Goal: Task Accomplishment & Management: Use online tool/utility

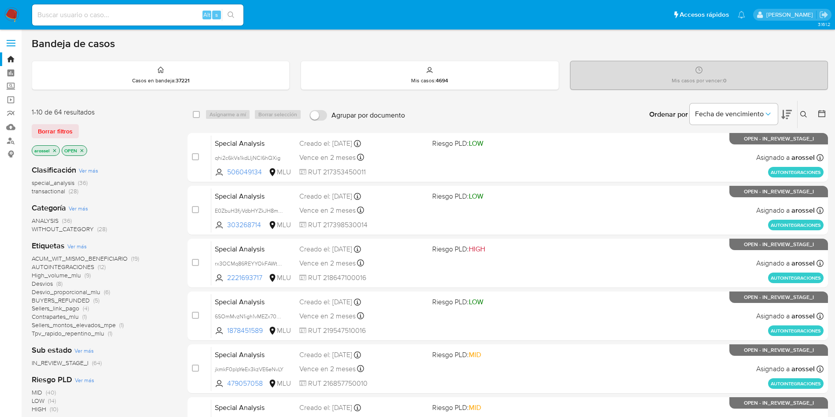
click at [791, 112] on icon at bounding box center [787, 114] width 11 height 11
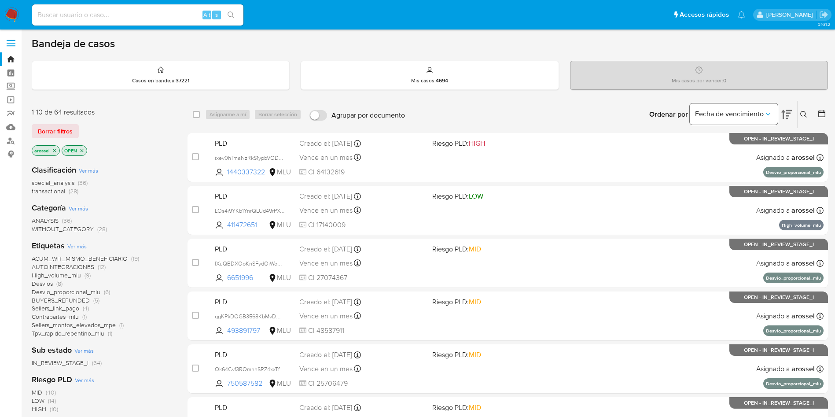
click at [756, 116] on span "Fecha de vencimiento" at bounding box center [729, 114] width 69 height 9
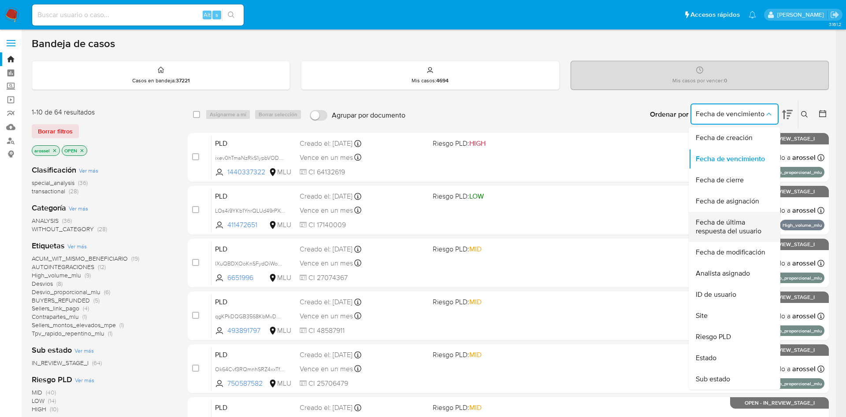
click at [734, 220] on span "Fecha de última respuesta del usuario" at bounding box center [731, 227] width 72 height 18
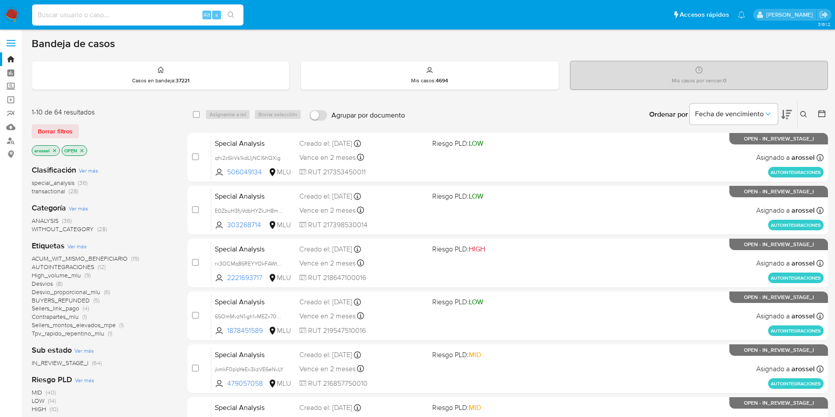
click at [155, 15] on input at bounding box center [137, 14] width 211 height 11
paste input "MssbpjP0EzOAUfXvREfpgj75"
type input "MssbpjP0EzOAUfXvREfpgj75"
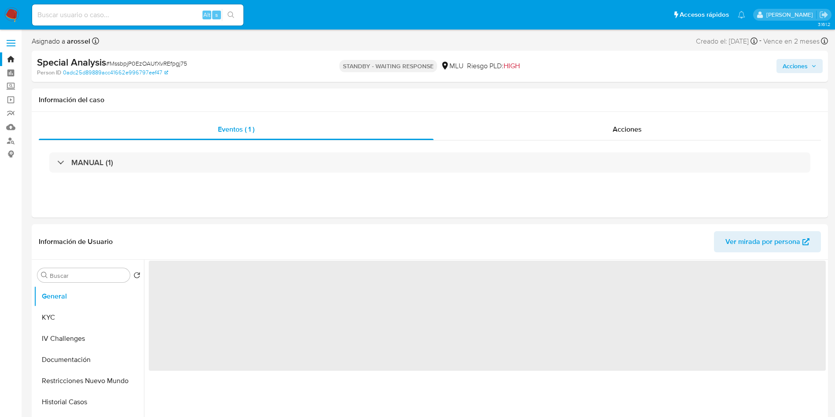
select select "10"
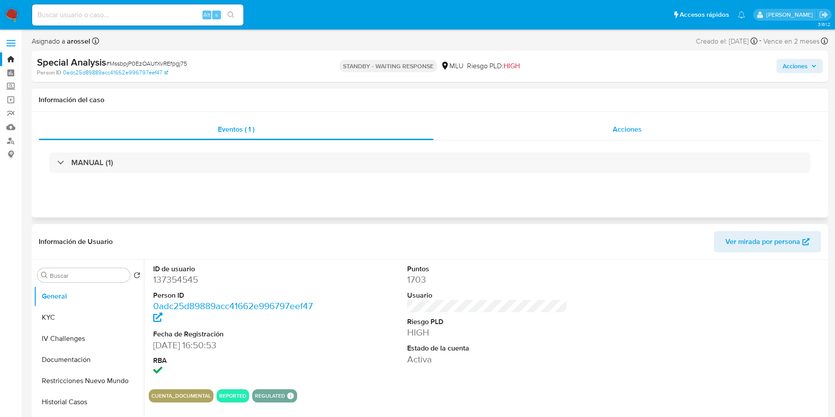
click at [599, 130] on div "Acciones" at bounding box center [628, 129] width 388 height 21
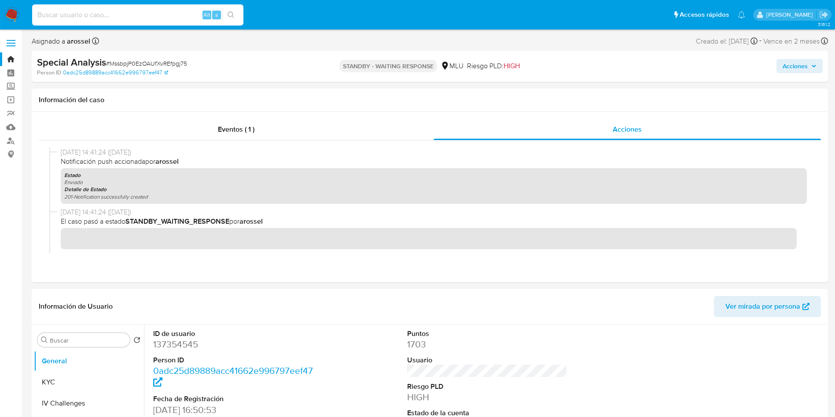
click at [152, 17] on input at bounding box center [137, 14] width 211 height 11
paste input "3Om2yigzAn3CgpVZXygVv3bc"
type input "3Om2yigzAn3CgpVZXygVv3bc"
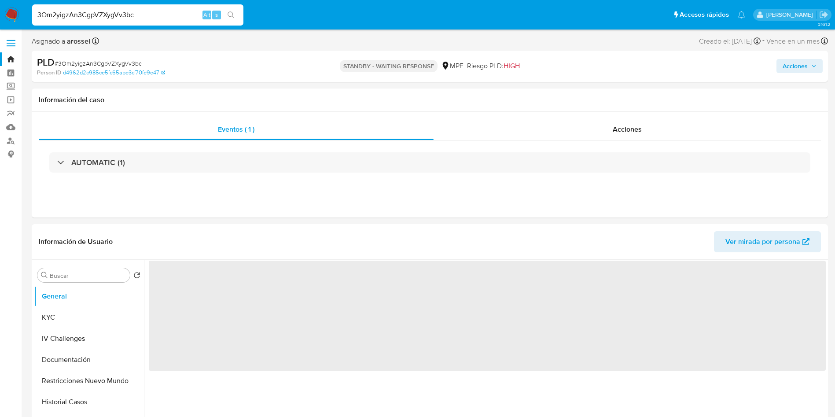
select select "10"
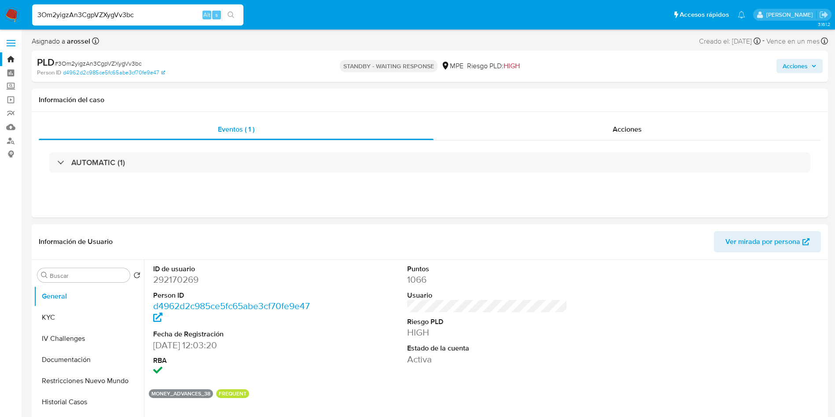
click at [137, 18] on input "3Om2yigzAn3CgpVZXygVv3bc" at bounding box center [137, 14] width 211 height 11
paste input "Y0RtYeT7iK15X3sSNb8sHMRE"
type input "Y0RtYeT7iK15X3sSNb8sHMRE"
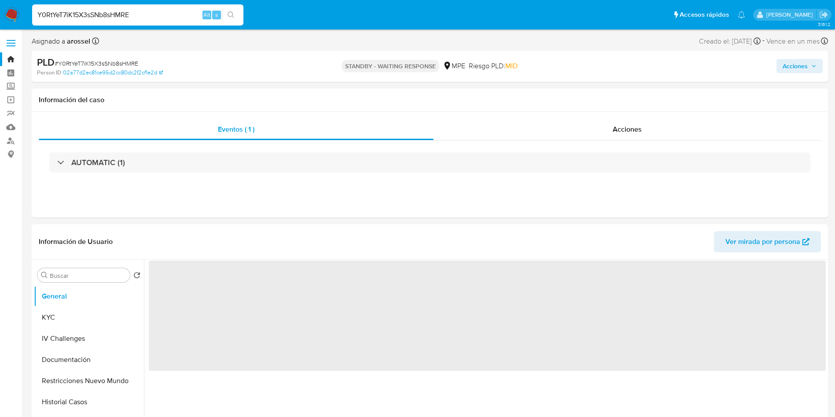
select select "10"
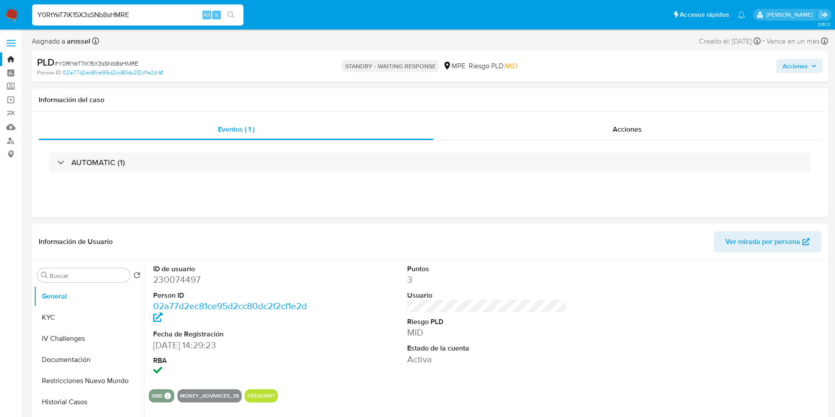
click at [124, 16] on input "Y0RtYeT7iK15X3sSNb8sHMRE" at bounding box center [137, 14] width 211 height 11
paste input "rSpmFJcu5otaJEtHaWMpLT2g"
type input "rSpmFJcu5otaJEtHaWMpLT2g"
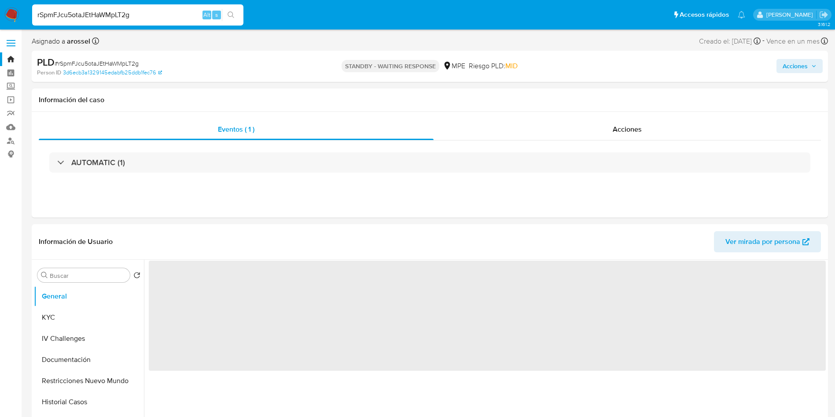
select select "10"
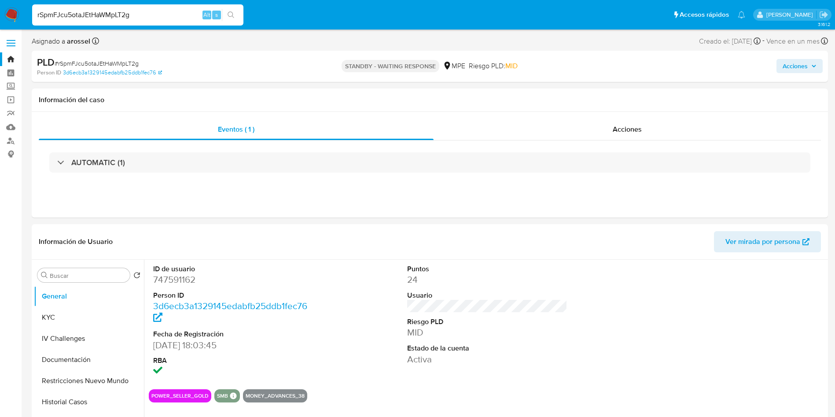
click at [122, 21] on div "rSpmFJcu5otaJEtHaWMpLT2g Alt s" at bounding box center [137, 14] width 211 height 21
click at [124, 18] on input "rSpmFJcu5otaJEtHaWMpLT2g" at bounding box center [137, 14] width 211 height 11
paste input "Y0RtYeT7iK15X3sSNb8sHMRE"
type input "Y0RtYeT7iK15X3sSNb8sHMRE"
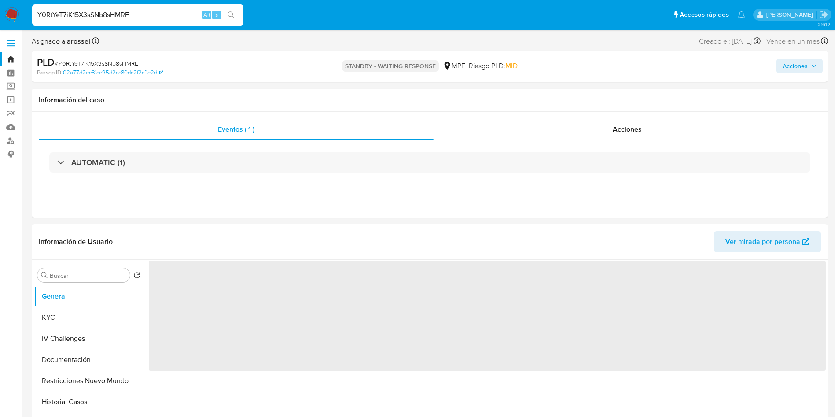
select select "10"
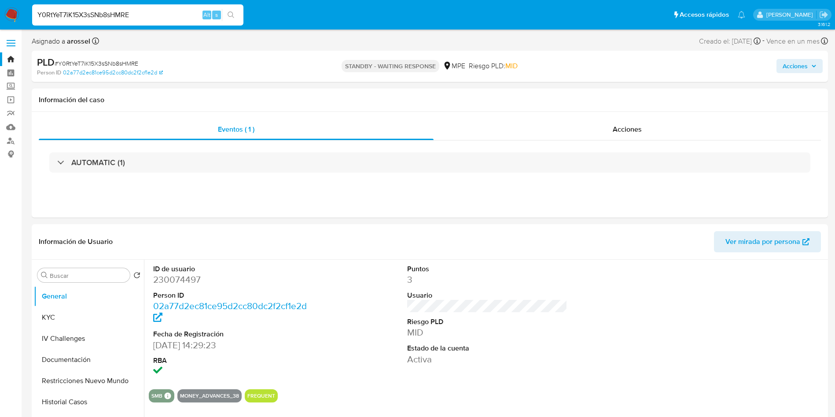
click at [128, 13] on input "Y0RtYeT7iK15X3sSNb8sHMRE" at bounding box center [137, 14] width 211 height 11
paste input "rSpmFJcu5otaJEtHaWMpLT2g"
type input "rSpmFJcu5otaJEtHaWMpLT2g"
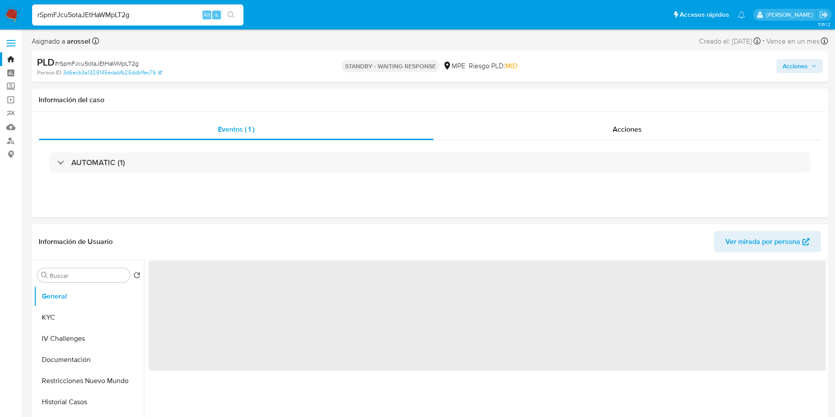
select select "10"
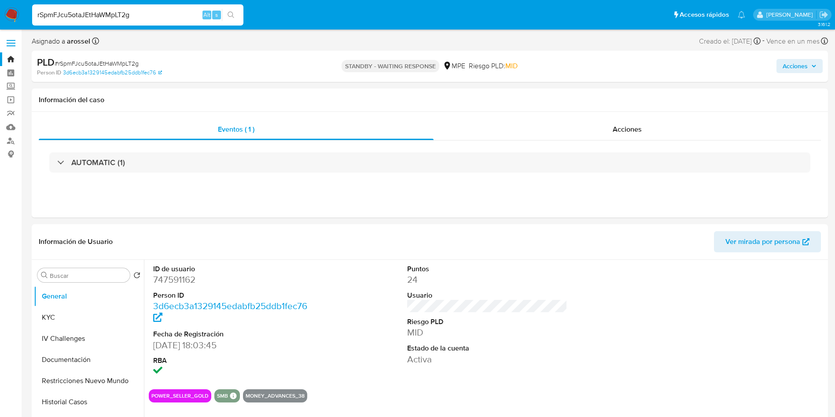
click at [128, 19] on input "rSpmFJcu5otaJEtHaWMpLT2g" at bounding box center [137, 14] width 211 height 11
paste input "VGbVX7ROPtJ39eK8KPlGpvj9"
type input "VGbVX7ROPtJ39eK8KPlGpvj9"
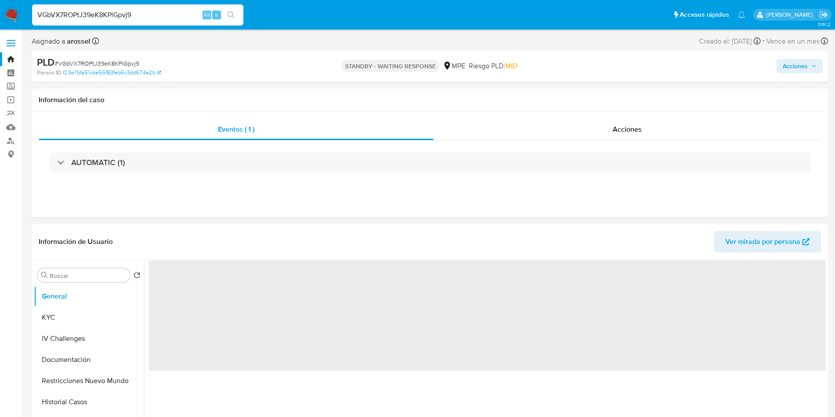
select select "10"
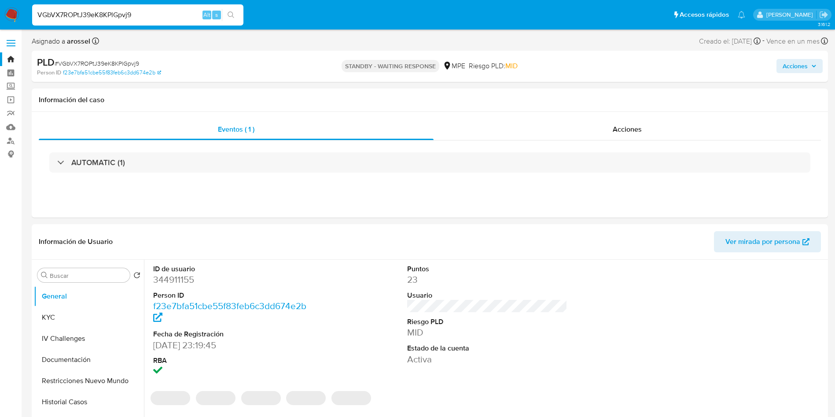
click at [121, 14] on input "VGbVX7ROPtJ39eK8KPlGpvj9" at bounding box center [137, 14] width 211 height 11
paste input "zk2S1UVFZj1UrdlVPiC9lrQL"
type input "zk2S1UVFZj1UrdlVPiC9lrQL"
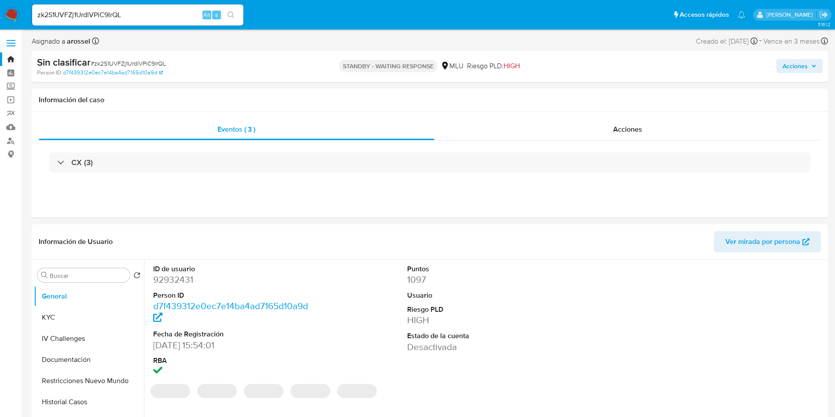
select select "10"
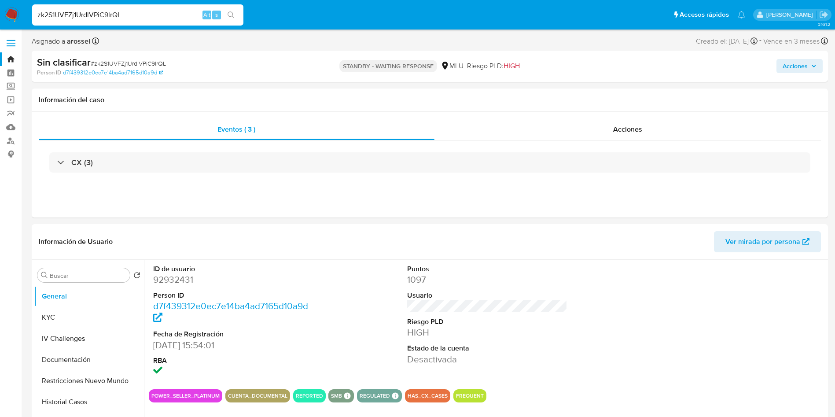
paste input "nKW5LObhWvwfm8Z7oeqOao7E"
type input "nKW5LObhWvwfm8Z7oeqOao7E"
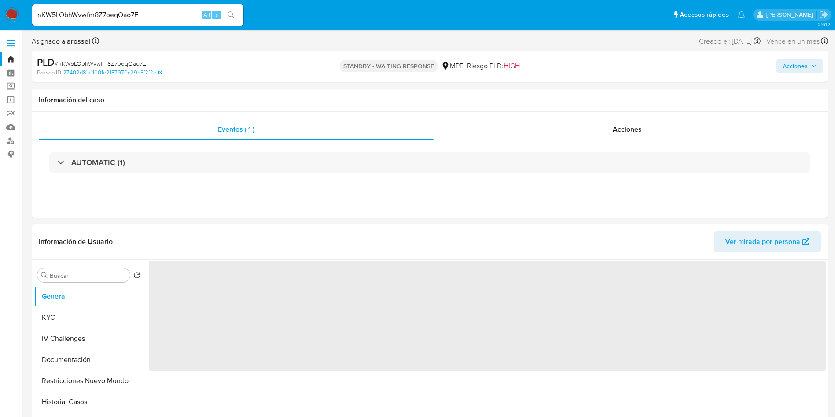
select select "10"
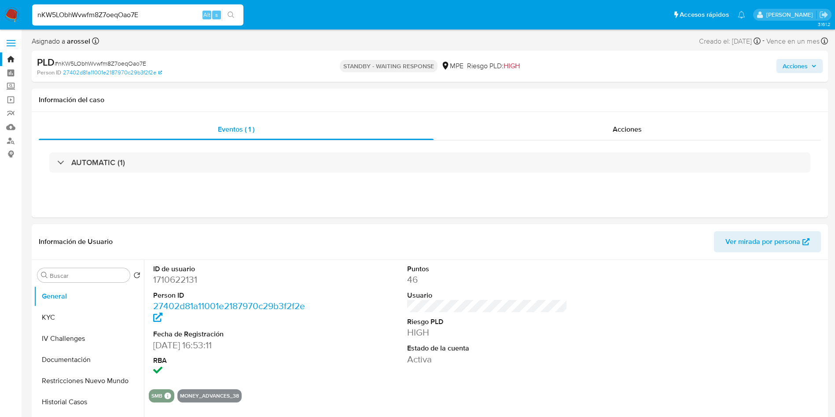
paste input "To3y4kXVQFcZRsGNONLxYBKk"
type input "To3y4kXVQFcZRsGNONLxYBKk"
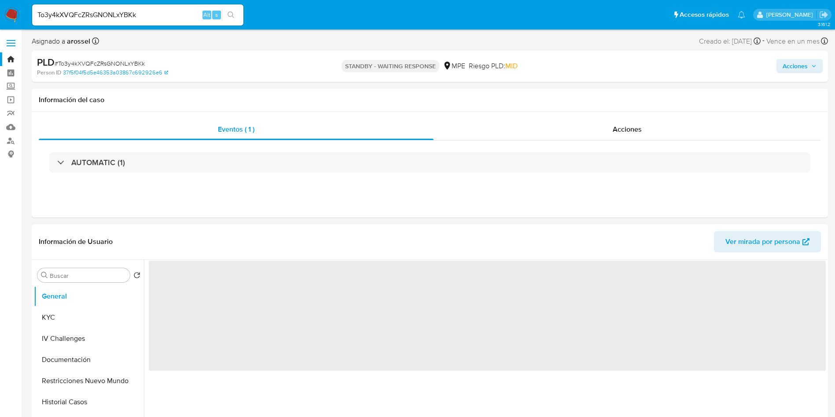
select select "10"
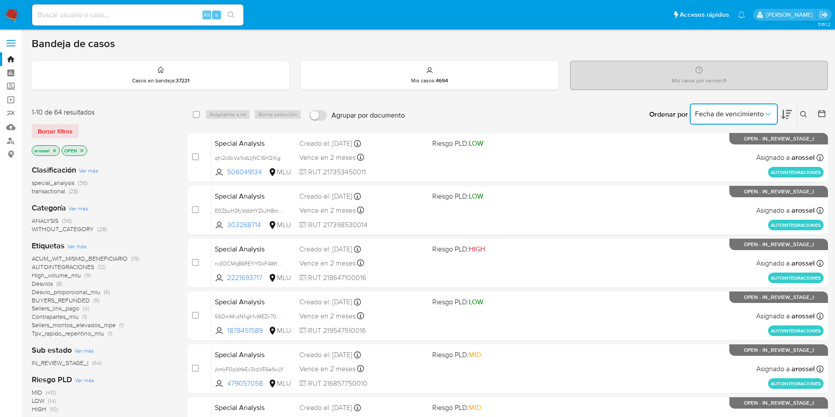
click at [773, 111] on button "Fecha de vencimiento" at bounding box center [734, 113] width 88 height 21
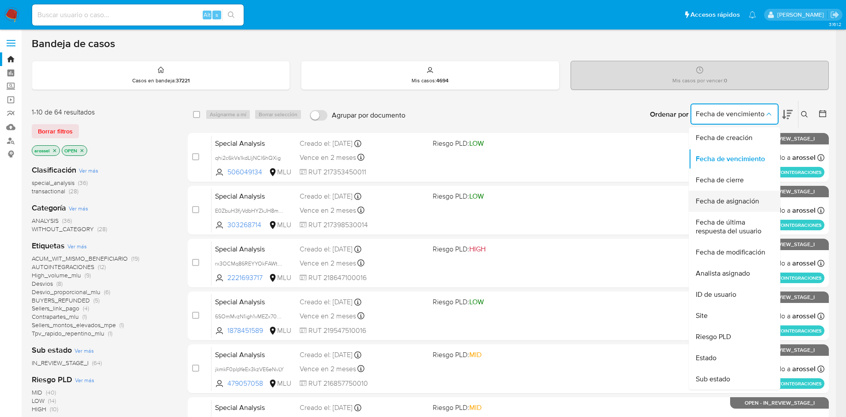
click at [728, 202] on span "Fecha de asignación" at bounding box center [726, 201] width 63 height 9
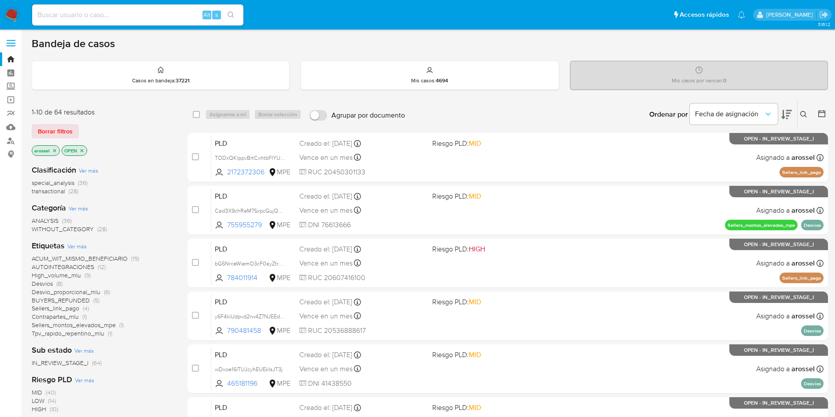
click at [790, 112] on icon at bounding box center [787, 114] width 11 height 11
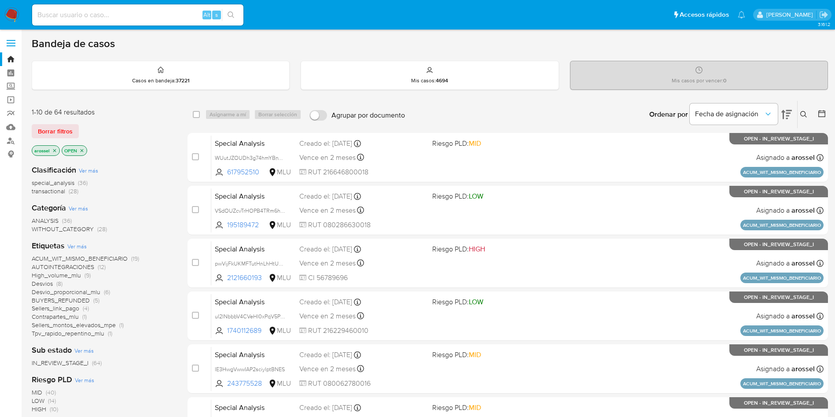
click at [822, 114] on icon at bounding box center [822, 113] width 9 height 9
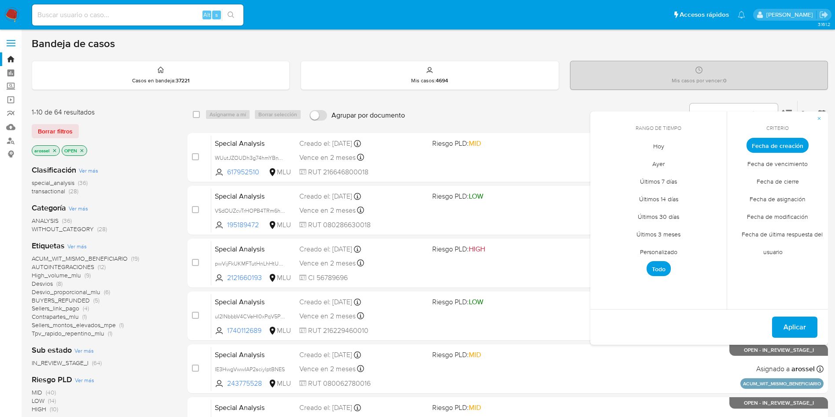
click at [659, 148] on span "Hoy" at bounding box center [659, 146] width 30 height 18
click at [802, 329] on span "Aplicar" at bounding box center [795, 327] width 22 height 19
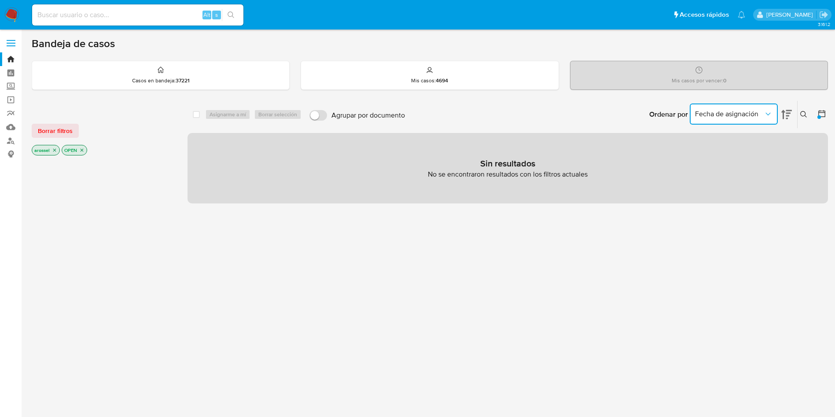
click at [736, 112] on span "Fecha de asignación" at bounding box center [729, 114] width 69 height 9
click at [722, 121] on button "Fecha de asignación" at bounding box center [734, 113] width 88 height 21
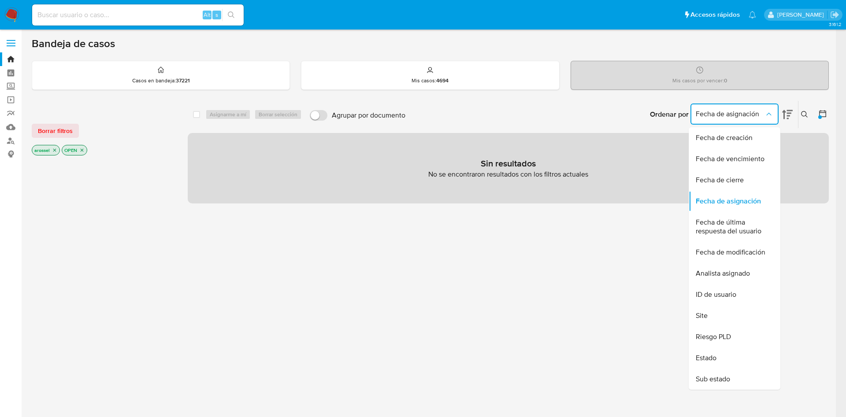
click at [737, 252] on span "Fecha de modificación" at bounding box center [730, 252] width 70 height 9
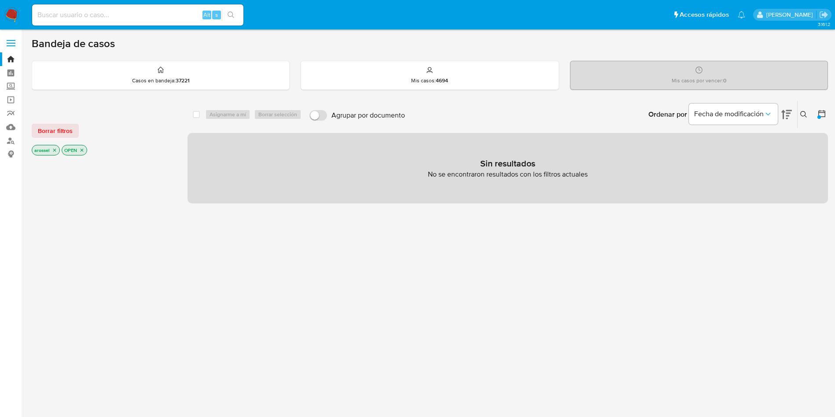
click at [819, 118] on div at bounding box center [820, 117] width 4 height 4
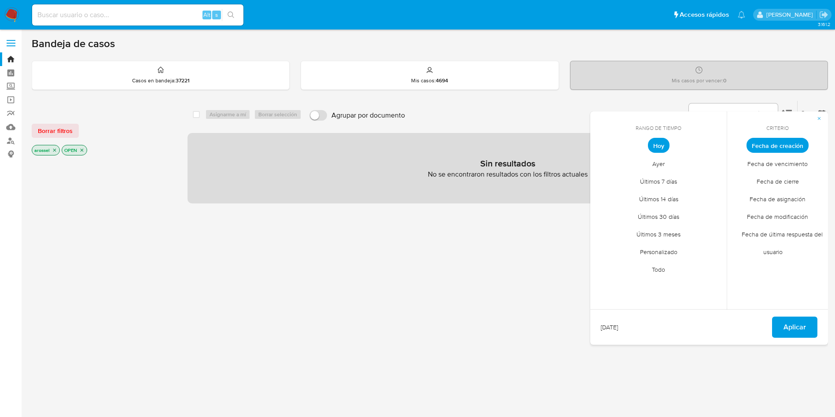
click at [658, 159] on span "Ayer" at bounding box center [658, 164] width 31 height 18
click at [765, 213] on span "Fecha de modificación" at bounding box center [778, 216] width 80 height 18
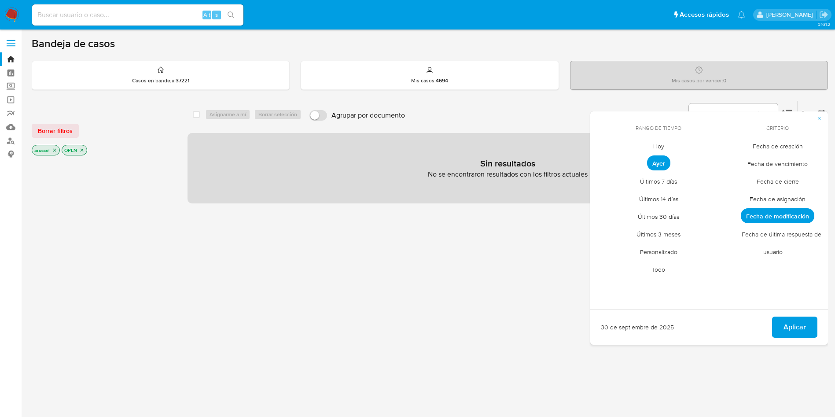
click at [658, 141] on span "Hoy" at bounding box center [659, 146] width 30 height 18
click at [791, 329] on span "Aplicar" at bounding box center [795, 327] width 22 height 19
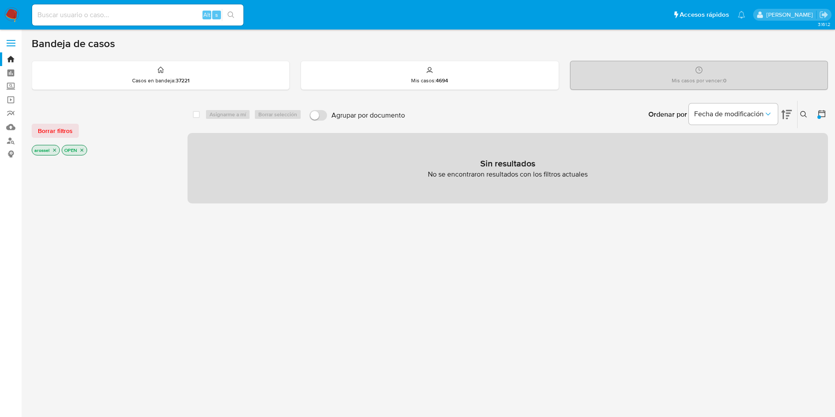
click at [823, 120] on div at bounding box center [820, 114] width 16 height 27
click at [821, 113] on icon at bounding box center [822, 113] width 9 height 9
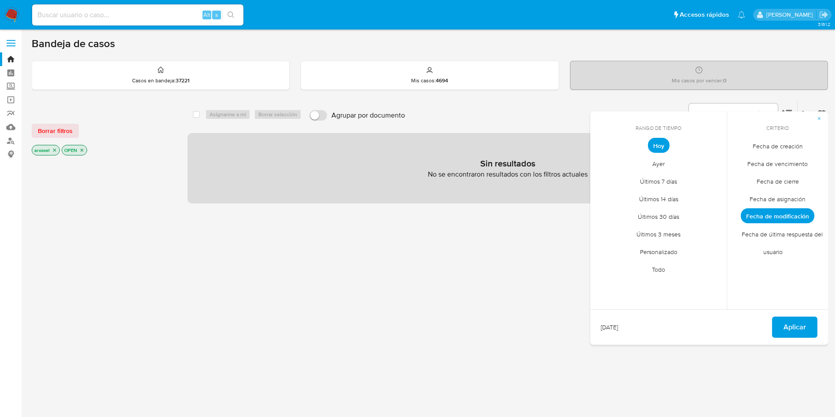
click at [651, 165] on span "Ayer" at bounding box center [658, 164] width 31 height 18
click at [803, 325] on span "Aplicar" at bounding box center [795, 327] width 22 height 19
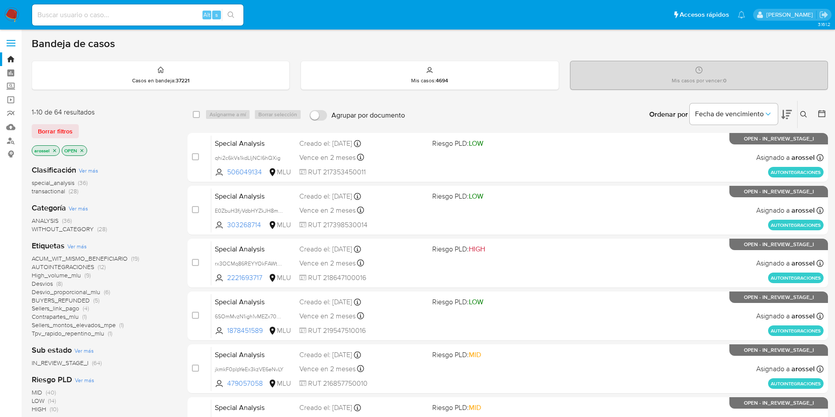
click at [117, 16] on input at bounding box center [137, 14] width 211 height 11
paste input "h9OF6mCrKDRPFaRT9l1Rxthc"
type input "h9OF6mCrKDRPFaRT9l1Rxthc"
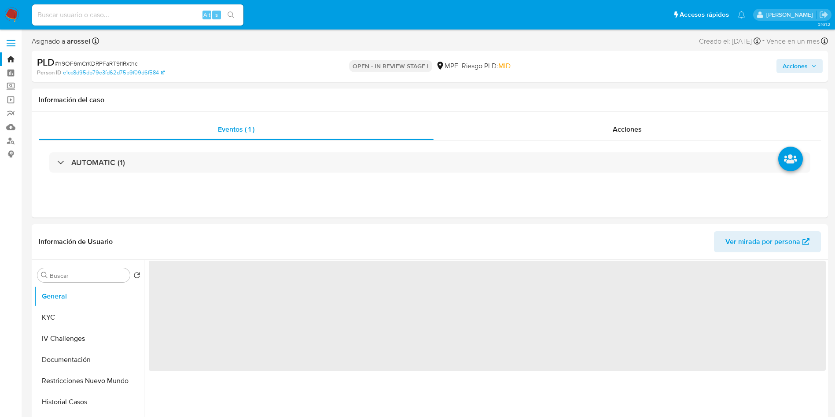
select select "10"
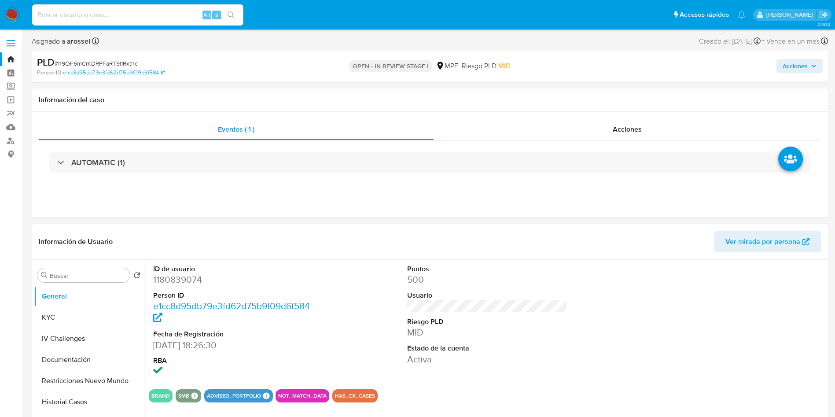
click at [748, 243] on span "Ver mirada por persona" at bounding box center [763, 241] width 75 height 21
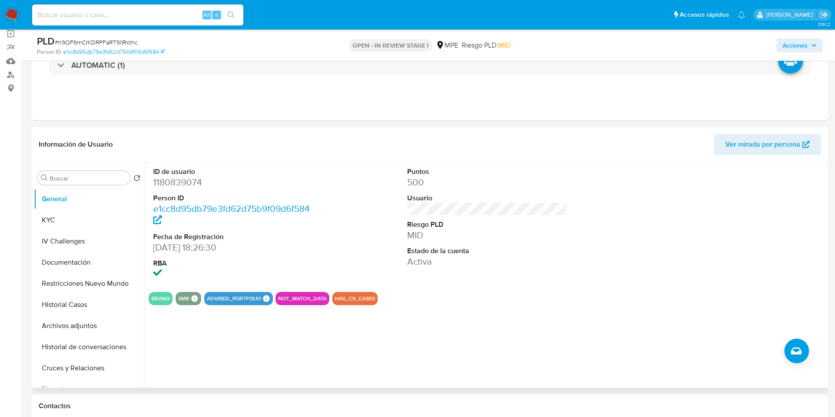
scroll to position [132, 0]
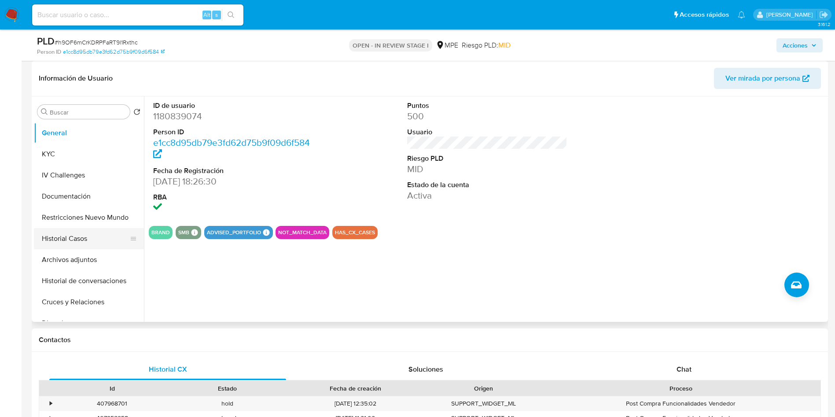
click at [87, 241] on button "Historial Casos" at bounding box center [85, 238] width 103 height 21
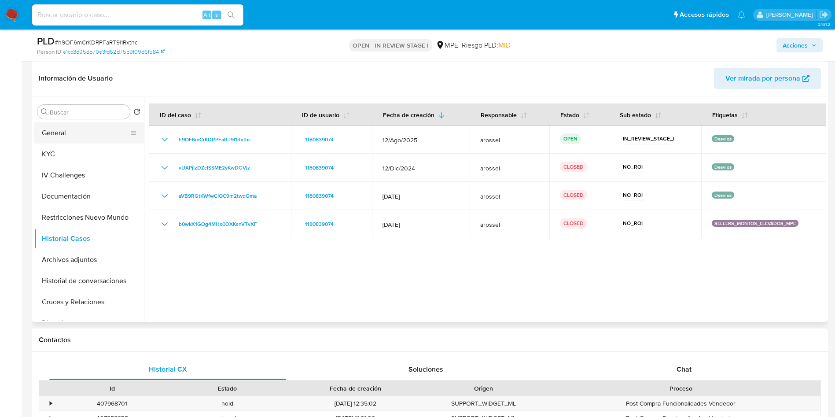
click at [70, 132] on button "General" at bounding box center [85, 132] width 103 height 21
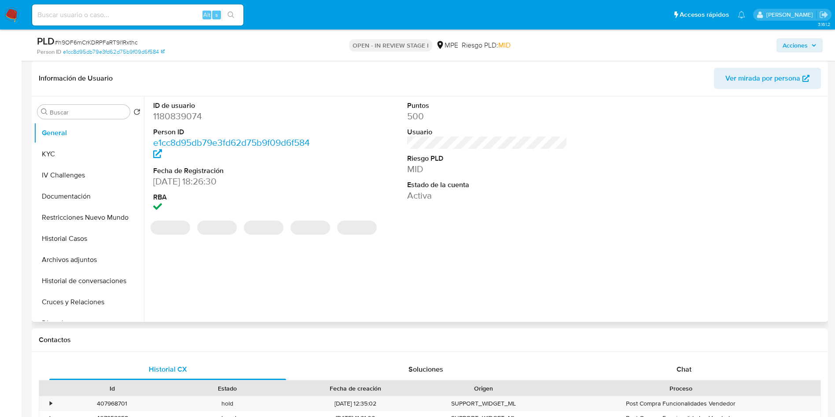
click at [185, 121] on dd "1180839074" at bounding box center [233, 116] width 161 height 12
click at [184, 121] on dd "1180839074" at bounding box center [233, 116] width 161 height 12
copy dd "1180839074"
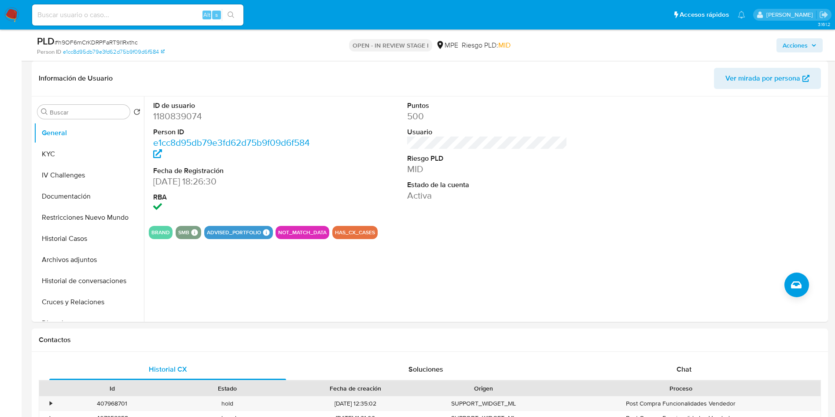
click at [126, 41] on span "# h9OF6mCrKDRPFaRT9l1Rxthc" at bounding box center [96, 42] width 83 height 9
copy span "h9OF6mCrKDRPFaRT9l1Rxthc"
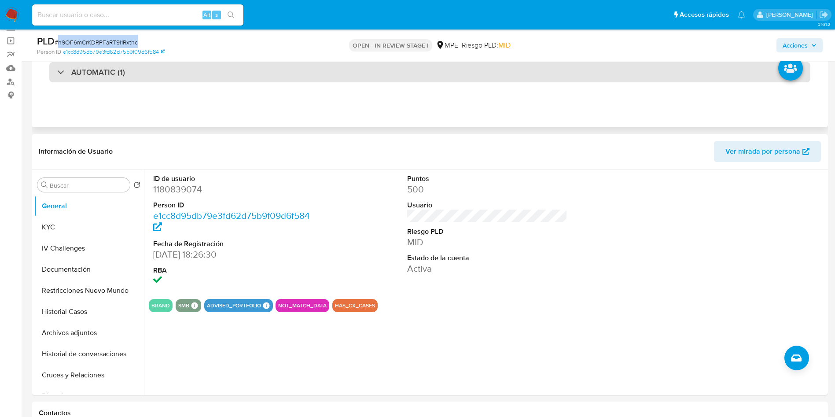
scroll to position [0, 0]
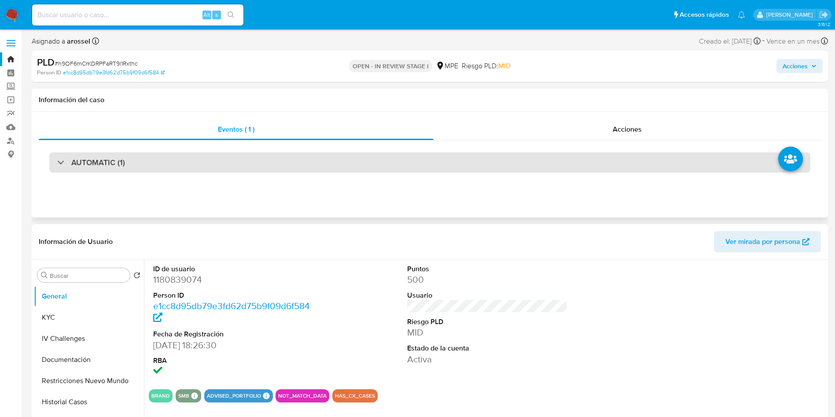
click at [159, 155] on div "AUTOMATIC (1)" at bounding box center [429, 162] width 761 height 20
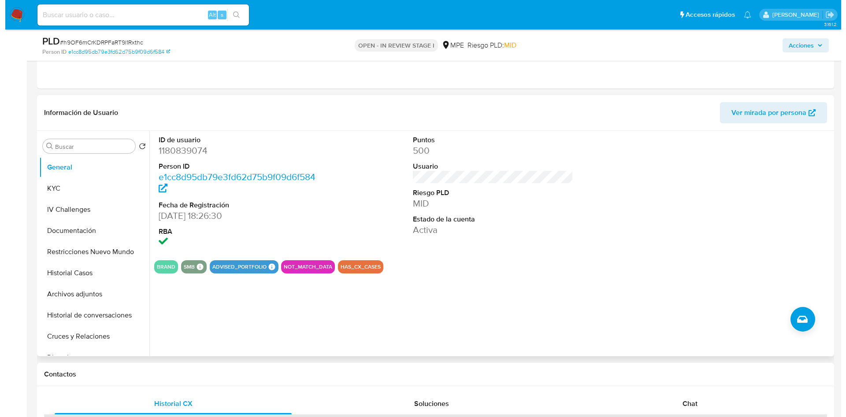
scroll to position [330, 0]
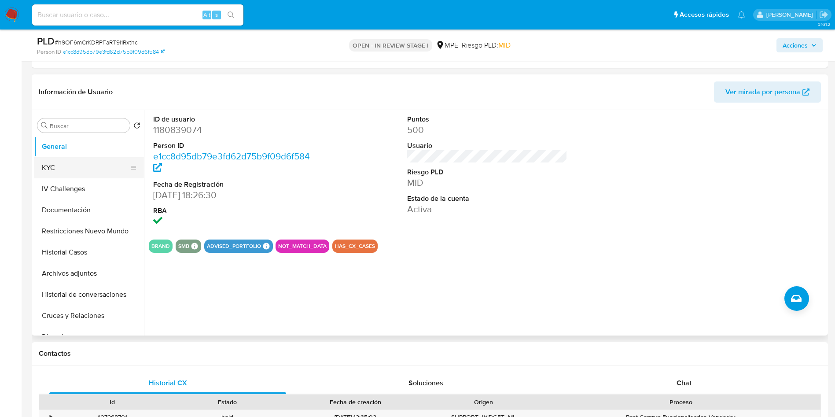
click at [76, 160] on button "KYC" at bounding box center [85, 167] width 103 height 21
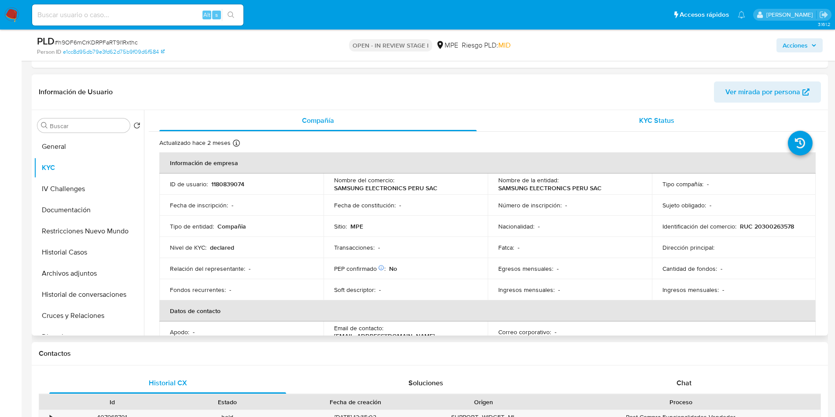
click at [618, 110] on div "KYC Status" at bounding box center [657, 120] width 318 height 21
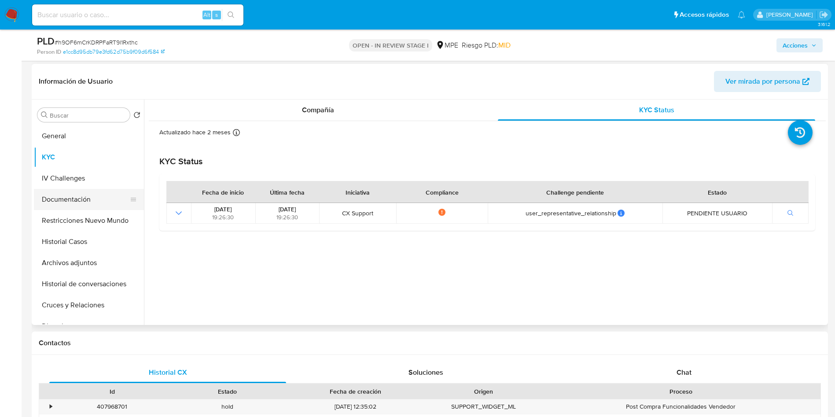
click at [96, 199] on button "Documentación" at bounding box center [85, 199] width 103 height 21
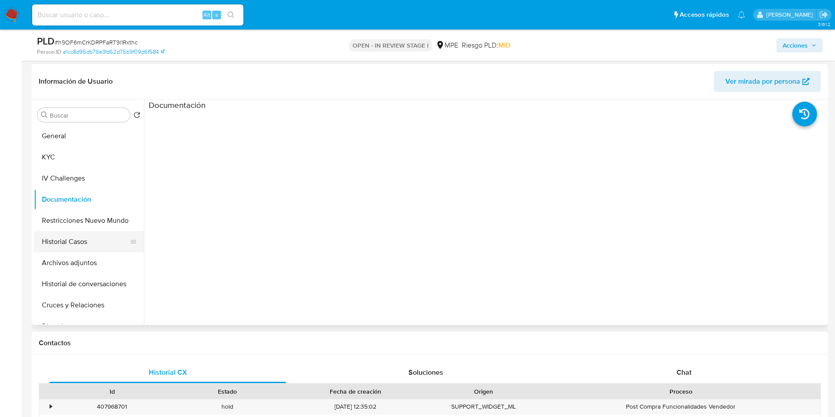
click at [83, 240] on button "Historial Casos" at bounding box center [85, 241] width 103 height 21
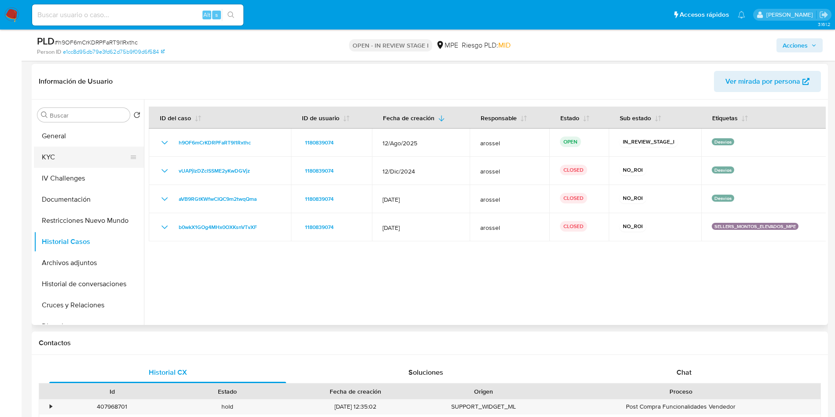
click at [103, 156] on button "KYC" at bounding box center [85, 157] width 103 height 21
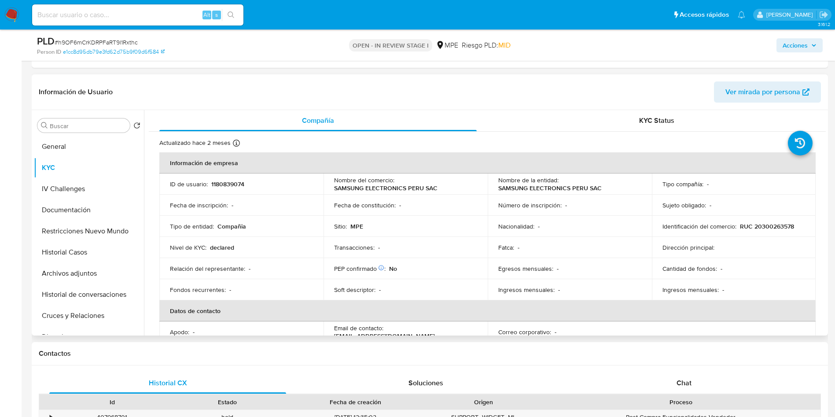
click at [231, 185] on p "1180839074" at bounding box center [227, 184] width 33 height 8
copy p "1180839074"
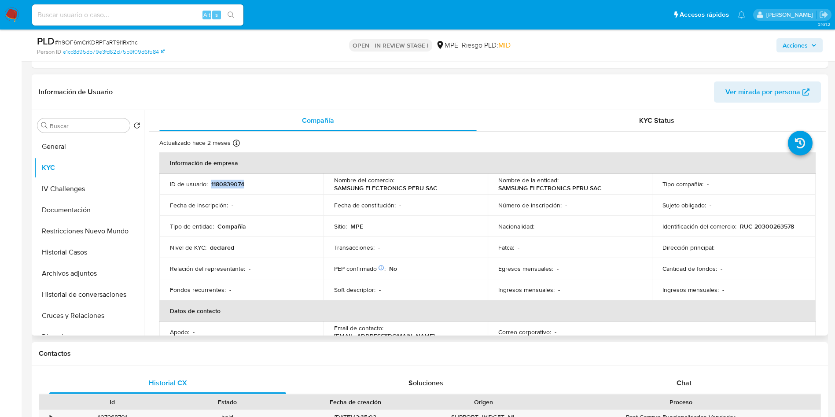
click at [755, 253] on td "Dirección principal :" at bounding box center [734, 247] width 164 height 21
click at [72, 270] on button "Archivos adjuntos" at bounding box center [85, 273] width 103 height 21
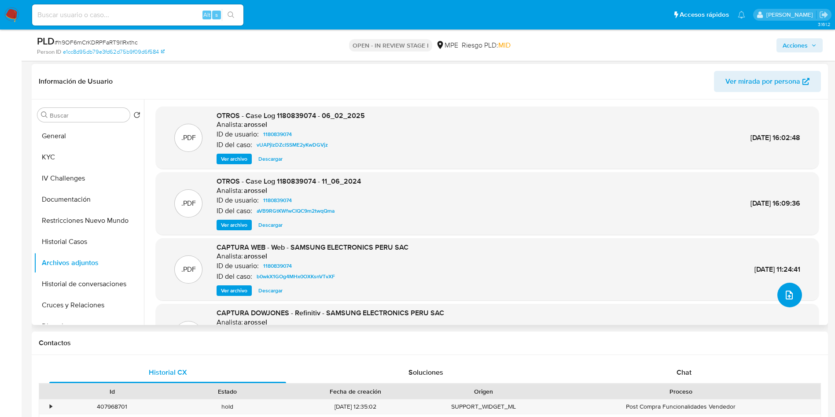
click at [788, 296] on icon "upload-file" at bounding box center [789, 295] width 11 height 11
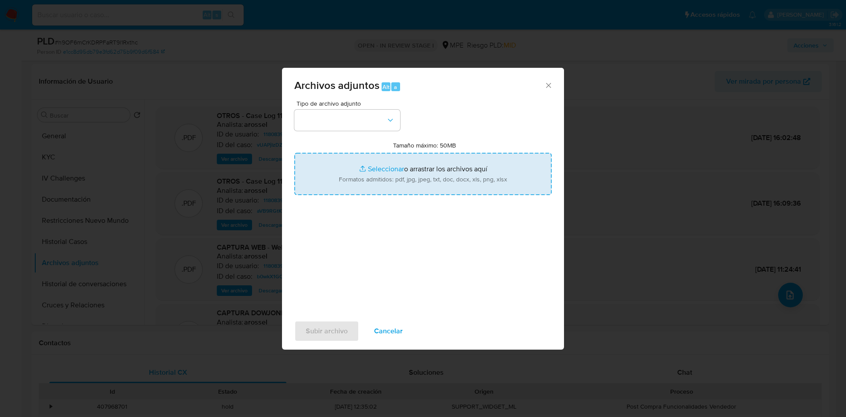
click at [474, 195] on input "Tamaño máximo: 50MB Seleccionar archivos" at bounding box center [422, 174] width 257 height 42
type input "C:\fakepath\Case Log 1180839074 - 01_10_2025.pdf"
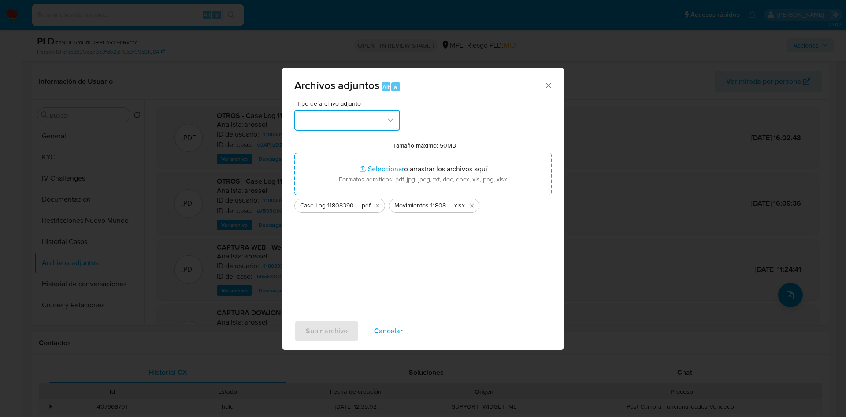
click at [340, 126] on button "button" at bounding box center [347, 120] width 106 height 21
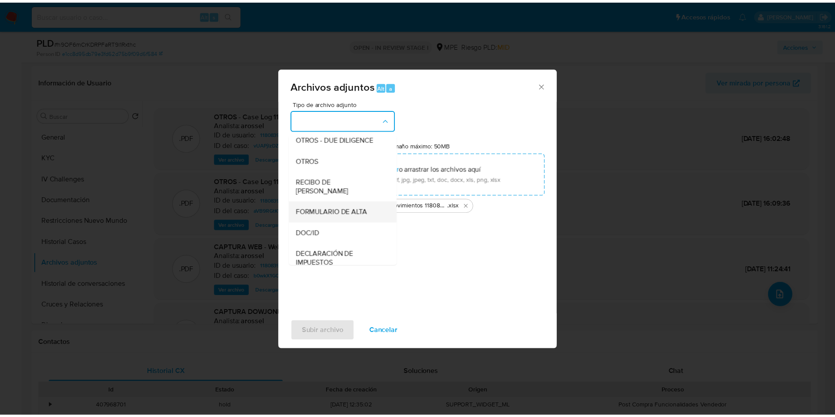
scroll to position [132, 0]
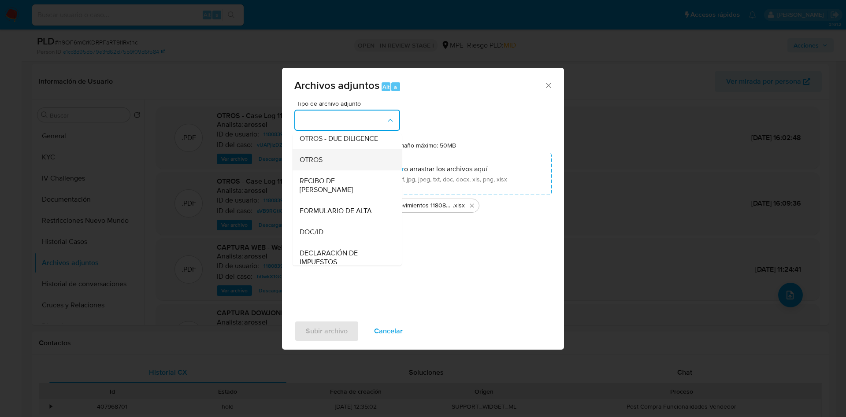
click at [320, 164] on span "OTROS" at bounding box center [310, 159] width 23 height 9
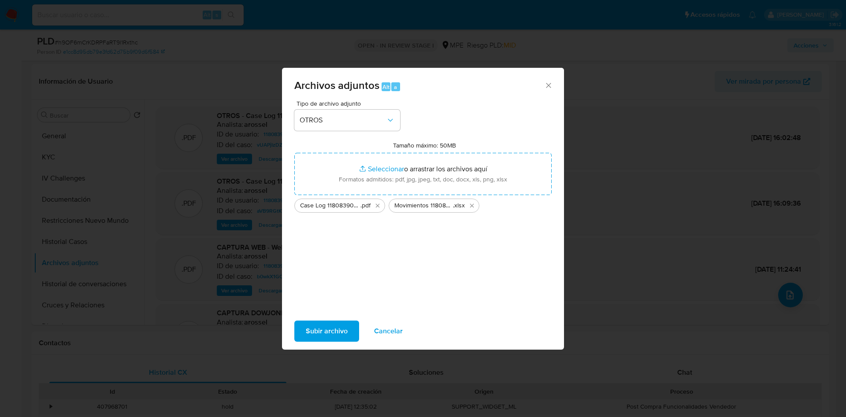
click at [325, 329] on span "Subir archivo" at bounding box center [327, 330] width 42 height 19
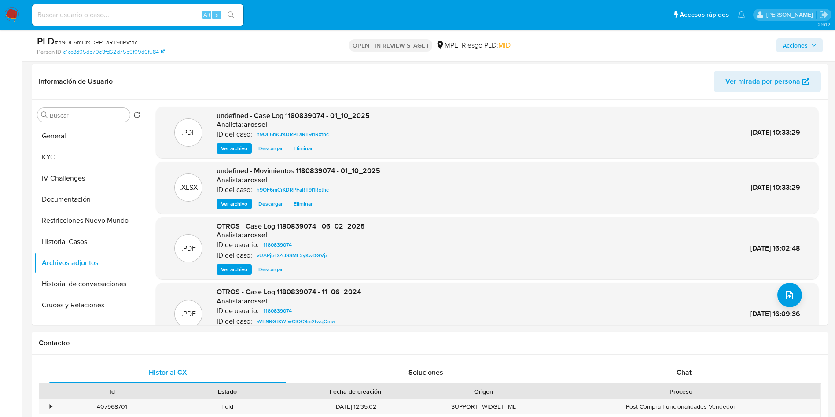
click at [805, 44] on span "Acciones" at bounding box center [795, 45] width 25 height 14
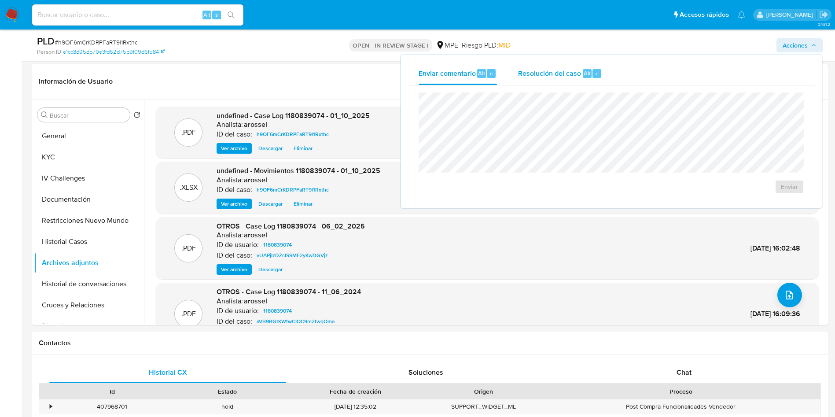
click at [569, 84] on div "Resolución del caso Alt r" at bounding box center [560, 73] width 84 height 23
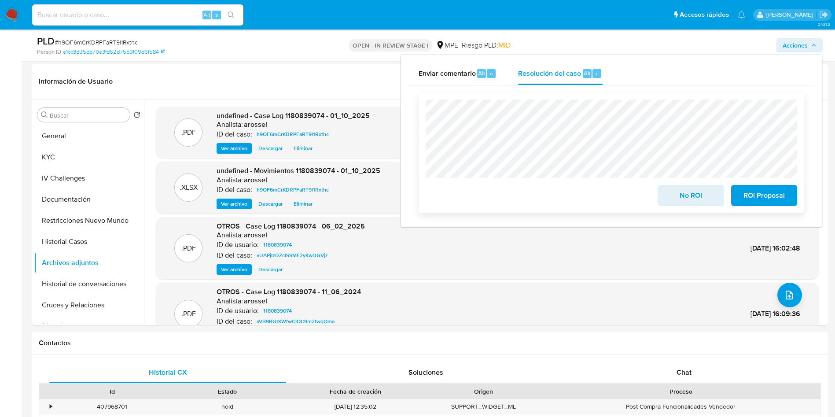
click at [670, 199] on span "No ROI" at bounding box center [690, 195] width 43 height 19
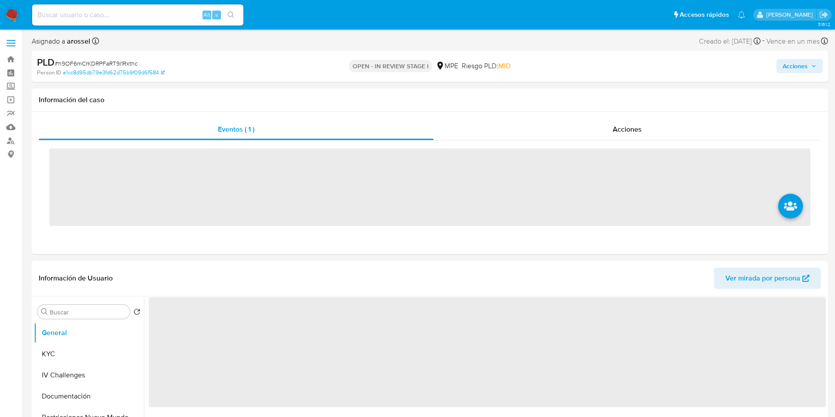
click at [159, 21] on div "Alt s" at bounding box center [137, 14] width 211 height 21
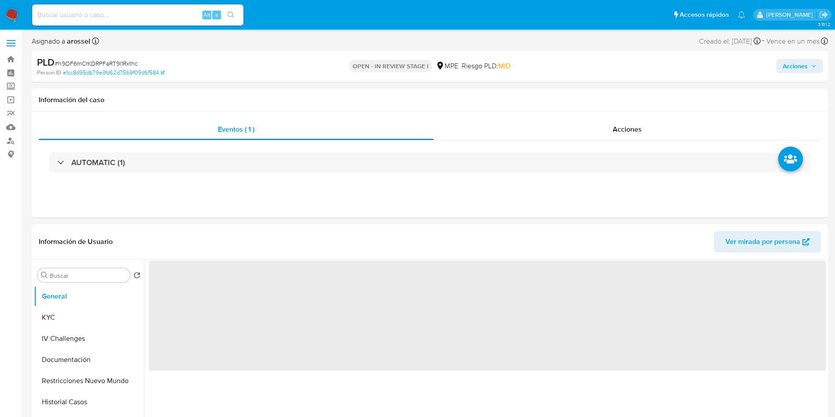
click at [157, 15] on input at bounding box center [137, 14] width 211 height 11
paste input "1840857876"
type input "1840857876"
select select "10"
type input "1840857876"
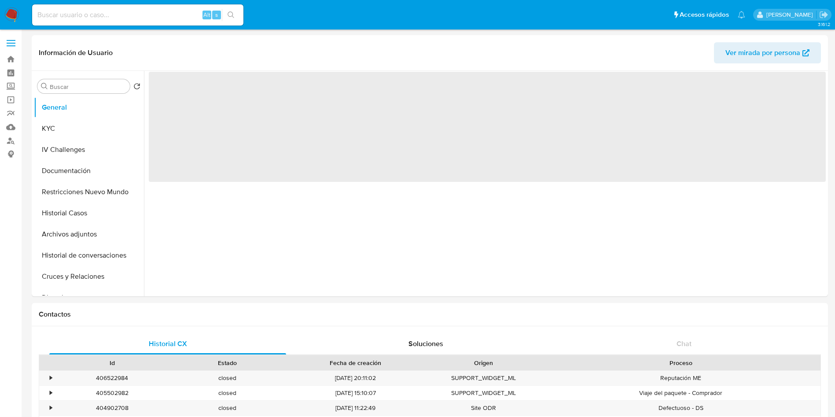
select select "10"
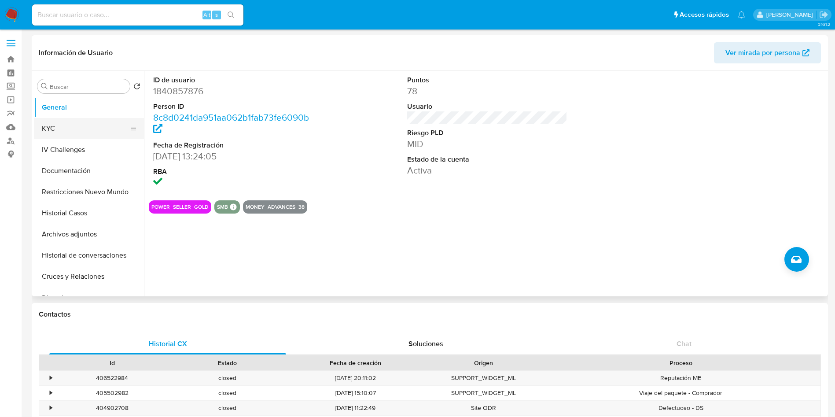
click at [74, 126] on button "KYC" at bounding box center [85, 128] width 103 height 21
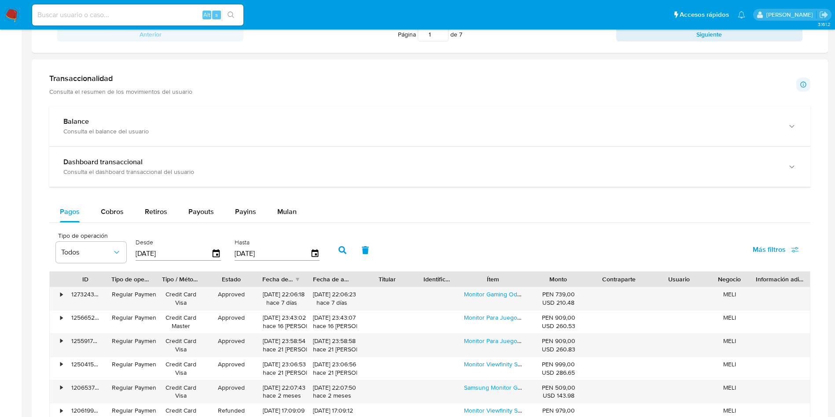
scroll to position [462, 0]
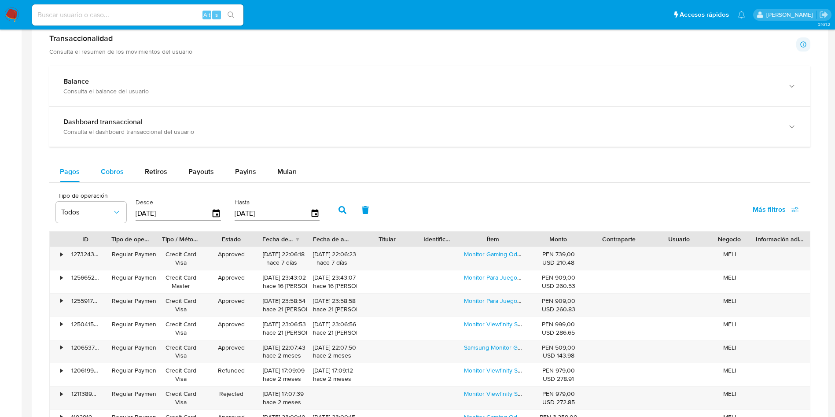
click at [117, 167] on span "Cobros" at bounding box center [112, 171] width 23 height 10
select select "10"
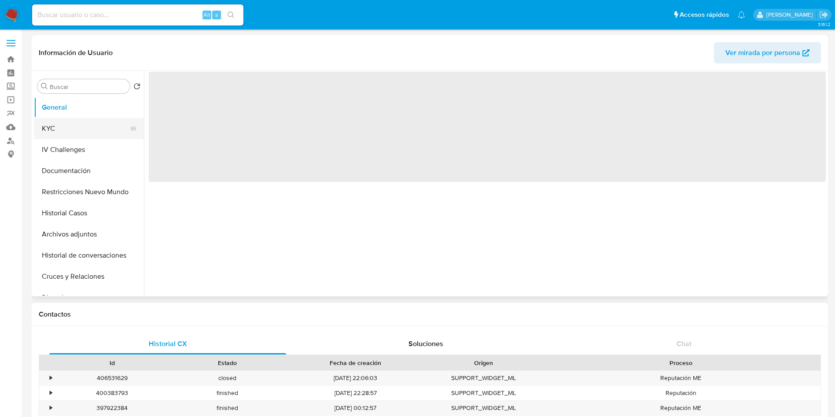
select select "10"
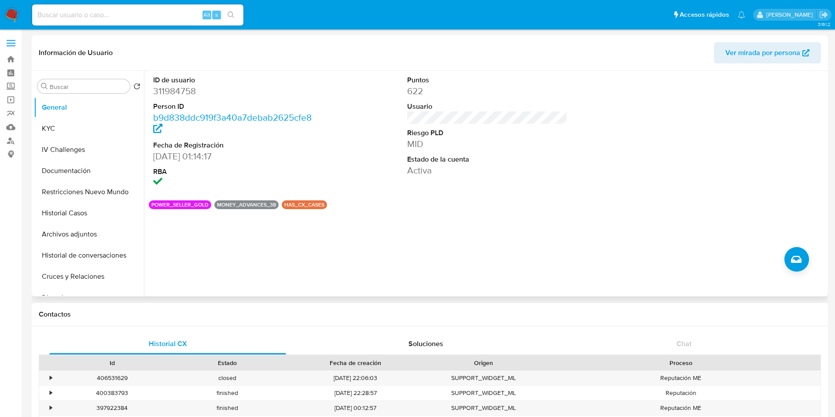
click at [185, 92] on dd "311984758" at bounding box center [233, 91] width 161 height 12
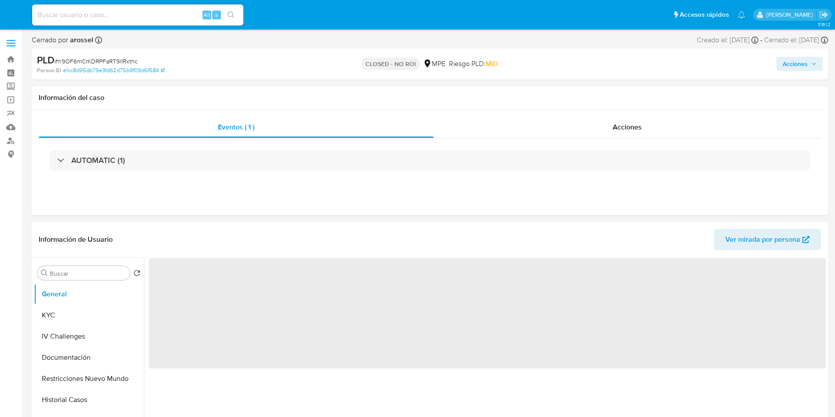
select select "10"
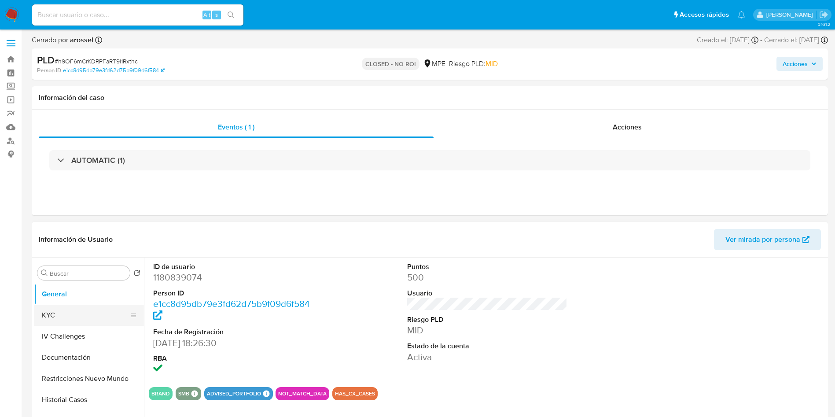
click at [54, 305] on button "KYC" at bounding box center [85, 315] width 103 height 21
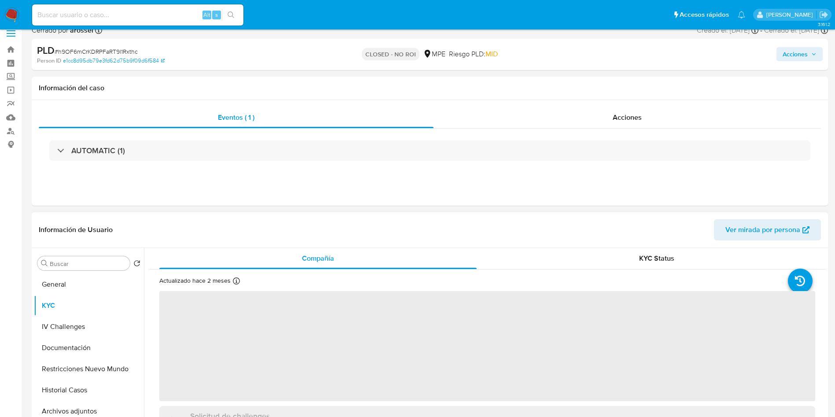
scroll to position [66, 0]
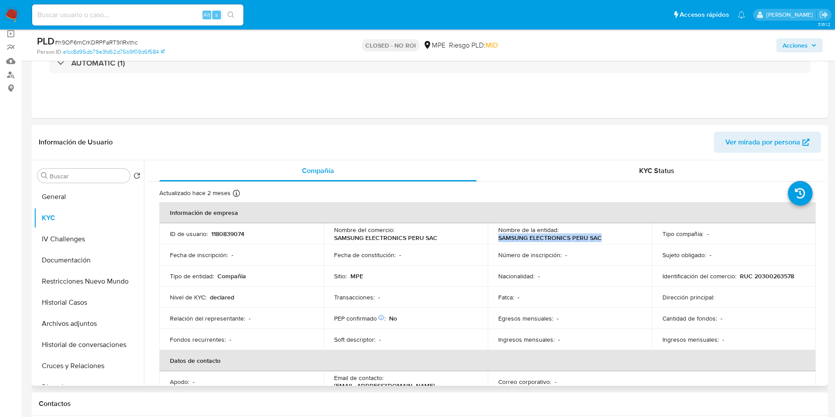
drag, startPoint x: 493, startPoint y: 234, endPoint x: 606, endPoint y: 238, distance: 112.4
click at [606, 238] on td "Nombre de la entidad : SAMSUNG ELECTRONICS PERU SAC" at bounding box center [570, 233] width 164 height 21
copy p "SAMSUNG ELECTRONICS PERU SAC"
click at [112, 15] on input at bounding box center [137, 14] width 211 height 11
paste input "wDxoe16ITUJcyhEUEklsJT3j"
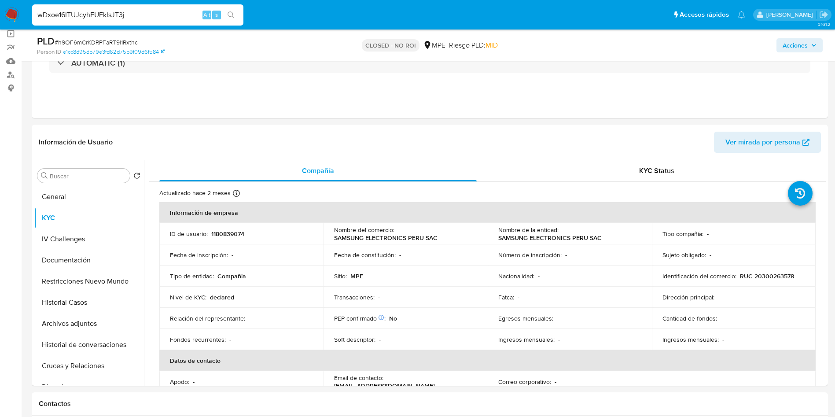
type input "wDxoe16ITUJcyhEUEklsJT3j"
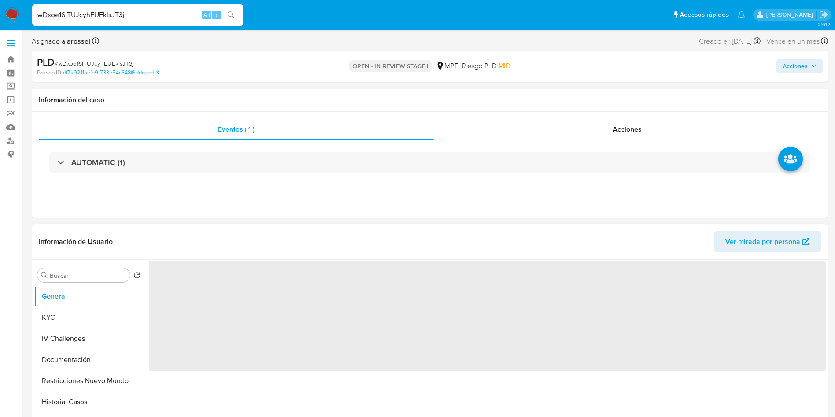
select select "10"
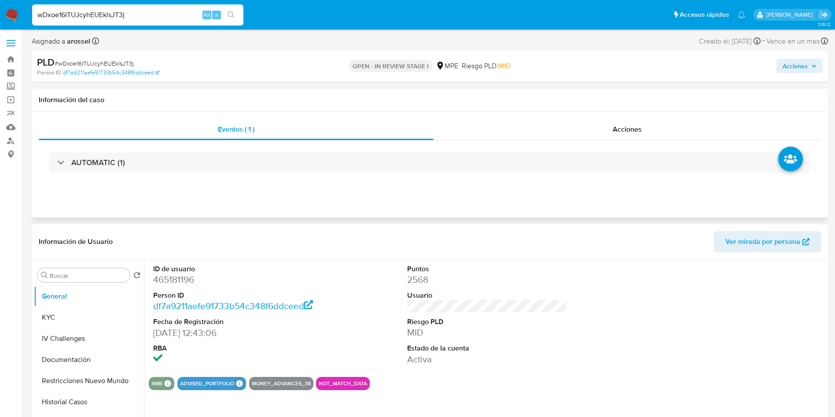
drag, startPoint x: 748, startPoint y: 104, endPoint x: 736, endPoint y: 109, distance: 13.0
click at [748, 103] on h1 "Información del caso" at bounding box center [430, 100] width 783 height 9
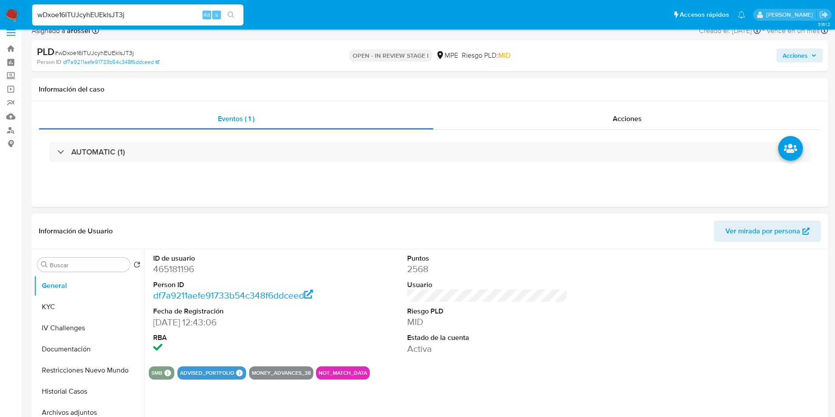
scroll to position [66, 0]
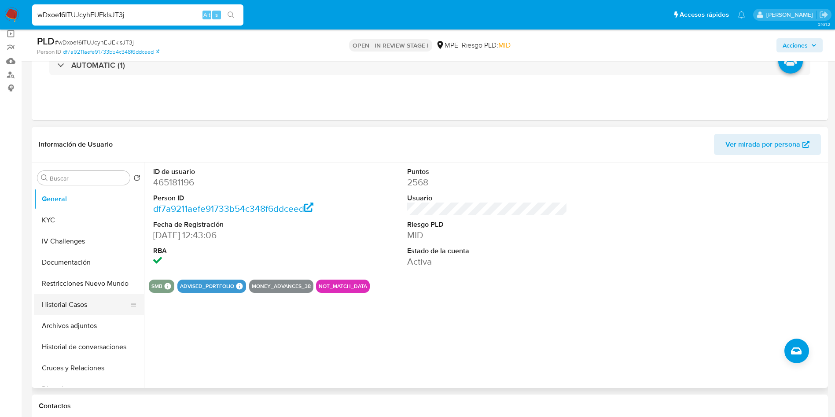
click at [74, 300] on button "Historial Casos" at bounding box center [85, 304] width 103 height 21
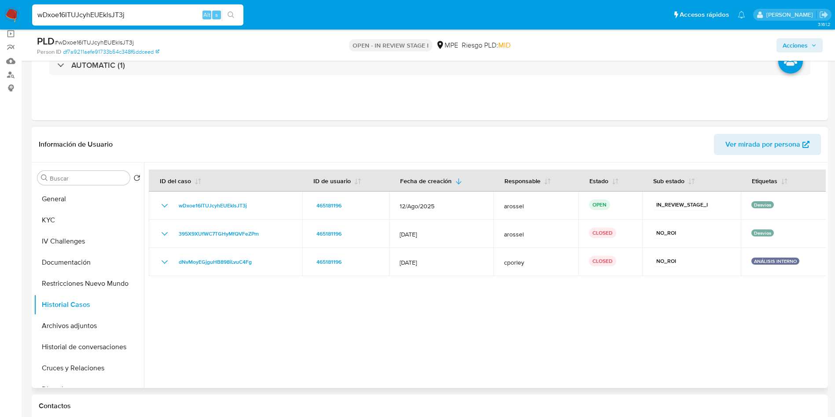
click at [760, 140] on span "Ver mirada por persona" at bounding box center [763, 144] width 75 height 21
click at [75, 201] on button "General" at bounding box center [85, 198] width 103 height 21
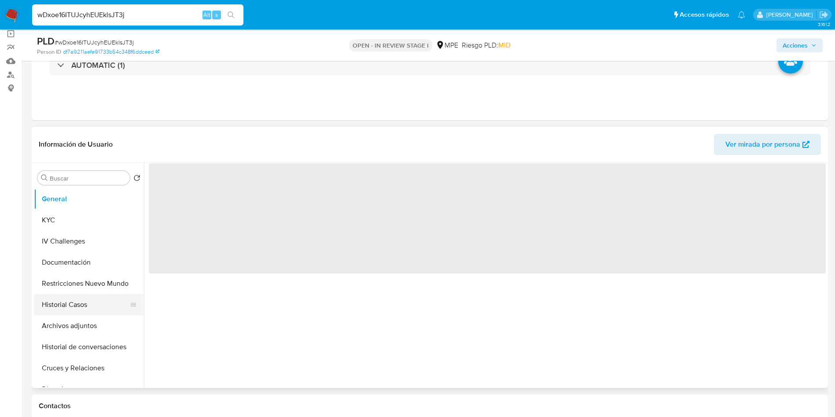
click at [81, 310] on button "Historial Casos" at bounding box center [85, 304] width 103 height 21
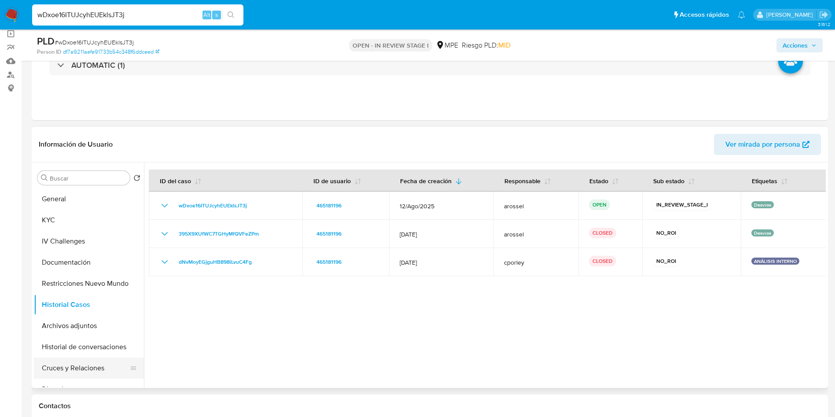
click at [83, 360] on button "Cruces y Relaciones" at bounding box center [85, 368] width 103 height 21
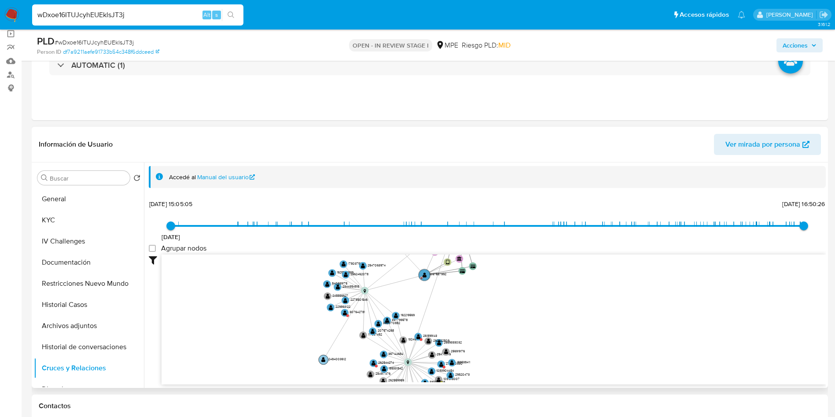
drag, startPoint x: 332, startPoint y: 333, endPoint x: 322, endPoint y: 370, distance: 37.8
click at [322, 365] on circle at bounding box center [324, 360] width 10 height 10
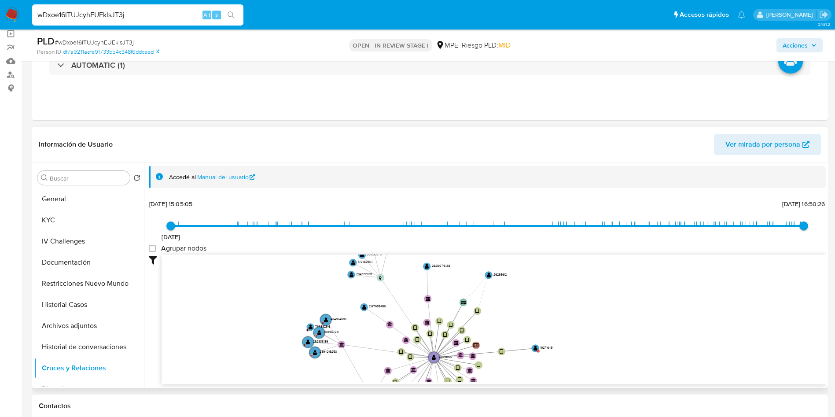
drag, startPoint x: 268, startPoint y: 305, endPoint x: 157, endPoint y: 269, distance: 116.7
click at [89, 200] on button "General" at bounding box center [85, 198] width 103 height 21
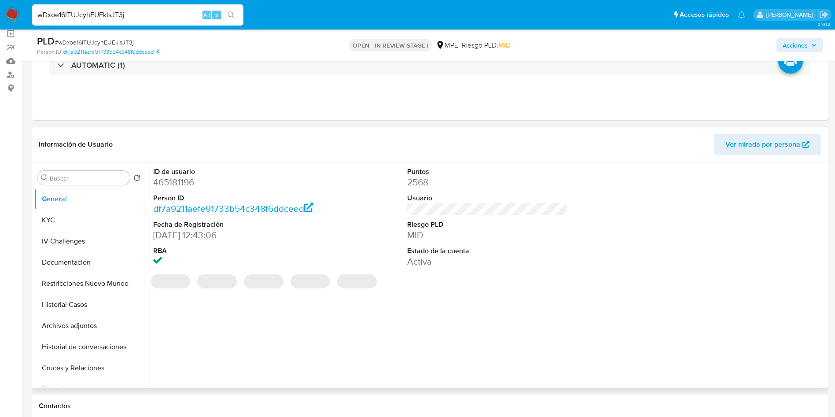
click at [178, 176] on dd "465181196" at bounding box center [233, 182] width 161 height 12
copy dd "465181196"
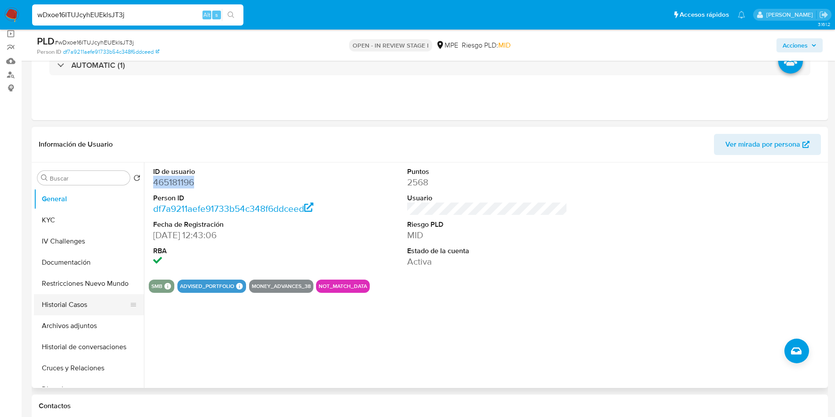
click at [85, 306] on button "Historial Casos" at bounding box center [85, 304] width 103 height 21
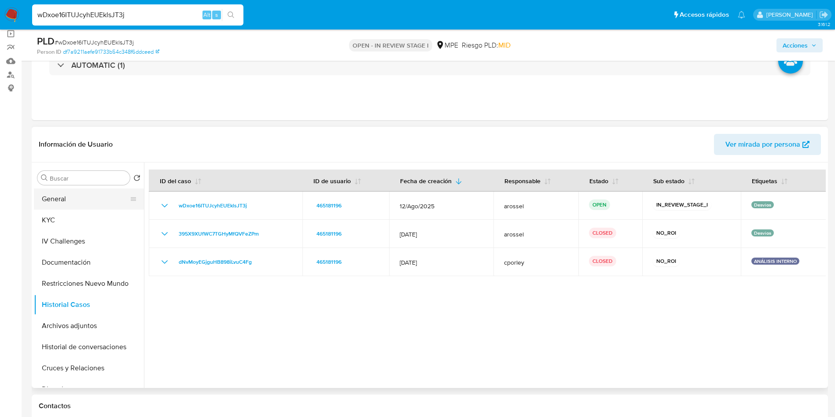
click at [60, 200] on button "General" at bounding box center [85, 198] width 103 height 21
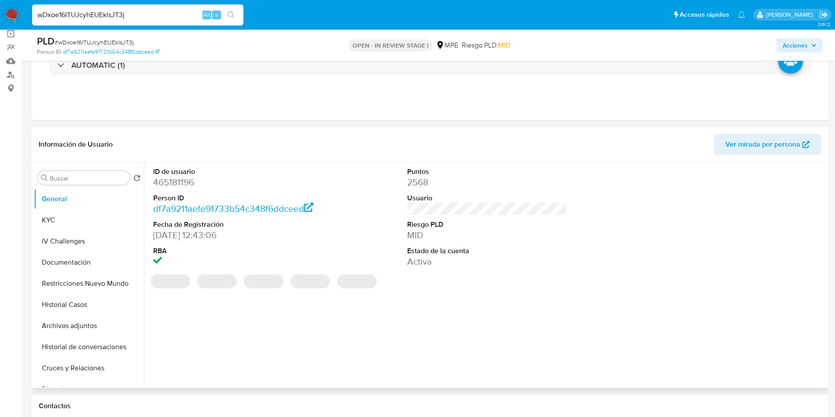
click at [173, 177] on dd "465181196" at bounding box center [233, 182] width 161 height 12
copy dd "465181196"
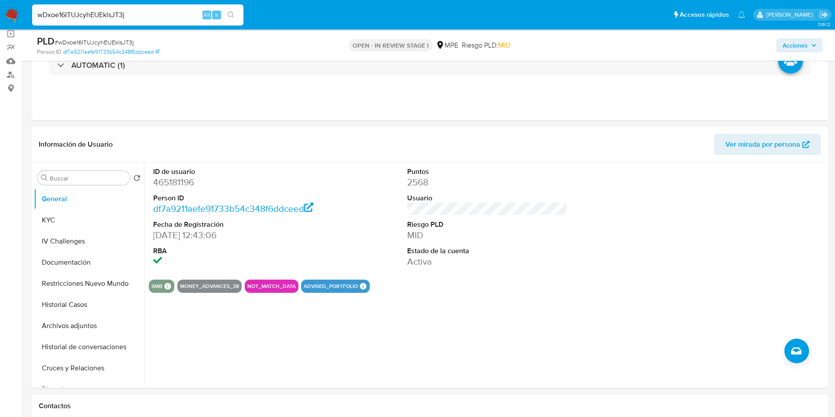
click at [127, 40] on span "# wDxoe16ITUJcyhEUEklsJT3j" at bounding box center [94, 42] width 79 height 9
copy span "wDxoe16ITUJcyhEUEklsJT3j"
click at [89, 223] on button "KYC" at bounding box center [85, 220] width 103 height 21
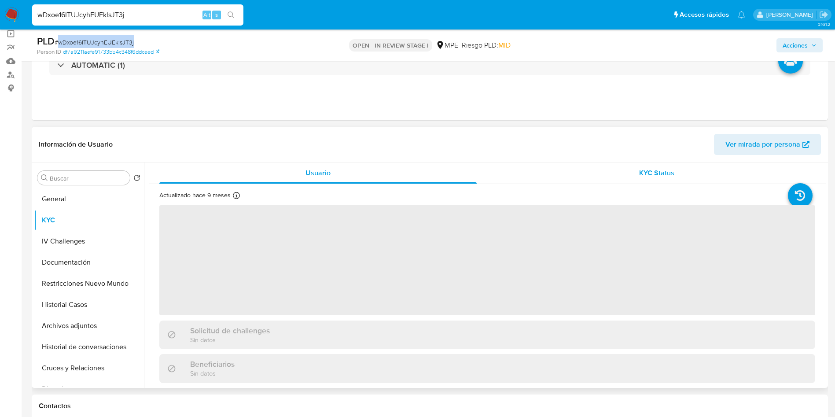
click at [661, 178] on div "KYC Status" at bounding box center [657, 172] width 318 height 21
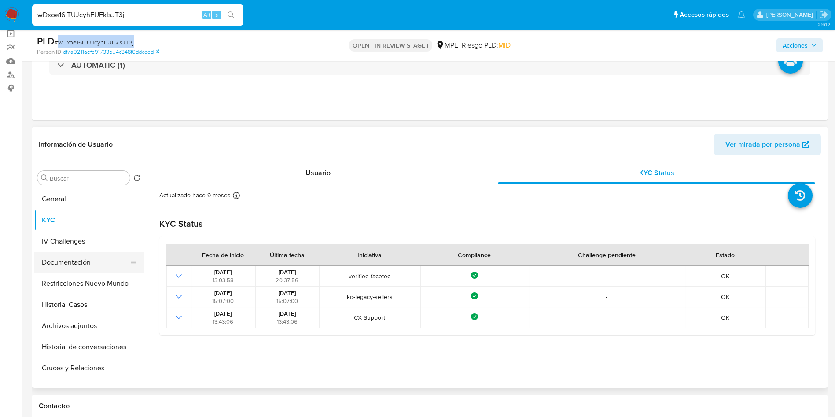
click at [73, 266] on button "Documentación" at bounding box center [85, 262] width 103 height 21
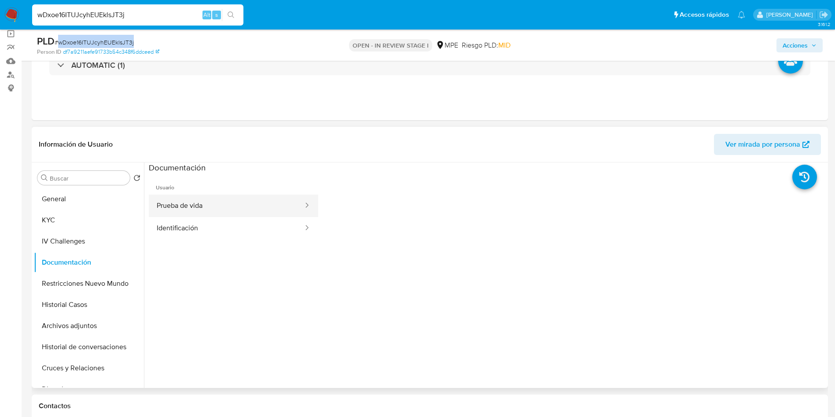
click at [203, 209] on button "Prueba de vida" at bounding box center [226, 206] width 155 height 22
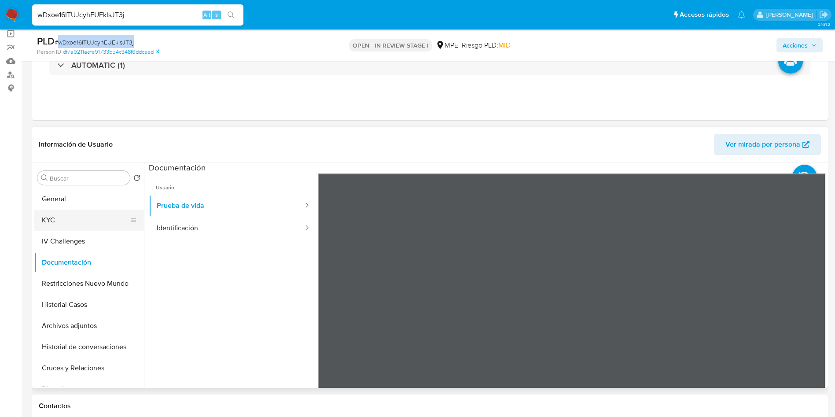
click at [82, 214] on button "KYC" at bounding box center [85, 220] width 103 height 21
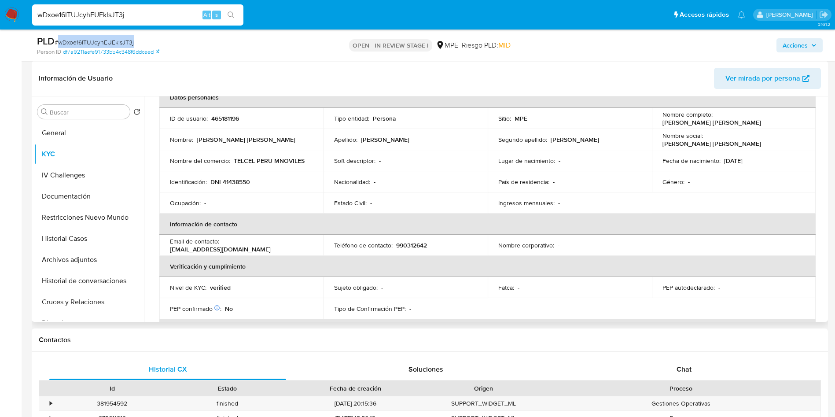
scroll to position [34, 0]
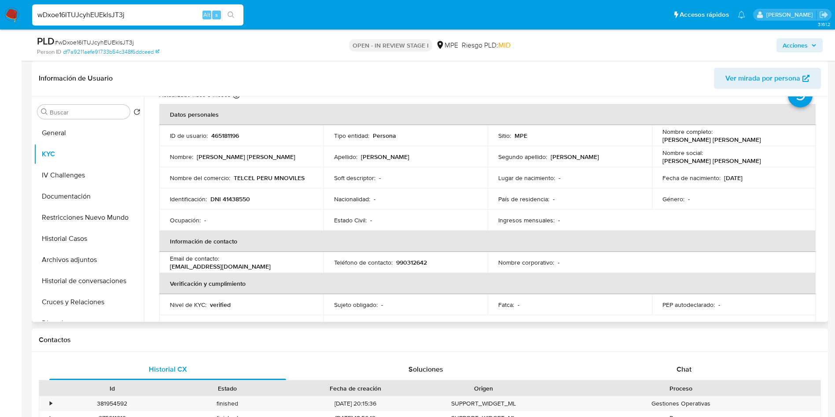
click at [221, 133] on p "465181196" at bounding box center [225, 136] width 28 height 8
copy p "465181196"
click at [77, 129] on button "General" at bounding box center [85, 132] width 103 height 21
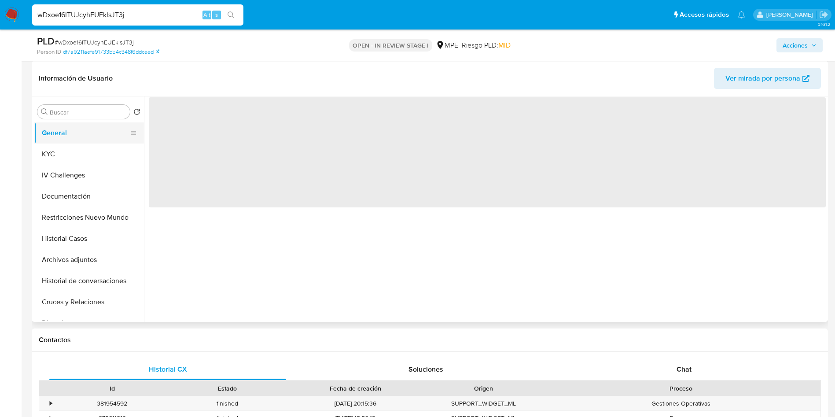
scroll to position [0, 0]
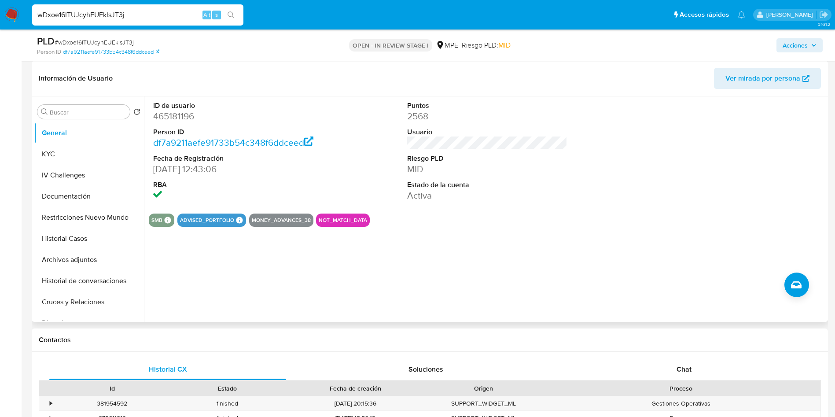
click at [463, 232] on div "ID de usuario 465181196 Person ID df7a9211aefe91733b54c348f6ddceed Fecha de Reg…" at bounding box center [485, 208] width 682 height 225
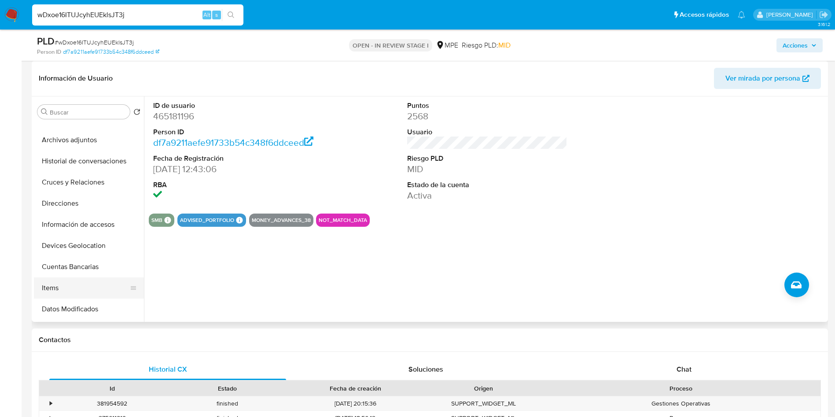
scroll to position [132, 0]
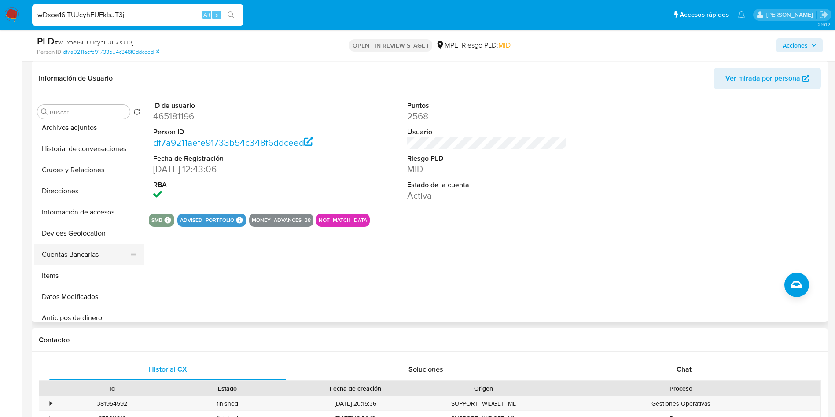
click at [83, 254] on button "Cuentas Bancarias" at bounding box center [85, 254] width 103 height 21
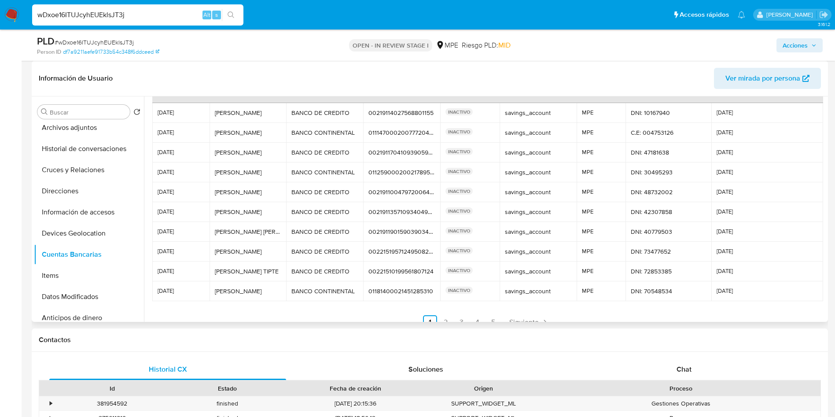
scroll to position [41, 0]
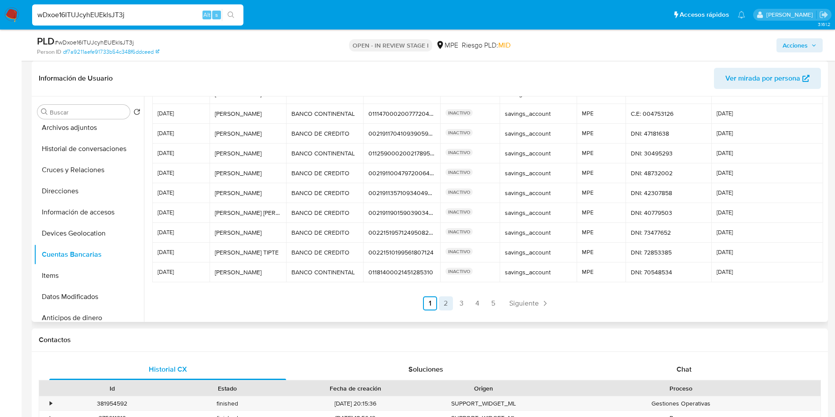
click at [445, 306] on link "2" at bounding box center [446, 303] width 14 height 14
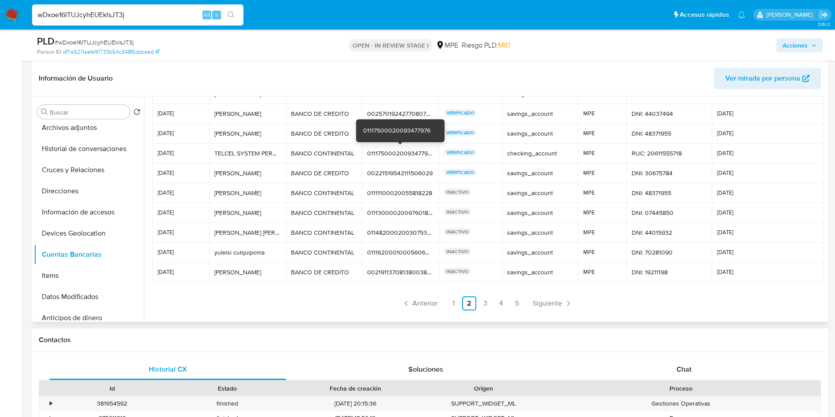
click at [392, 150] on div "01117500020093477976" at bounding box center [400, 153] width 66 height 8
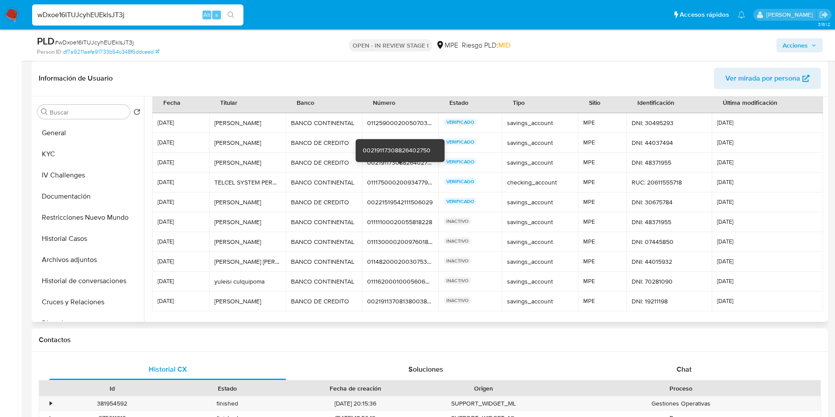
scroll to position [0, 0]
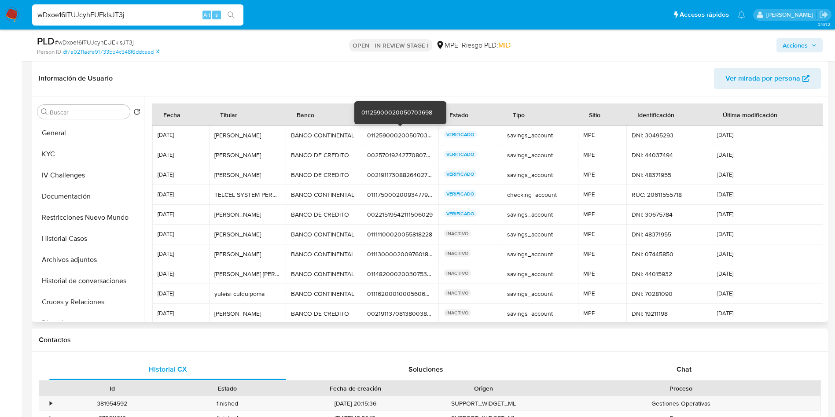
click at [412, 134] on div "01125900020050703698" at bounding box center [400, 135] width 66 height 8
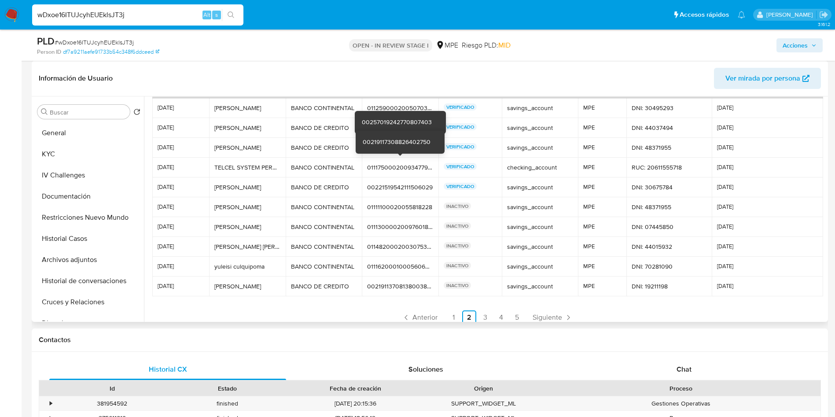
scroll to position [41, 0]
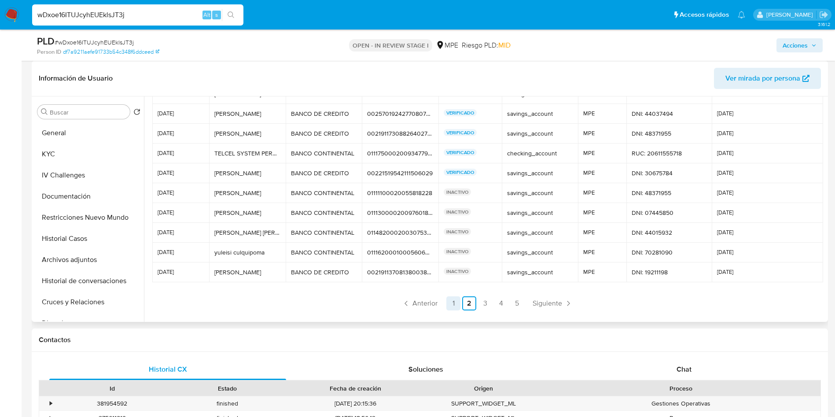
click at [447, 303] on link "1" at bounding box center [454, 303] width 14 height 14
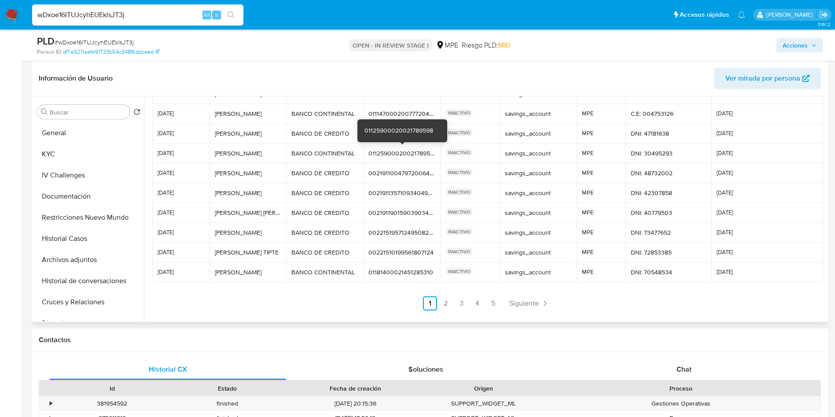
click at [393, 152] on div "01125900020021789598" at bounding box center [402, 153] width 66 height 8
click at [394, 153] on div "01125900020021789598" at bounding box center [402, 153] width 66 height 8
click at [386, 152] on div "01125900020021789598" at bounding box center [402, 153] width 66 height 8
click at [387, 152] on div "01125900020021789598" at bounding box center [402, 153] width 66 height 8
drag, startPoint x: 449, startPoint y: 303, endPoint x: 454, endPoint y: 326, distance: 23.9
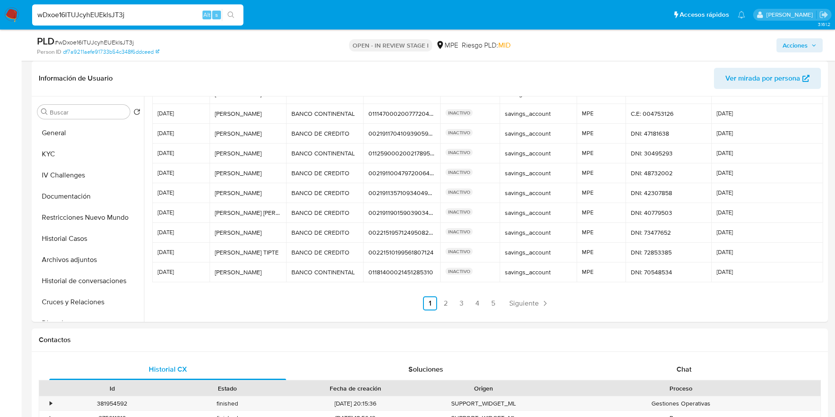
click at [449, 303] on link "2" at bounding box center [446, 303] width 14 height 14
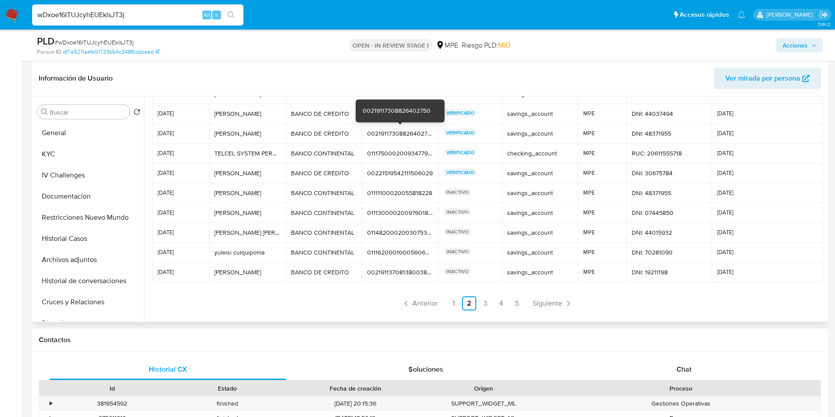
click at [387, 132] on div "00219117308826402750" at bounding box center [400, 133] width 66 height 8
click at [83, 130] on button "General" at bounding box center [85, 132] width 103 height 21
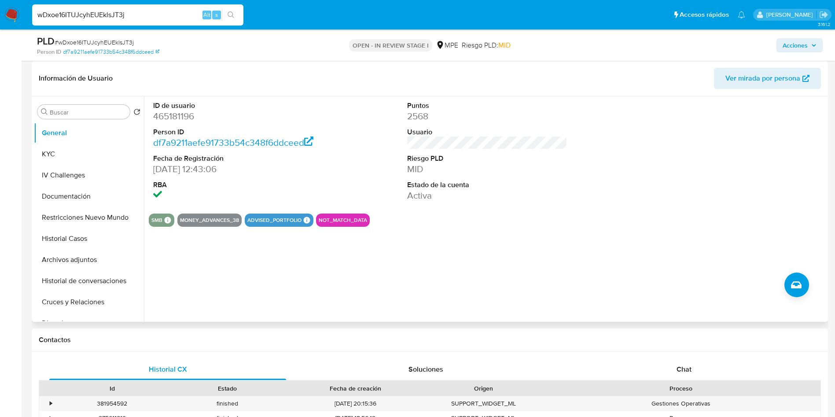
click at [172, 113] on dd "465181196" at bounding box center [233, 116] width 161 height 12
copy dd "465181196"
drag, startPoint x: 72, startPoint y: 146, endPoint x: 125, endPoint y: 169, distance: 57.2
click at [72, 146] on button "KYC" at bounding box center [89, 154] width 110 height 21
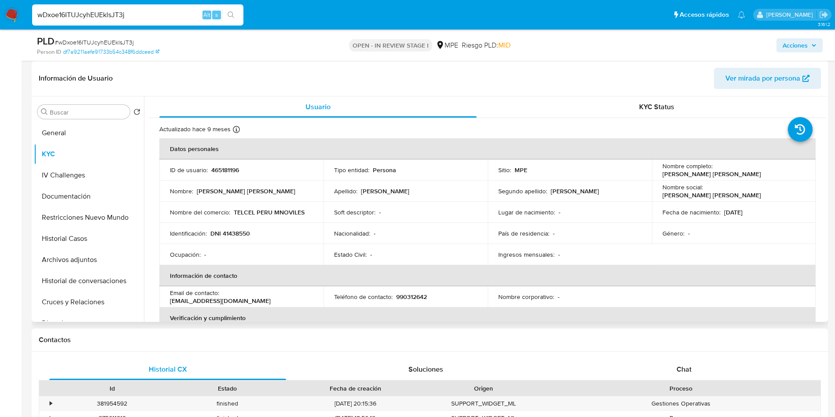
drag, startPoint x: 654, startPoint y: 174, endPoint x: 761, endPoint y: 171, distance: 107.1
click at [761, 171] on td "Nombre completo : Maruja Cecilia Lizarraga Rodriguez" at bounding box center [734, 169] width 164 height 21
copy p "Maruja Cecilia Lizarraga Rodriguez"
click at [236, 233] on p "DNI 41438550" at bounding box center [230, 233] width 40 height 8
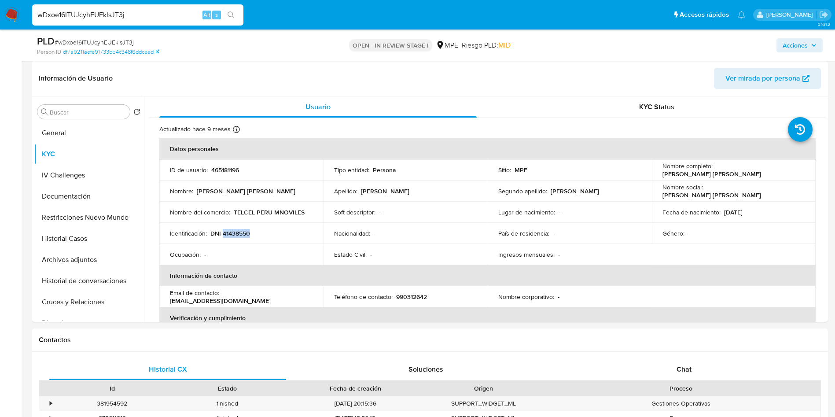
copy p "41438550"
drag, startPoint x: 656, startPoint y: 174, endPoint x: 759, endPoint y: 173, distance: 102.6
click at [759, 173] on td "Nombre completo : Maruja Cecilia Lizarraga Rodriguez" at bounding box center [734, 169] width 164 height 21
copy p "Maruja Cecilia Lizarraga Rodriguez"
click at [222, 169] on p "465181196" at bounding box center [225, 170] width 28 height 8
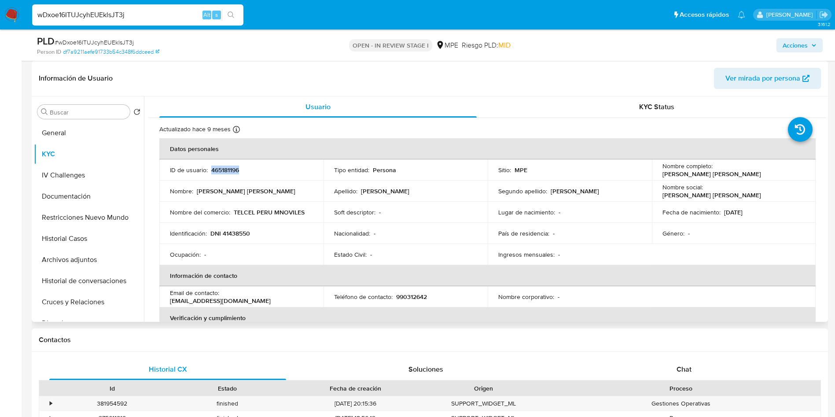
click at [222, 169] on p "465181196" at bounding box center [225, 170] width 28 height 8
drag, startPoint x: 728, startPoint y: 196, endPoint x: 716, endPoint y: 192, distance: 13.0
click at [729, 196] on td "Nombre social : MARUJA CECILIA" at bounding box center [734, 191] width 164 height 21
drag, startPoint x: 657, startPoint y: 177, endPoint x: 763, endPoint y: 172, distance: 105.8
click at [763, 172] on td "Nombre completo : Maruja Cecilia Lizarraga Rodriguez" at bounding box center [734, 169] width 164 height 21
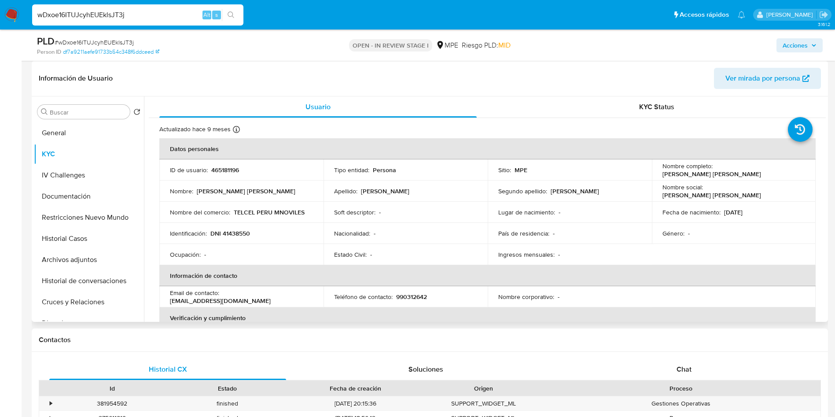
click at [230, 168] on p "465181196" at bounding box center [225, 170] width 28 height 8
click at [126, 14] on input "wDxoe16ITUJcyhEUEklsJT3j" at bounding box center [137, 14] width 211 height 11
paste input "Cad3X9chReM7SxpcGujQy1zT"
type input "Cad3X9chReM7SxpcGujQy1zT"
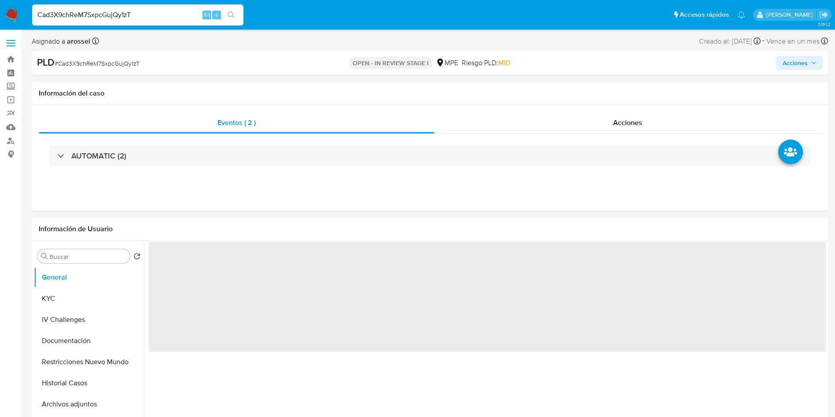
select select "10"
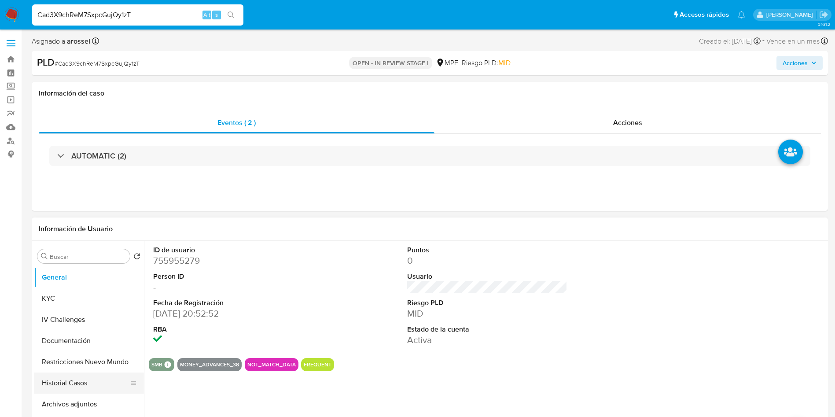
click at [64, 384] on button "Historial Casos" at bounding box center [85, 383] width 103 height 21
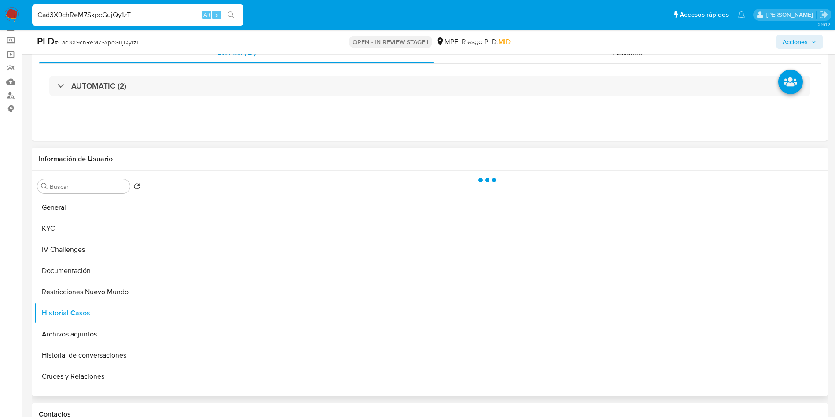
scroll to position [66, 0]
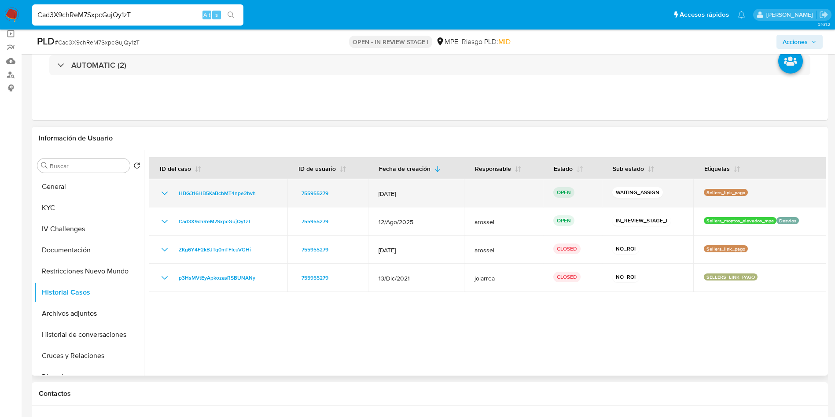
drag, startPoint x: 265, startPoint y: 193, endPoint x: 184, endPoint y: 184, distance: 81.6
click at [184, 184] on td "HBG316HB5KaBcbMT4npe2hvh" at bounding box center [218, 193] width 139 height 28
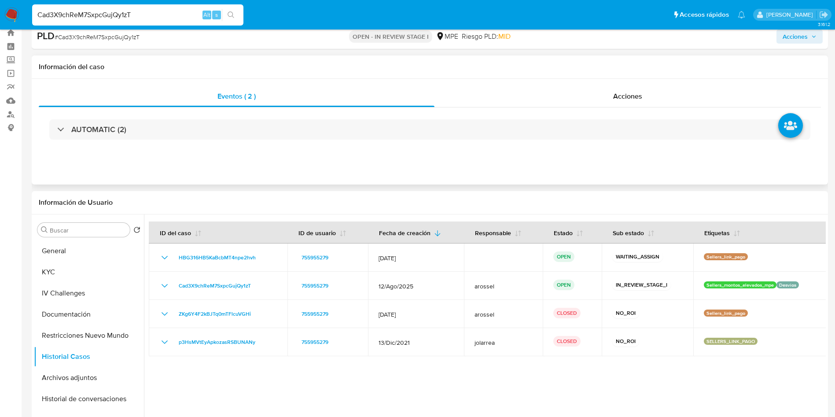
scroll to position [0, 0]
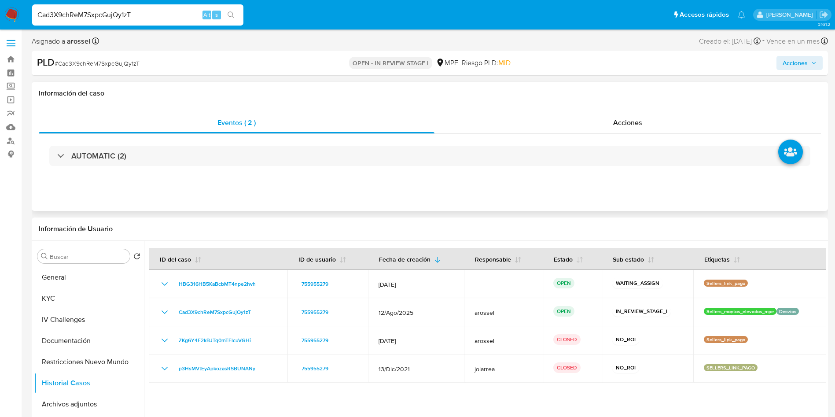
click at [135, 144] on div "AUTOMATIC (2)" at bounding box center [430, 156] width 783 height 44
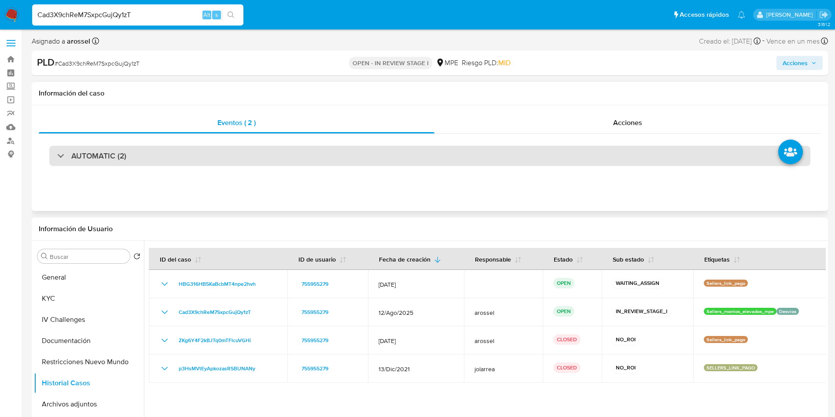
click at [140, 155] on div "AUTOMATIC (2)" at bounding box center [429, 156] width 761 height 20
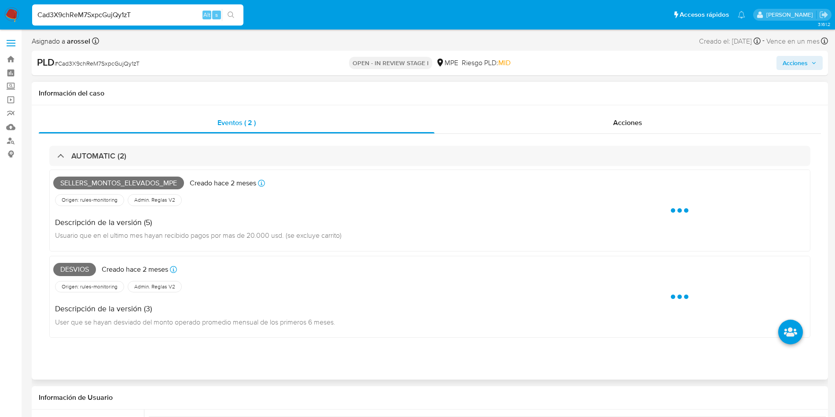
click at [127, 183] on span "Sellers_montos_elevados_mpe" at bounding box center [118, 183] width 131 height 13
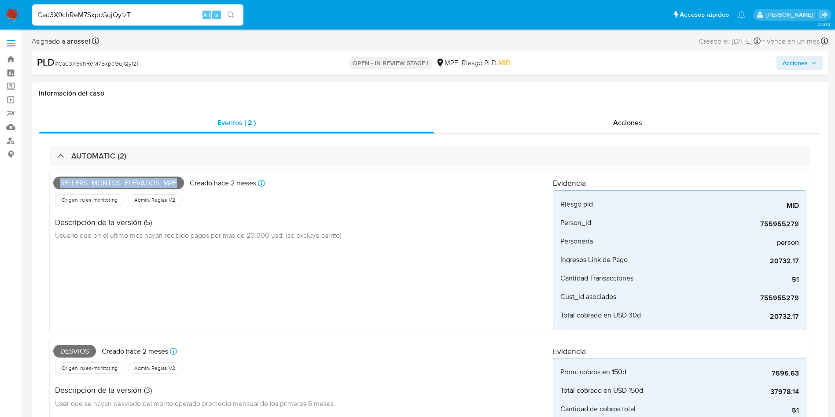
click at [116, 188] on span "Sellers_montos_elevados_mpe" at bounding box center [118, 183] width 131 height 13
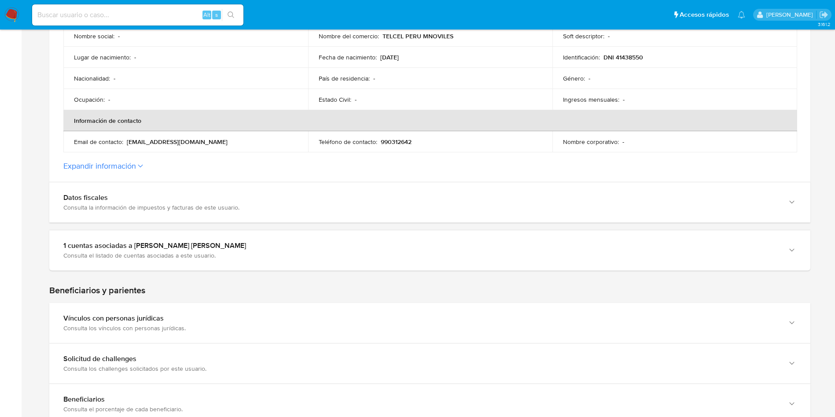
scroll to position [330, 0]
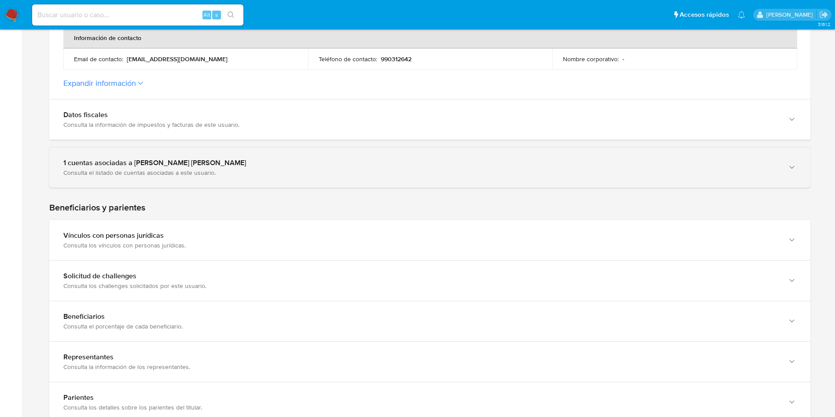
click at [222, 174] on div "Consulta el listado de cuentas asociadas a este usuario." at bounding box center [421, 173] width 716 height 8
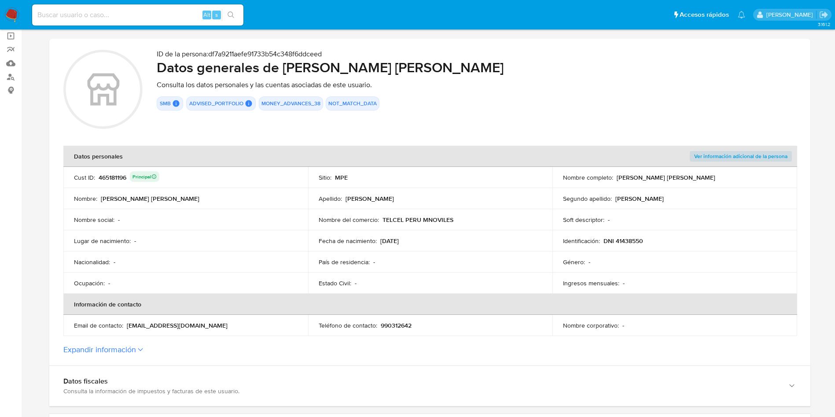
scroll to position [66, 0]
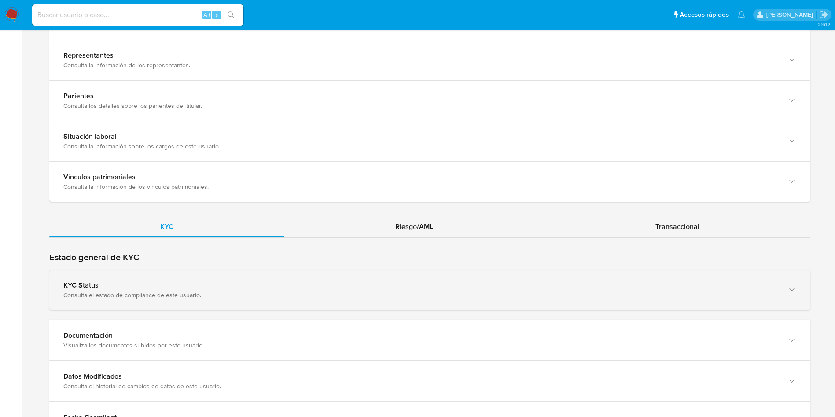
click at [327, 286] on div "KYC Status" at bounding box center [421, 285] width 716 height 9
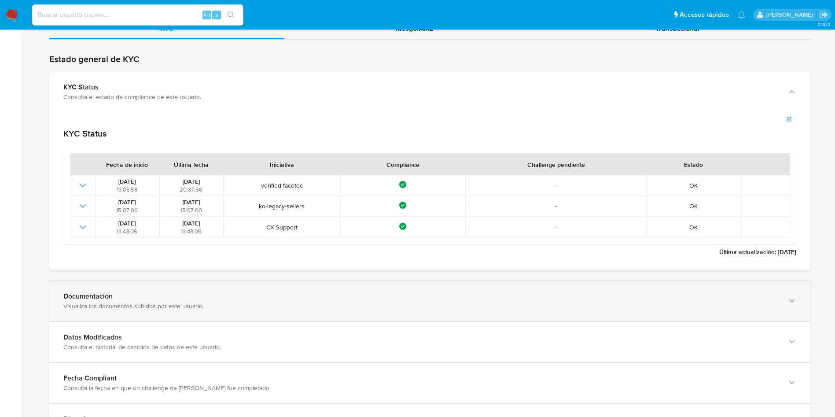
click at [487, 288] on div "Documentación Visualiza los documentos subidos por este usuario." at bounding box center [429, 301] width 761 height 40
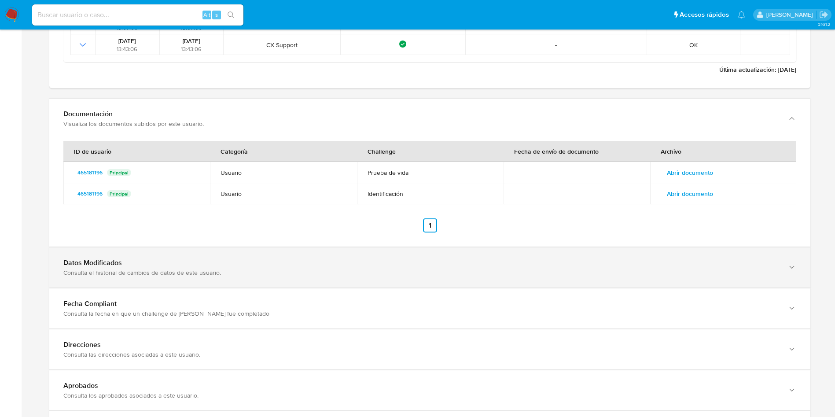
scroll to position [1123, 0]
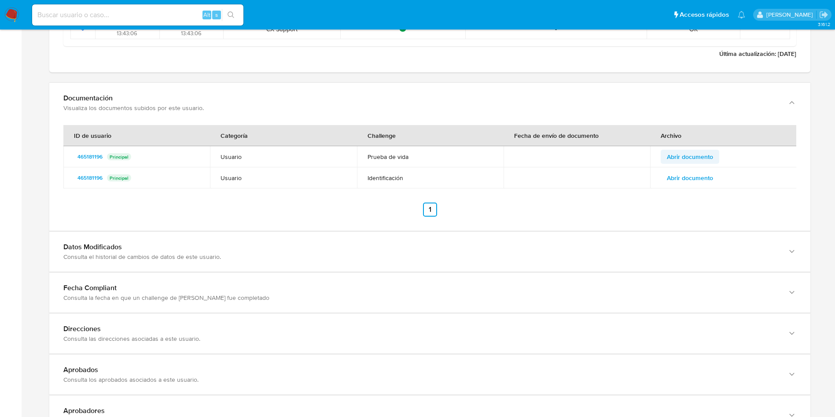
click at [699, 160] on span "Abrir documento" at bounding box center [690, 157] width 46 height 12
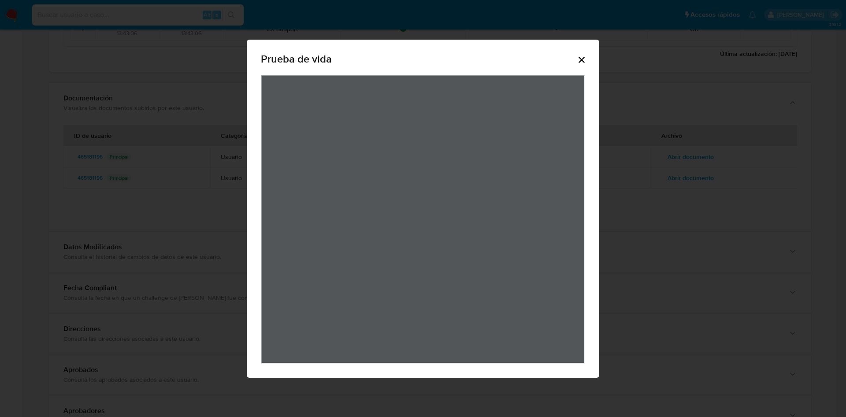
click at [583, 59] on icon "Cerrar" at bounding box center [581, 60] width 6 height 6
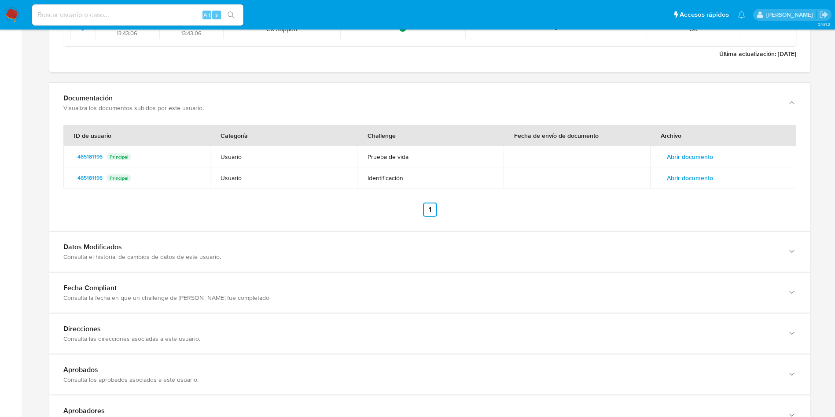
click at [703, 174] on span "Abrir documento" at bounding box center [690, 178] width 46 height 12
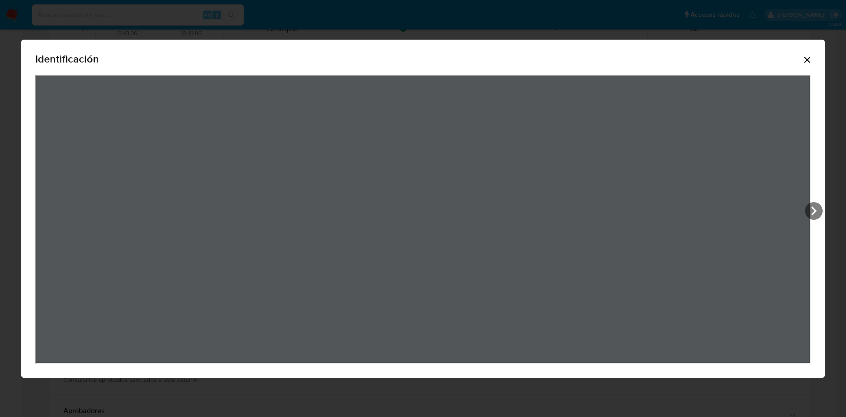
click at [802, 62] on icon "Cerrar" at bounding box center [806, 60] width 11 height 11
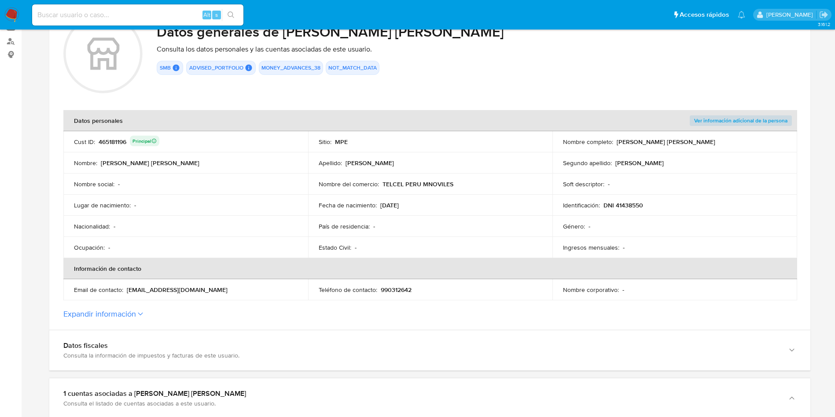
scroll to position [0, 0]
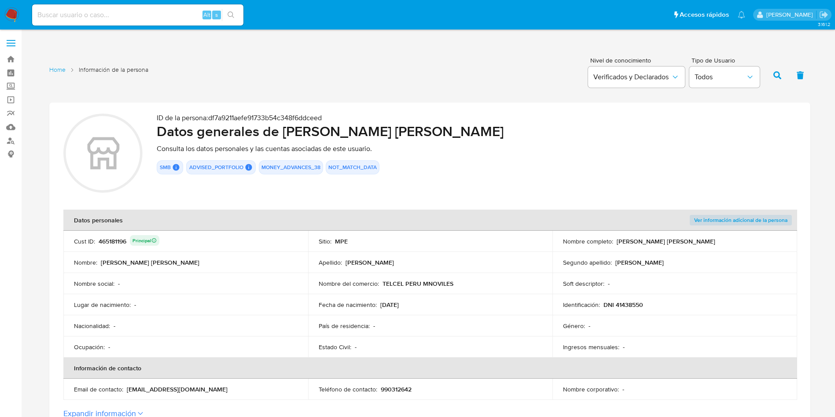
drag, startPoint x: 377, startPoint y: 302, endPoint x: 422, endPoint y: 306, distance: 45.1
click at [422, 306] on div "Fecha de nacimiento : 02/07/1982" at bounding box center [431, 305] width 224 height 8
click at [154, 14] on input at bounding box center [137, 14] width 211 height 11
paste input "2304104331"
type input "2304104331"
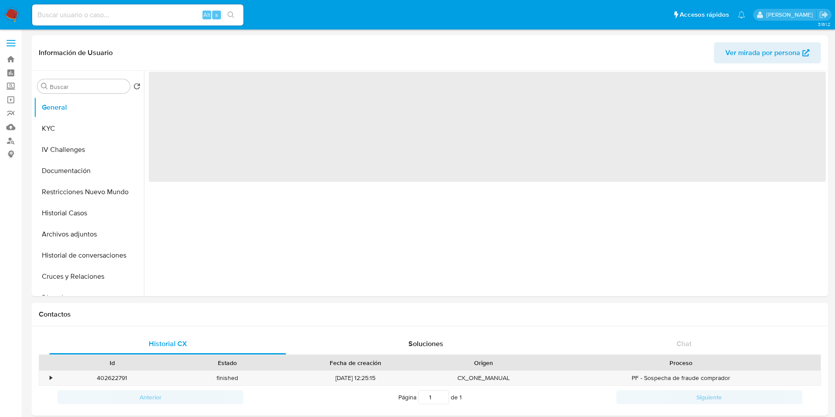
select select "10"
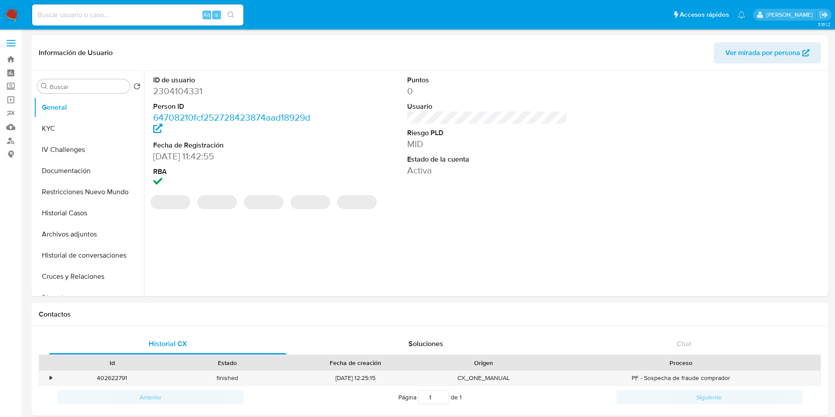
click at [154, 11] on input at bounding box center [137, 14] width 211 height 11
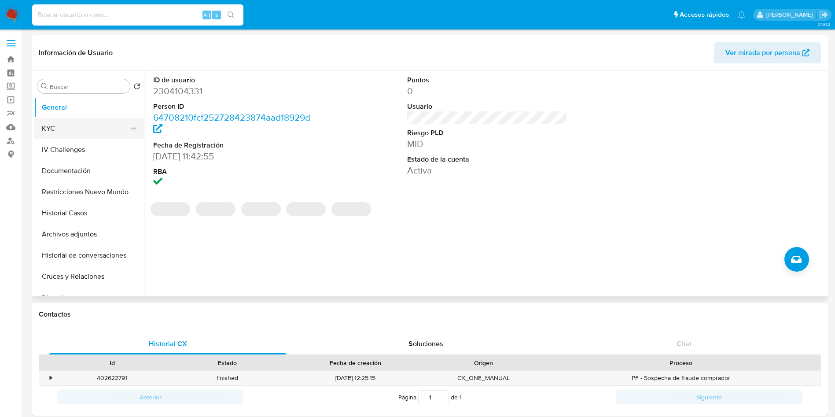
click at [48, 125] on button "KYC" at bounding box center [85, 128] width 103 height 21
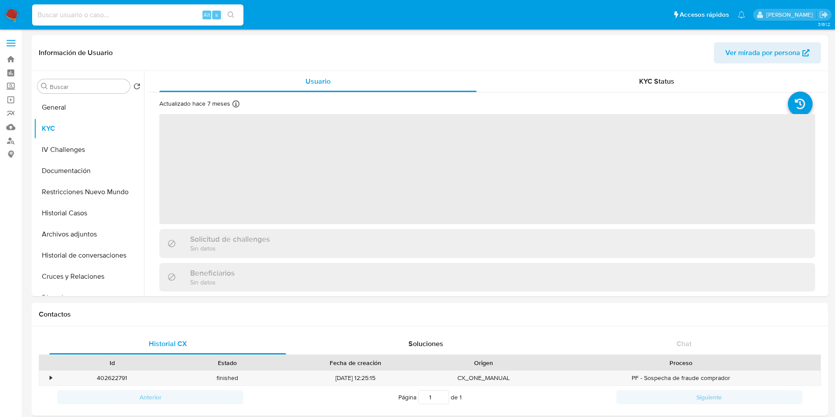
click at [128, 18] on input at bounding box center [137, 14] width 211 height 11
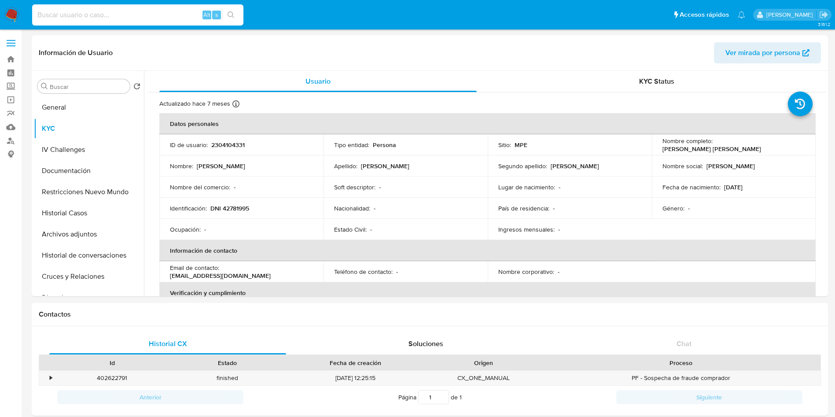
paste input "1164296318"
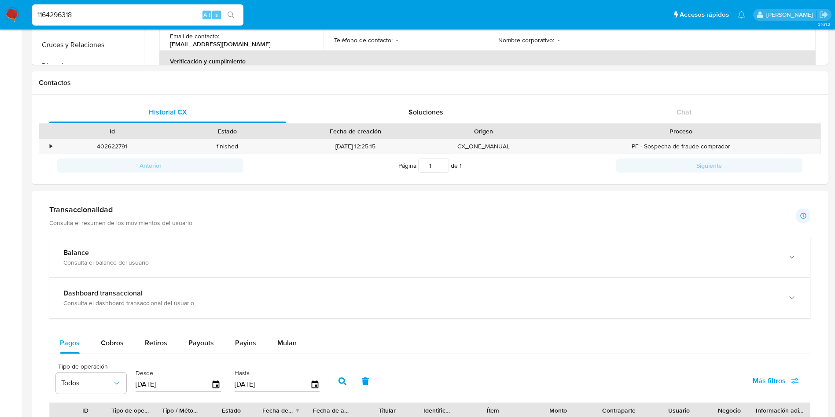
scroll to position [396, 0]
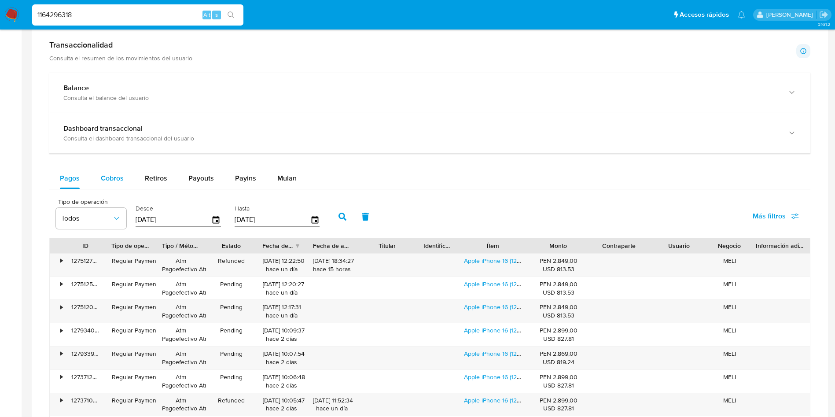
type input "1164296318"
click at [117, 167] on div "Balance Consulta el balance del usuario Dashboard transaccional Consulta el das…" at bounding box center [429, 291] width 761 height 437
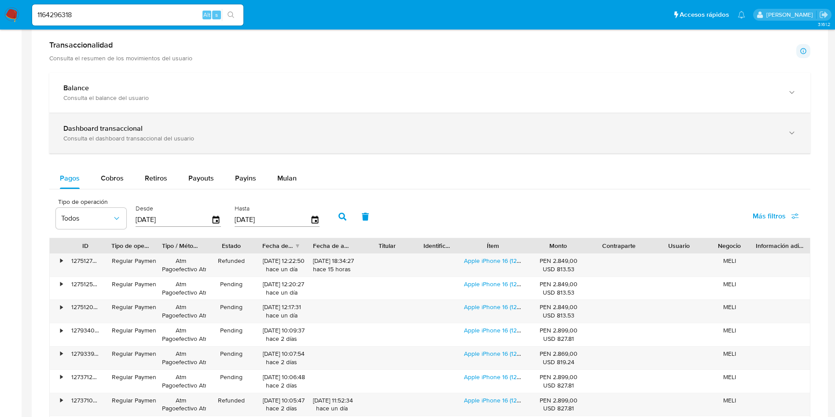
drag, startPoint x: 120, startPoint y: 177, endPoint x: 129, endPoint y: 113, distance: 64.9
click at [120, 178] on span "Cobros" at bounding box center [112, 178] width 23 height 10
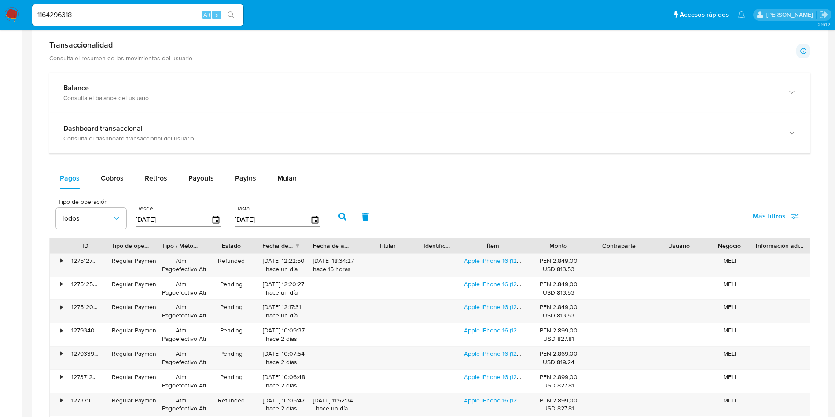
select select "10"
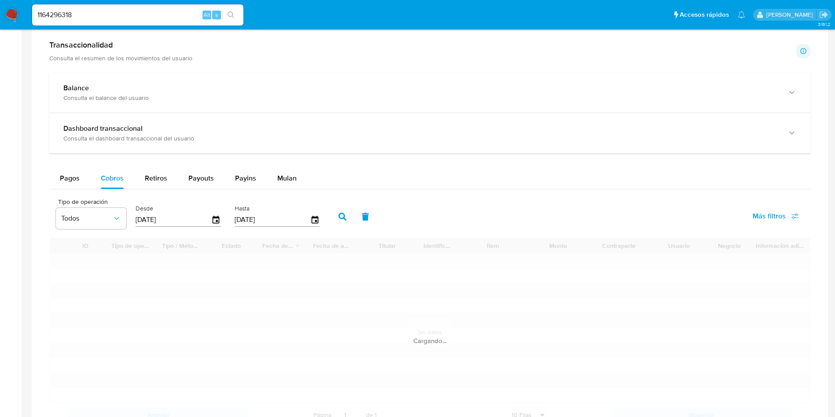
click at [135, 17] on input "1164296318" at bounding box center [137, 14] width 211 height 11
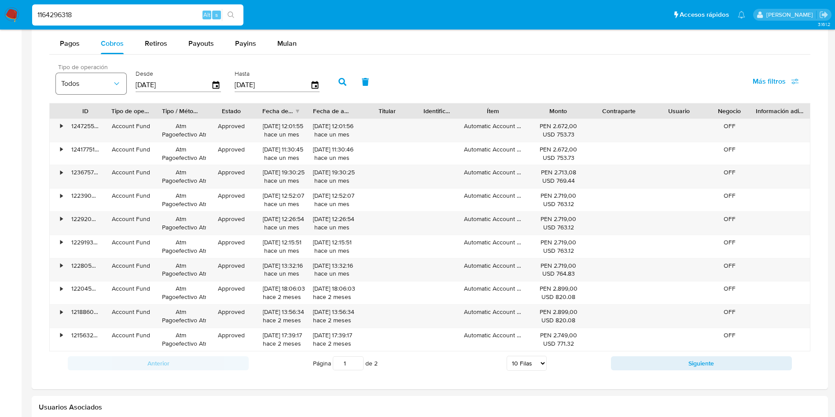
scroll to position [462, 0]
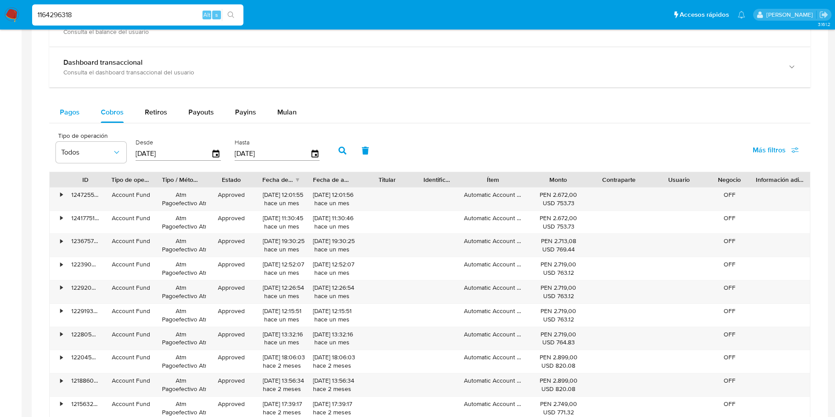
click at [77, 120] on div "Pagos" at bounding box center [70, 112] width 20 height 21
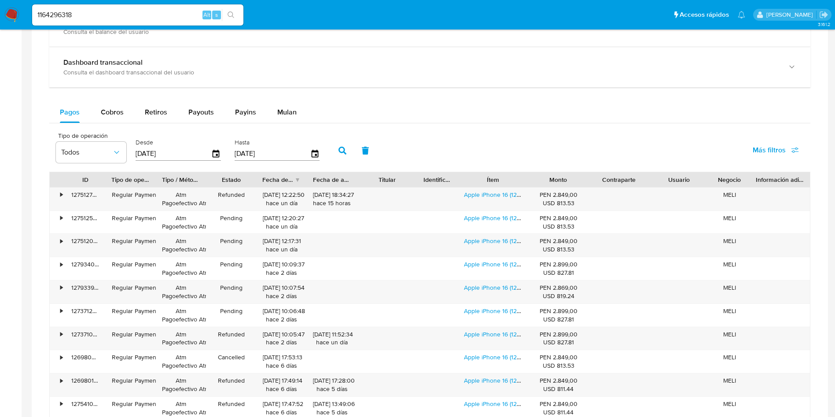
click at [106, 12] on input "1164296318" at bounding box center [137, 14] width 211 height 11
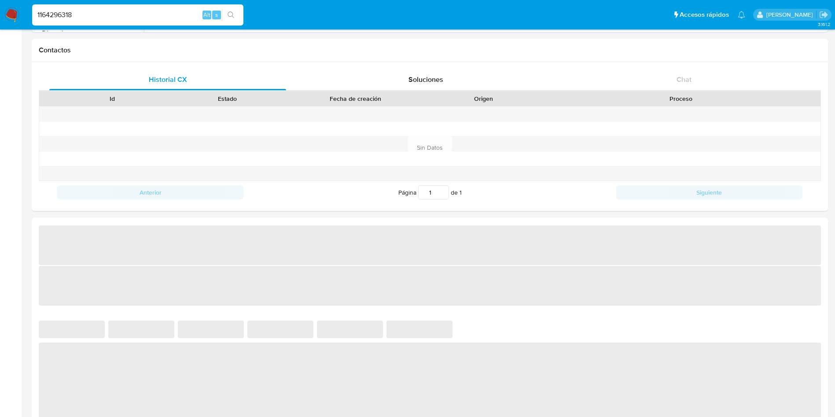
select select "10"
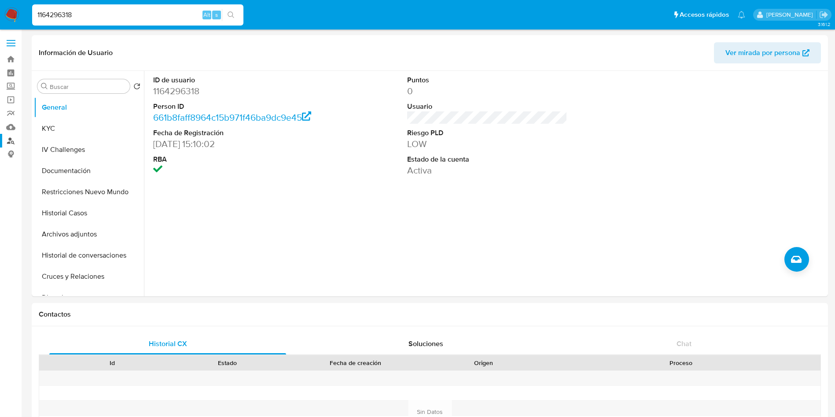
click at [7, 142] on link "Buscador de personas" at bounding box center [52, 141] width 105 height 14
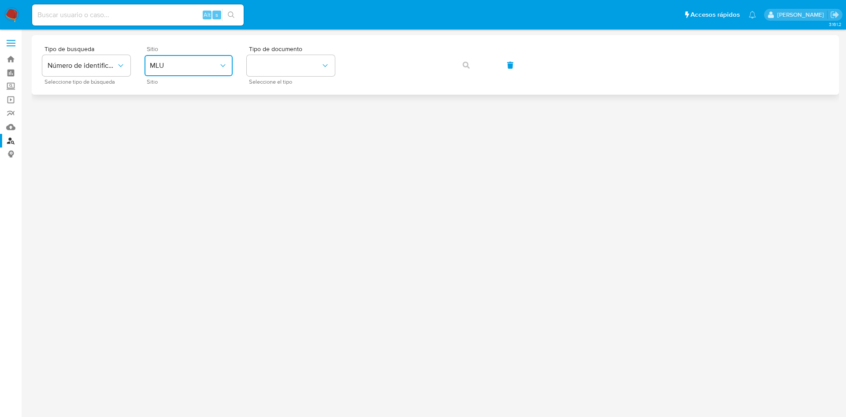
click at [183, 62] on span "MLU" at bounding box center [184, 65] width 69 height 9
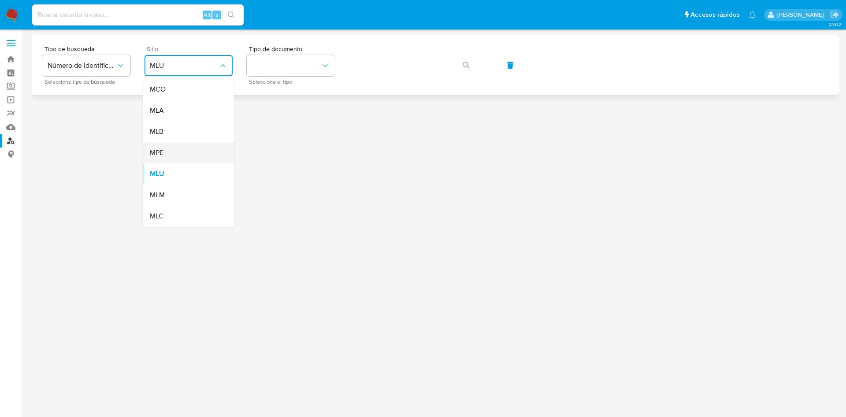
click at [178, 152] on div "MPE" at bounding box center [186, 152] width 72 height 21
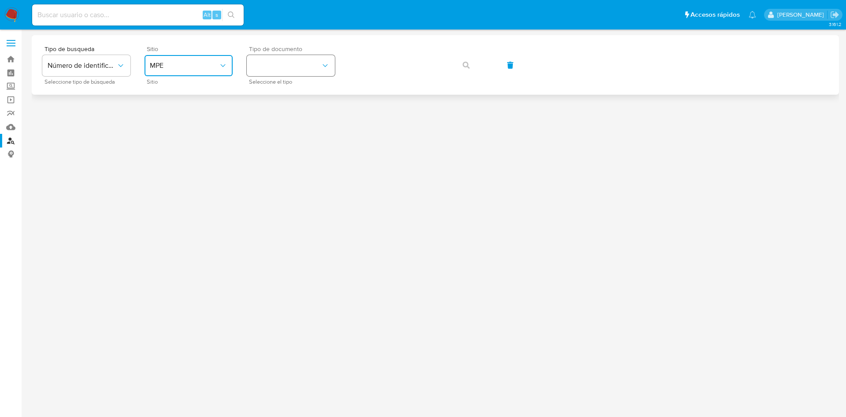
click at [286, 62] on button "identificationType" at bounding box center [291, 65] width 88 height 21
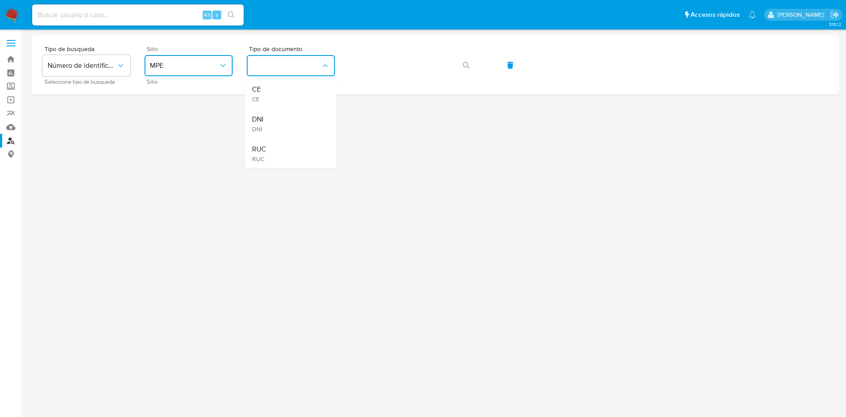
drag, startPoint x: 297, startPoint y: 118, endPoint x: 321, endPoint y: 95, distance: 34.0
click at [297, 118] on div "DNI DNI" at bounding box center [288, 124] width 72 height 30
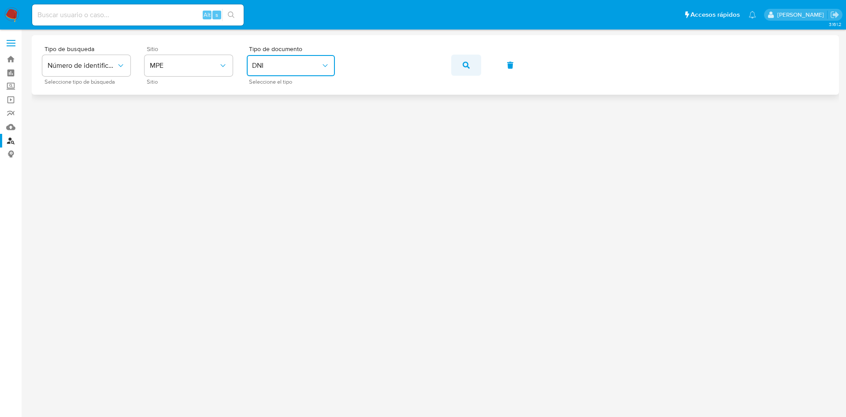
click at [462, 63] on button "button" at bounding box center [466, 65] width 30 height 21
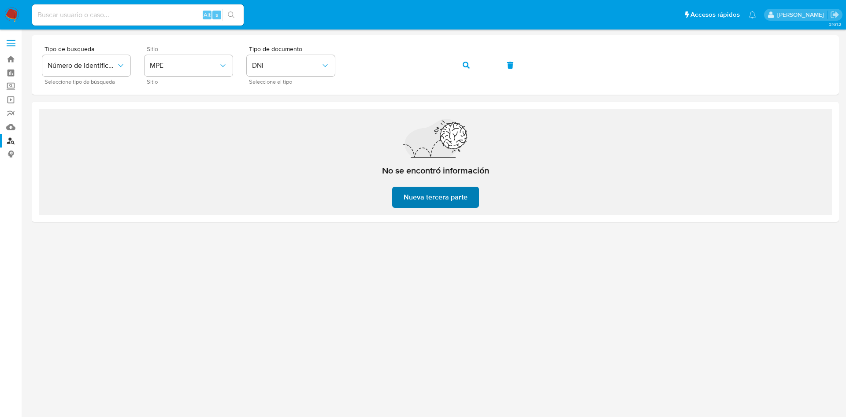
click at [458, 189] on span "Nueva tercera parte" at bounding box center [435, 197] width 64 height 19
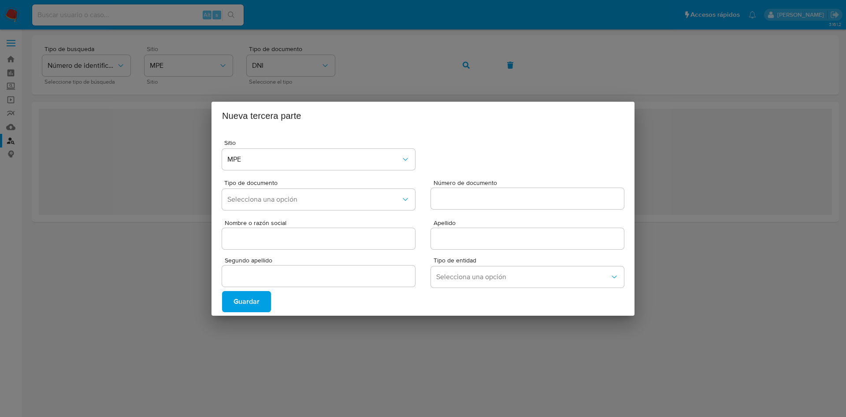
click at [559, 54] on div "Nueva tercera parte Sitio MPE Tipo de documento Selecciona una opción Número de…" at bounding box center [423, 208] width 846 height 417
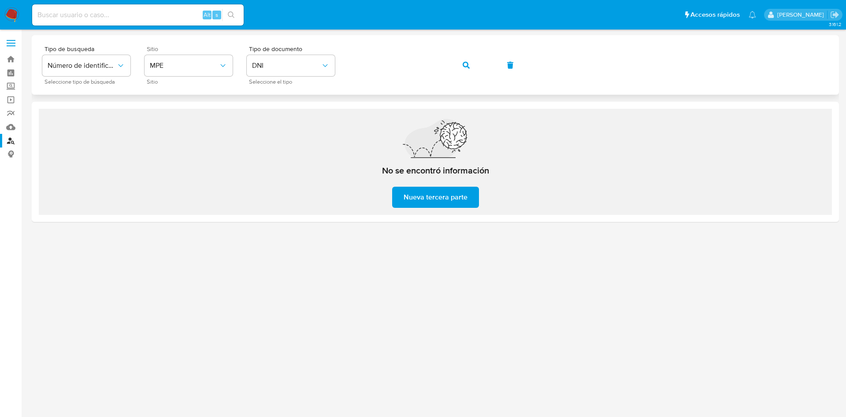
click at [469, 62] on icon "button" at bounding box center [465, 65] width 7 height 7
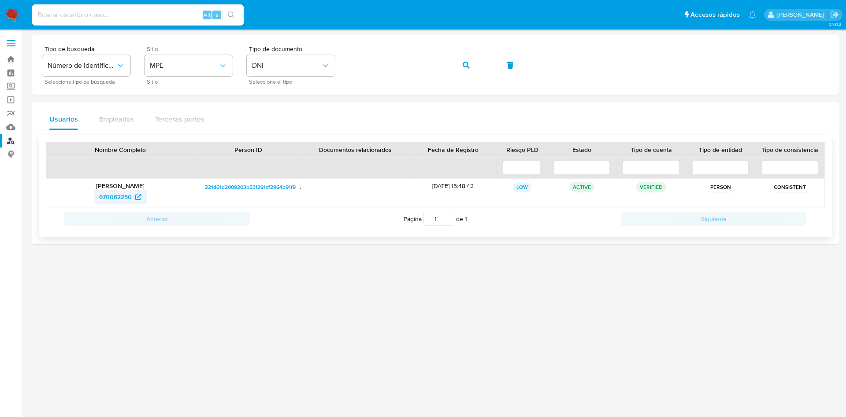
click at [104, 197] on span "670062250" at bounding box center [115, 197] width 33 height 14
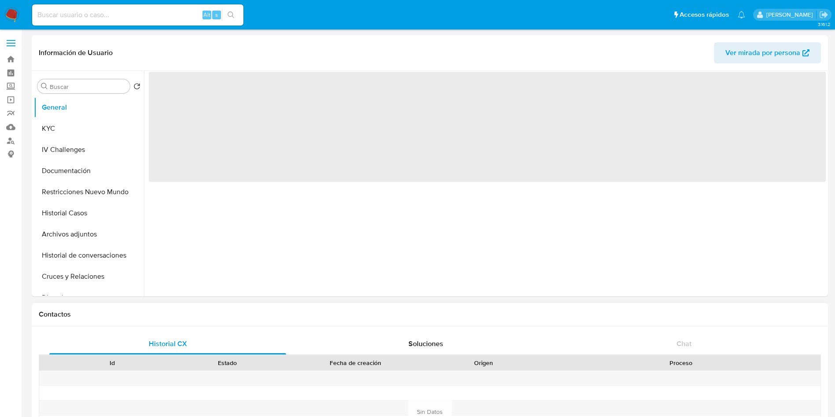
select select "10"
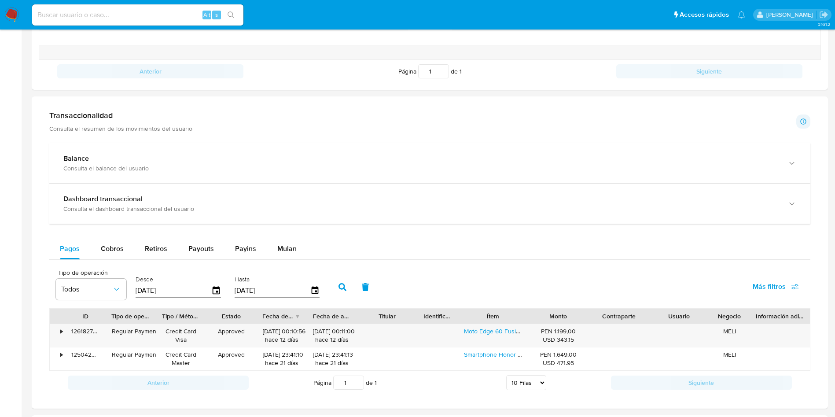
scroll to position [528, 0]
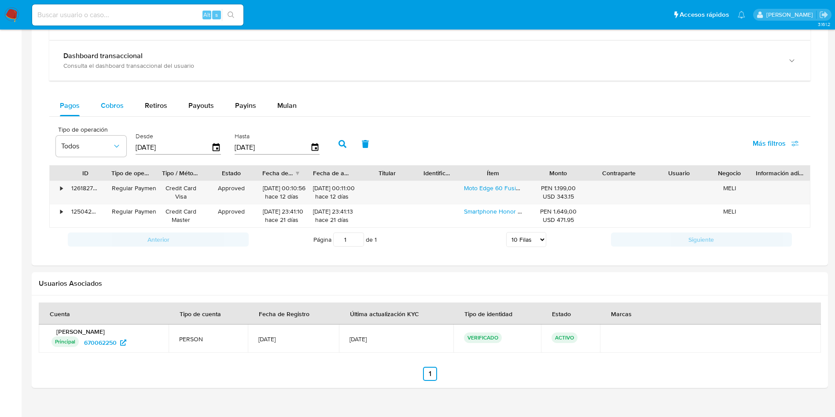
click at [105, 108] on span "Cobros" at bounding box center [112, 105] width 23 height 10
select select "10"
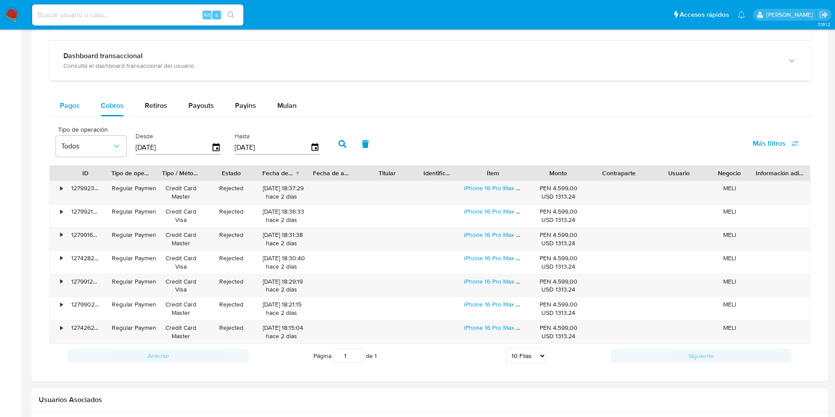
click at [69, 104] on span "Pagos" at bounding box center [70, 105] width 20 height 10
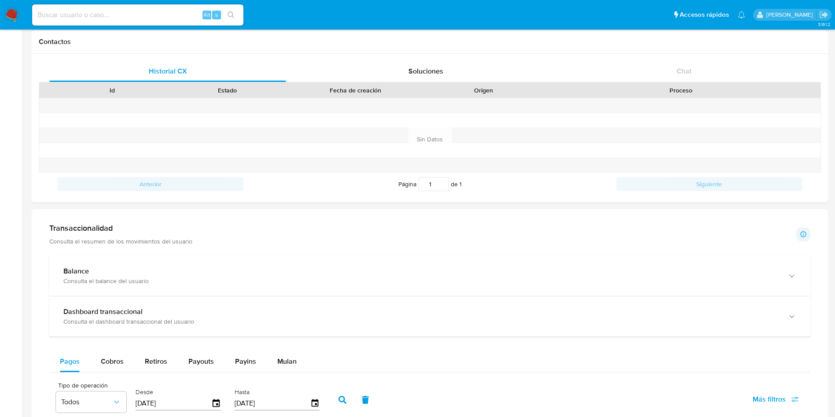
scroll to position [0, 0]
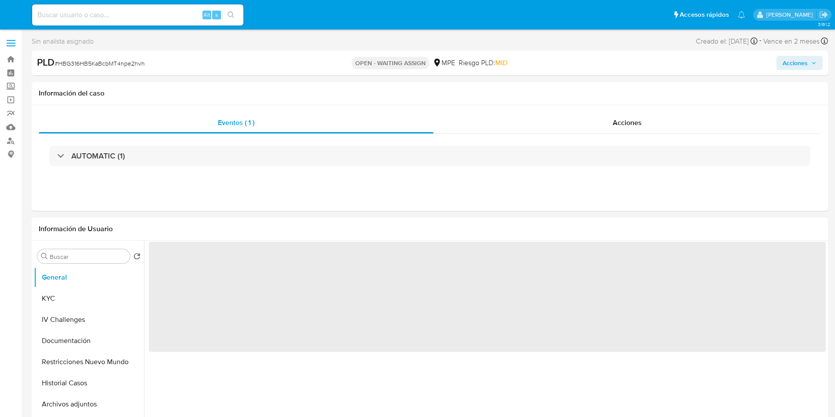
select select "10"
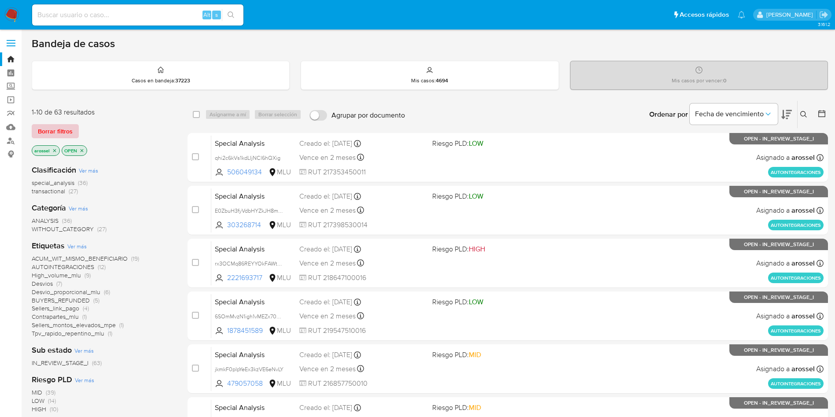
click at [66, 132] on span "Borrar filtros" at bounding box center [55, 131] width 35 height 12
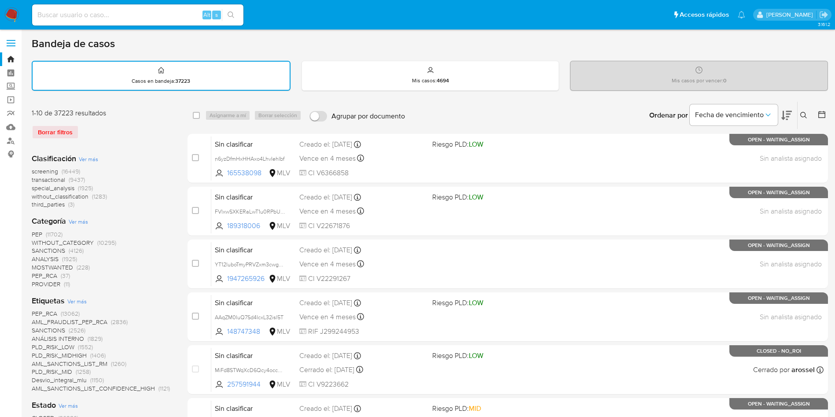
click at [806, 120] on button at bounding box center [805, 115] width 15 height 11
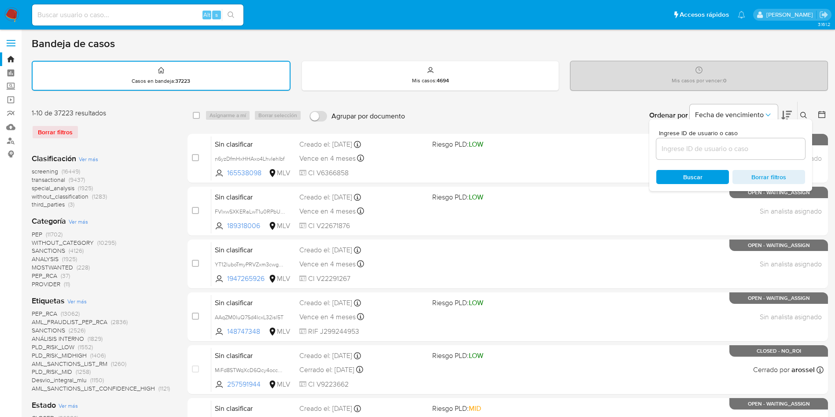
click at [745, 144] on input at bounding box center [731, 148] width 149 height 11
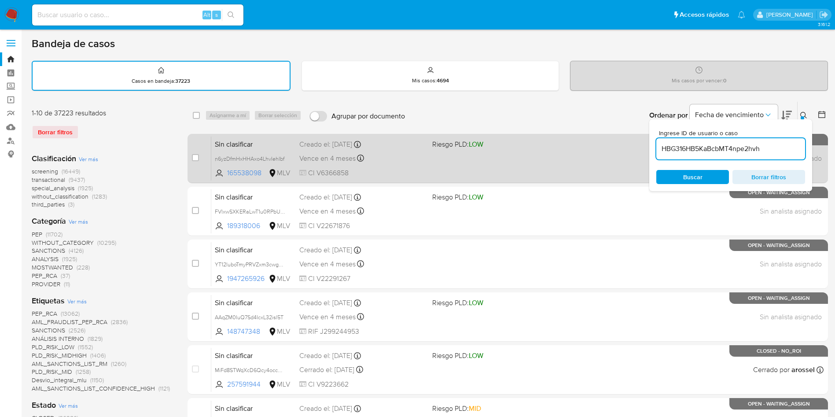
type input "HBG316HB5KaBcbMT4npe2hvh"
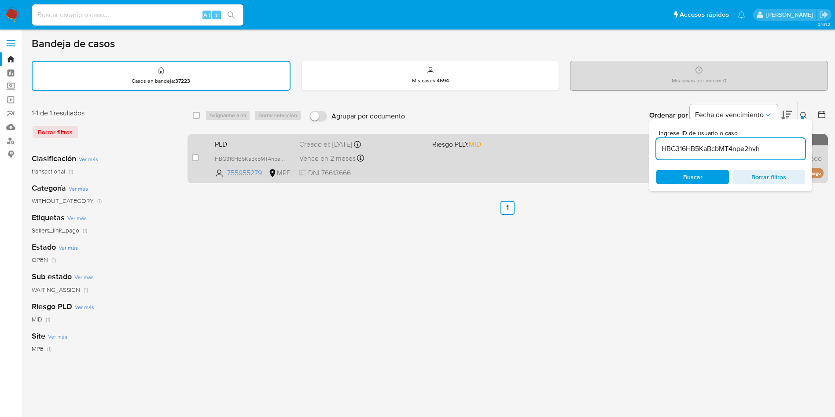
click at [198, 161] on input "checkbox" at bounding box center [195, 157] width 7 height 7
checkbox input "true"
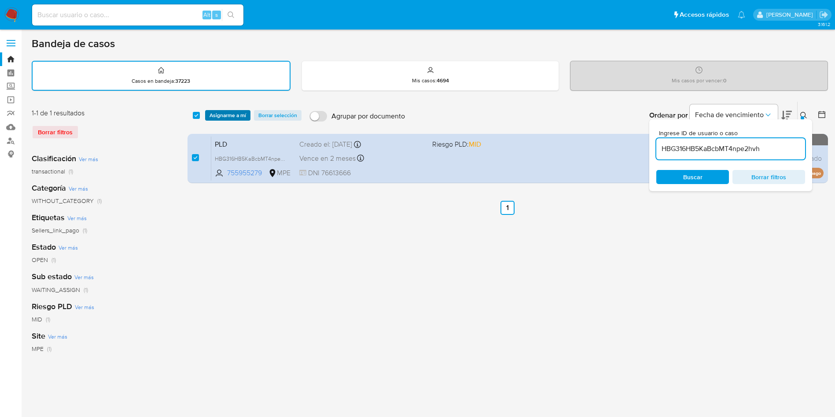
click at [227, 119] on span "Asignarme a mí" at bounding box center [228, 115] width 37 height 9
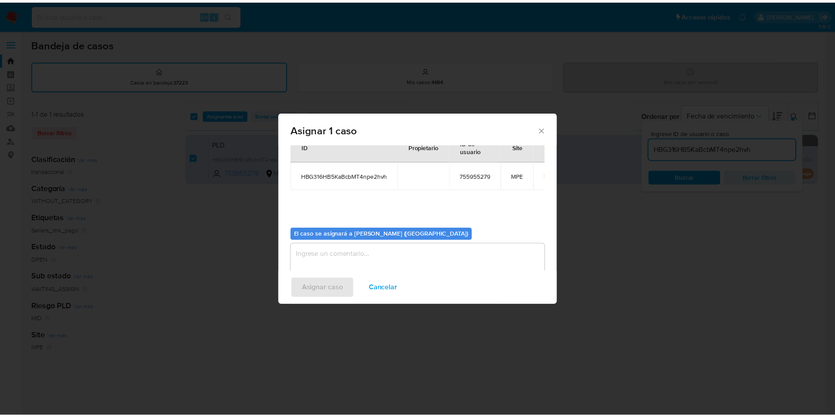
scroll to position [46, 0]
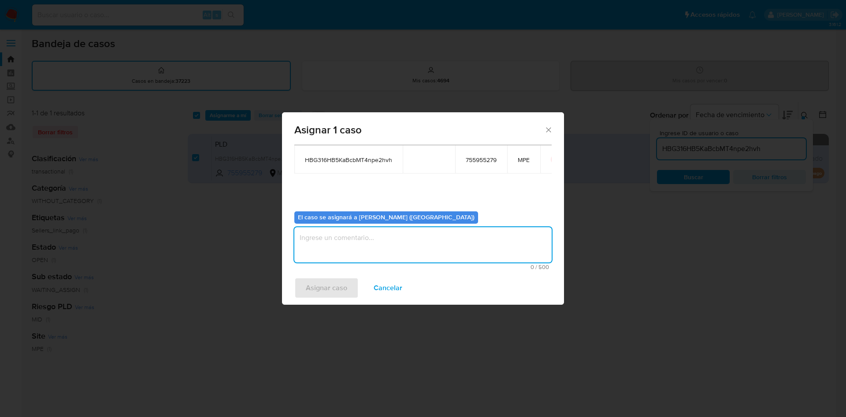
click at [384, 247] on textarea "assign-modal" at bounding box center [422, 244] width 257 height 35
click at [326, 292] on span "Asignar caso" at bounding box center [326, 287] width 41 height 19
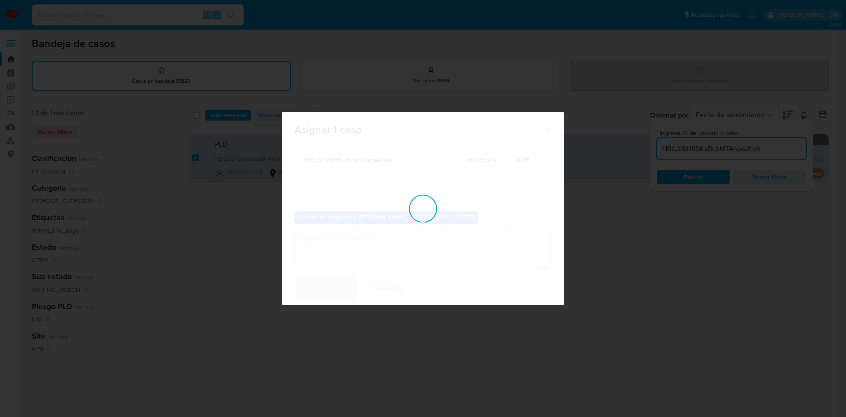
checkbox input "false"
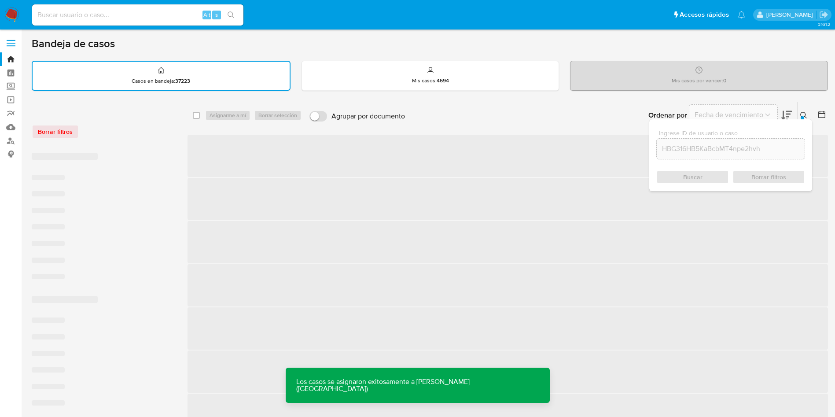
click at [162, 9] on input at bounding box center [137, 14] width 211 height 11
paste input "HBG316HB5KaBcbMT4npe2hvh"
type input "HBG316HB5KaBcbMT4npe2hvh"
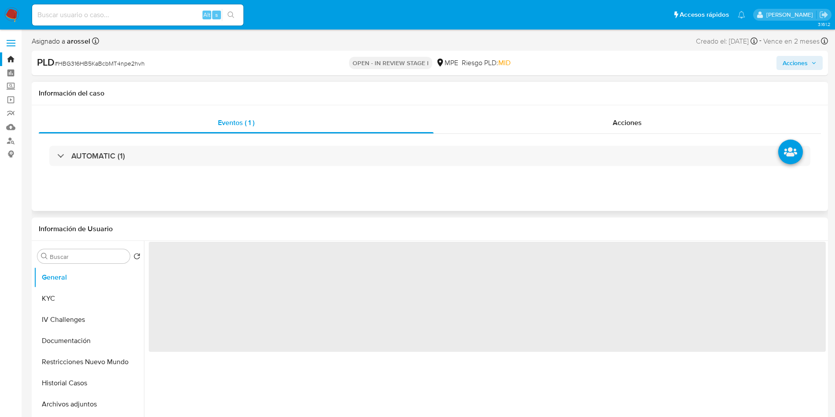
select select "10"
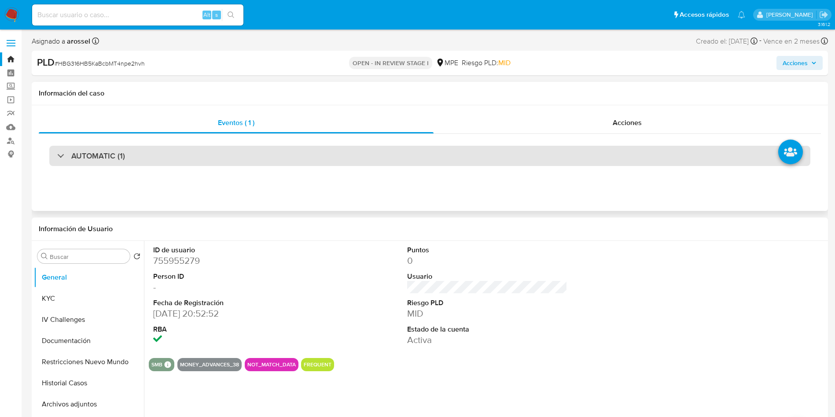
click at [242, 148] on div "AUTOMATIC (1)" at bounding box center [429, 156] width 761 height 20
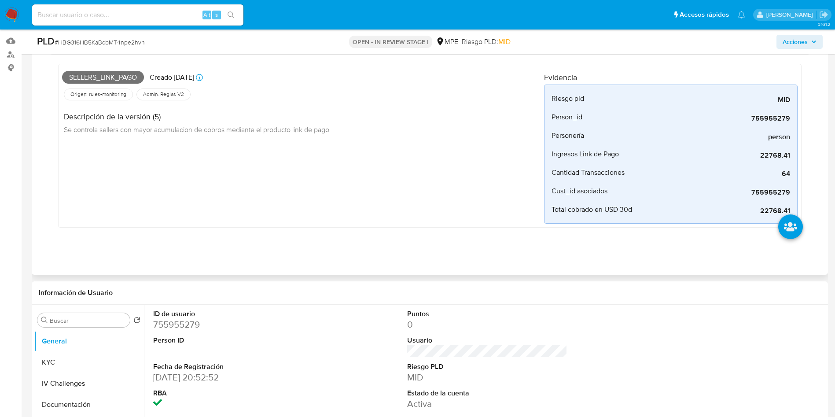
scroll to position [66, 0]
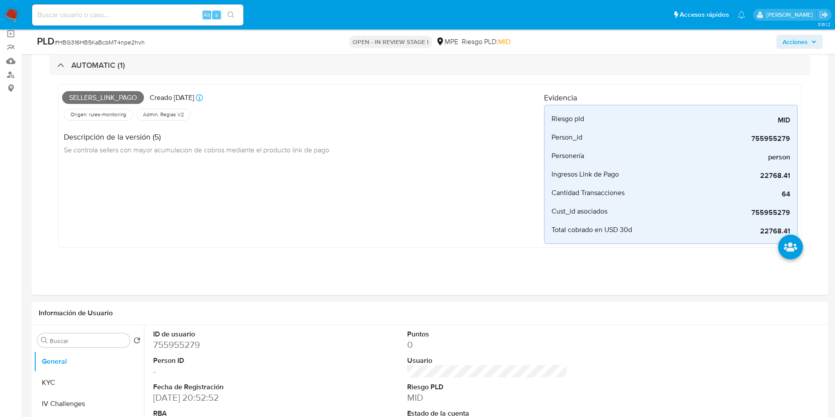
click at [160, 18] on input at bounding box center [137, 14] width 211 height 11
paste input "zk2S1UVFZj1UrdlVPiC9lrQL"
type input "zk2S1UVFZj1UrdlVPiC9lrQL"
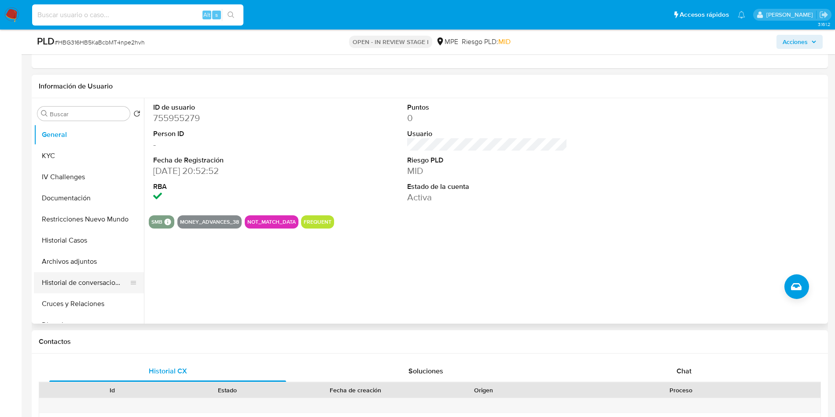
scroll to position [264, 0]
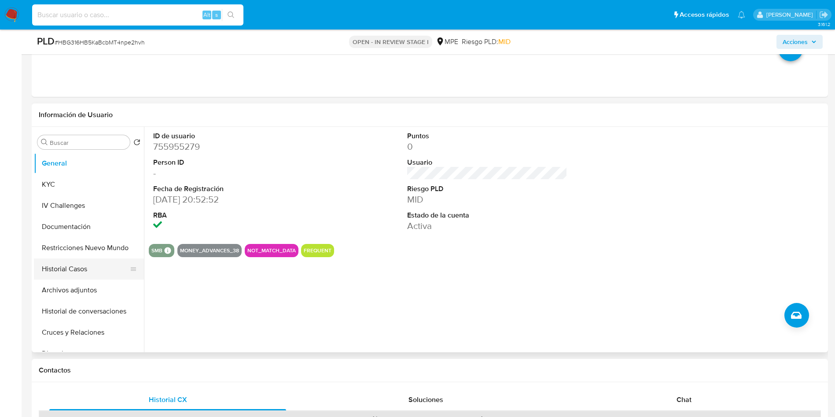
click at [53, 270] on button "Historial Casos" at bounding box center [85, 268] width 103 height 21
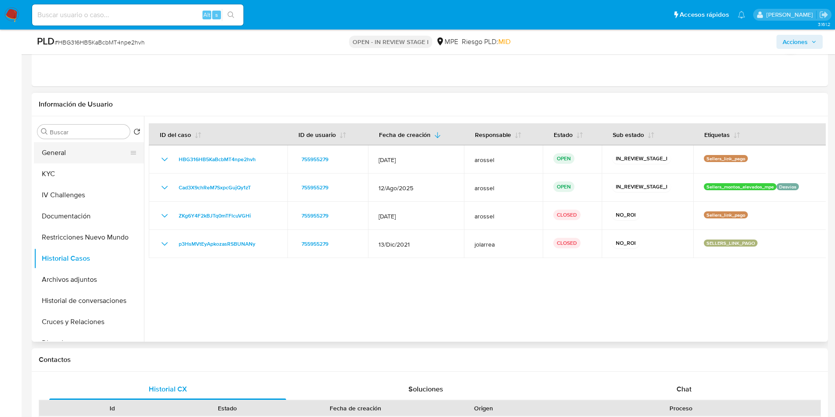
click at [76, 144] on button "General" at bounding box center [85, 152] width 103 height 21
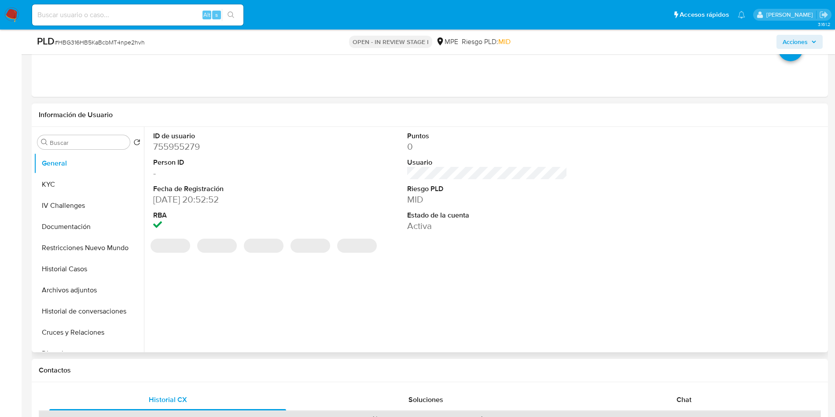
click at [186, 140] on dd "755955279" at bounding box center [233, 146] width 161 height 12
copy dd "755955279"
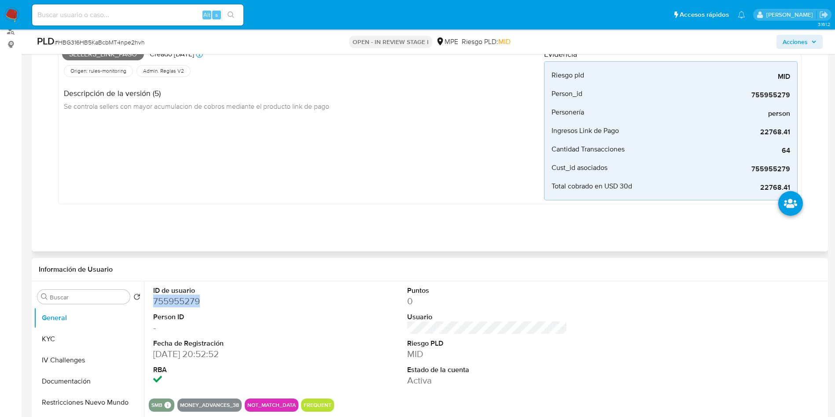
scroll to position [66, 0]
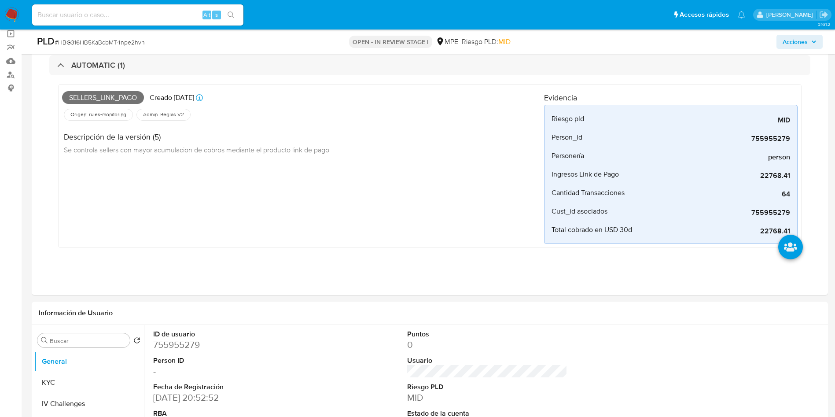
click at [138, 41] on span "# HBG316HB5KaBcbMT4npe2hvh" at bounding box center [100, 42] width 90 height 9
copy span "HBG316HB5KaBcbMT4npe2hvh"
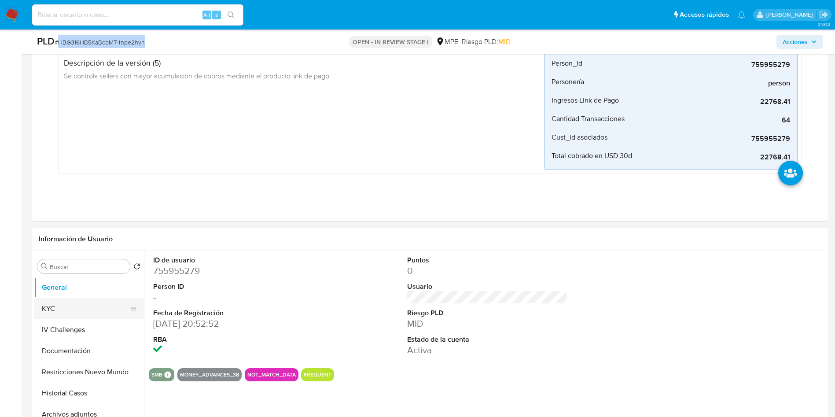
scroll to position [264, 0]
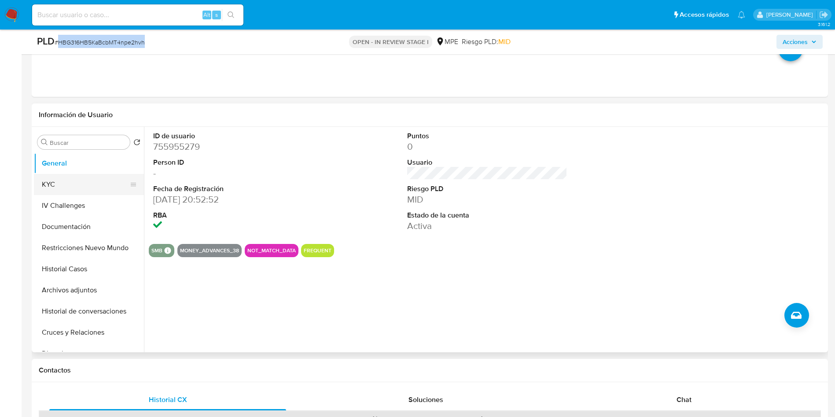
click at [65, 184] on button "KYC" at bounding box center [85, 184] width 103 height 21
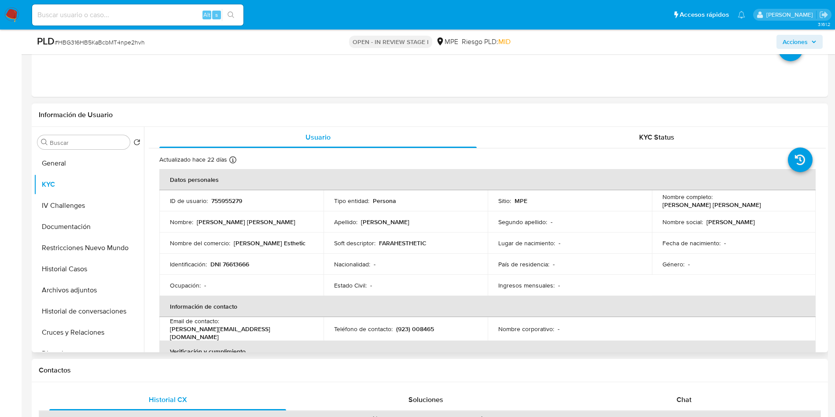
click at [239, 268] on p "DNI 76613666" at bounding box center [229, 264] width 39 height 8
copy p "76613666"
click at [461, 252] on td "Soft descriptor : FARAHESTHETIC" at bounding box center [406, 243] width 164 height 21
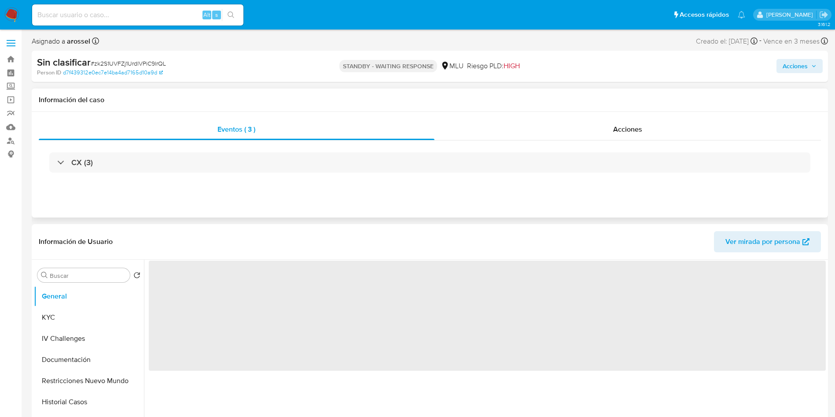
select select "10"
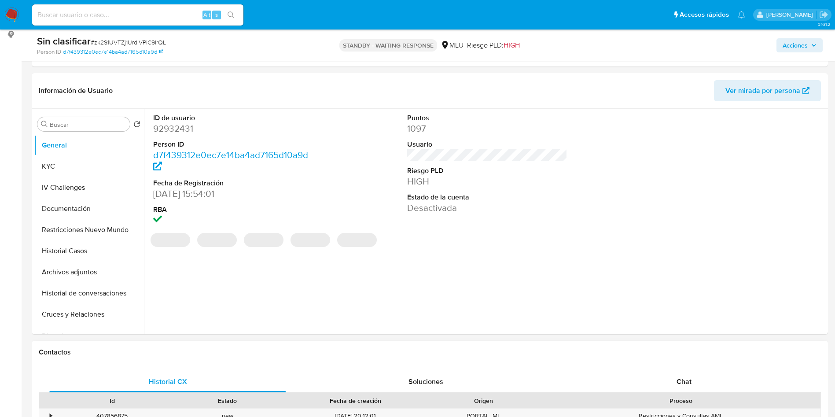
scroll to position [330, 0]
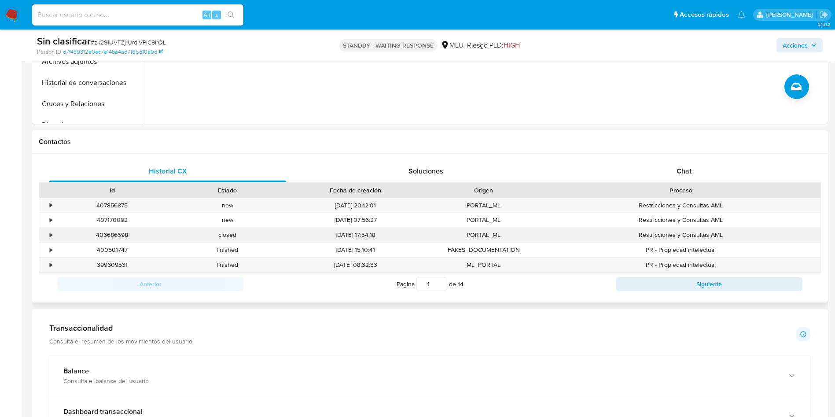
click at [49, 239] on div "•" at bounding box center [46, 235] width 15 height 15
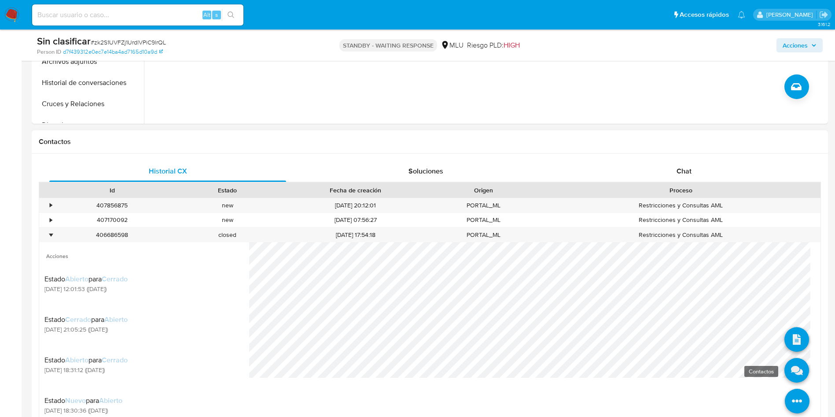
click at [791, 370] on icon at bounding box center [797, 370] width 25 height 25
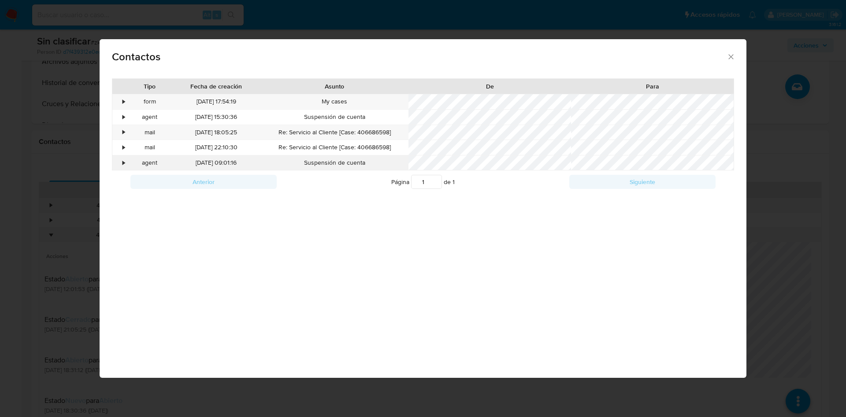
click at [123, 166] on div "•" at bounding box center [124, 163] width 2 height 9
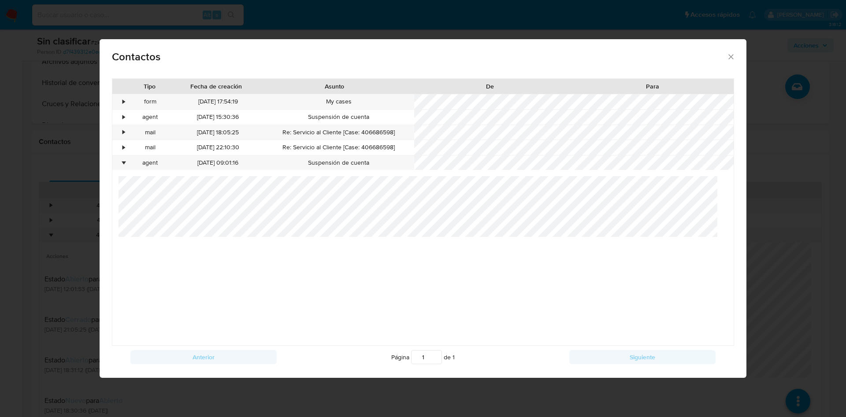
click at [824, 247] on div "Contactos Tipo Fecha de creación Asunto De Para • form [DATE] 17:54:19 My cases…" at bounding box center [423, 208] width 846 height 417
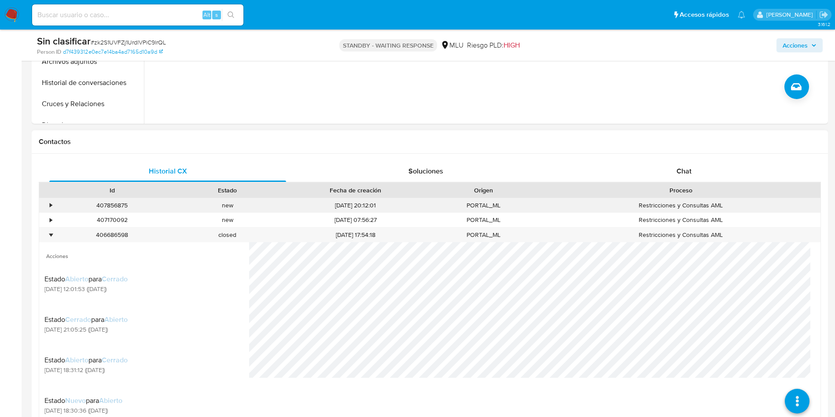
click at [50, 206] on div "•" at bounding box center [51, 205] width 2 height 8
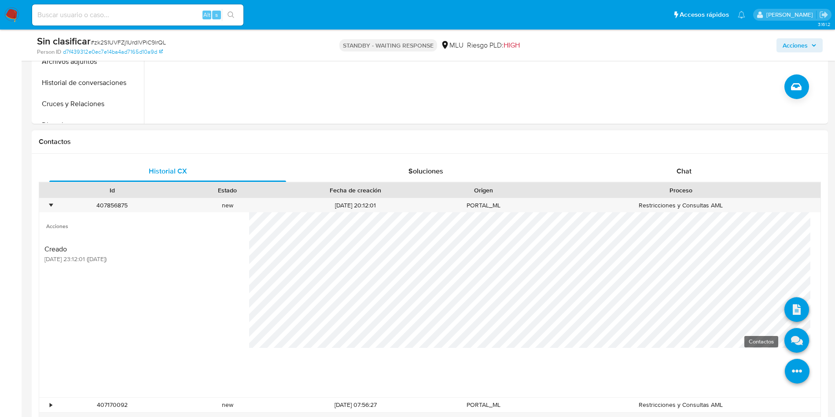
click at [787, 340] on icon at bounding box center [797, 340] width 25 height 25
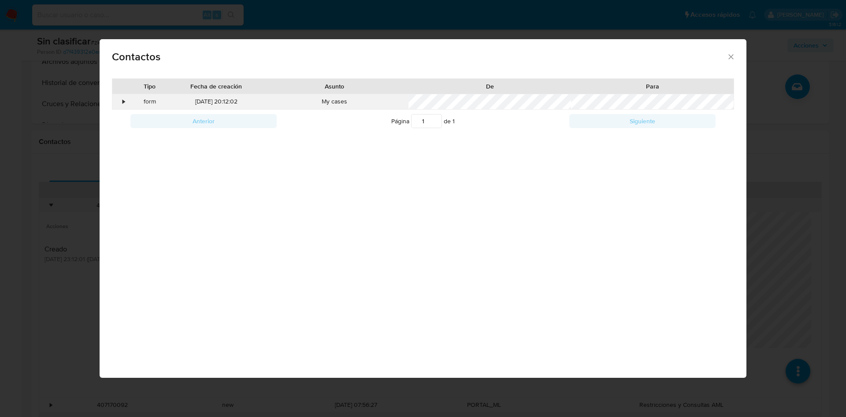
click at [120, 102] on div "•" at bounding box center [119, 101] width 15 height 15
click at [781, 199] on div "Contactos Tipo Fecha de creación Asunto De Para • form [DATE] 20:12:02 My cases…" at bounding box center [423, 208] width 846 height 417
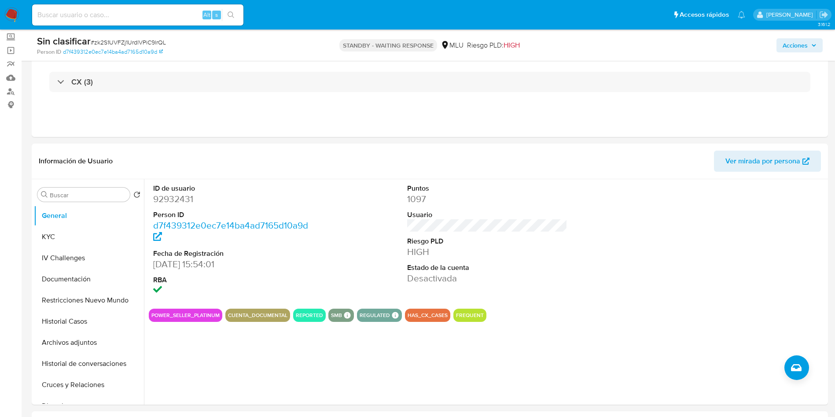
scroll to position [0, 0]
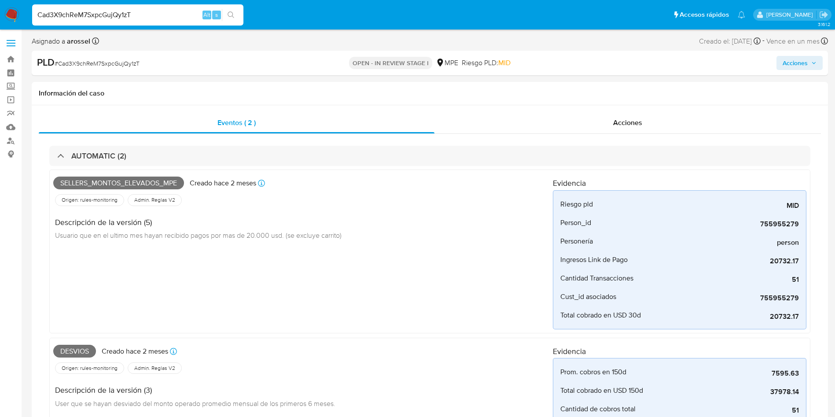
select select "10"
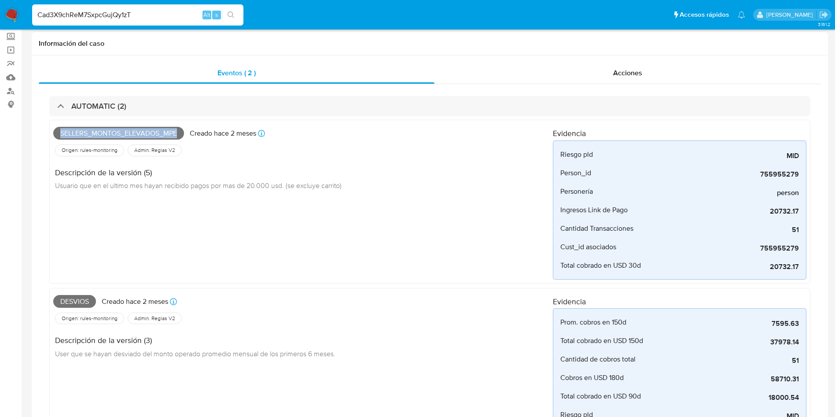
scroll to position [66, 0]
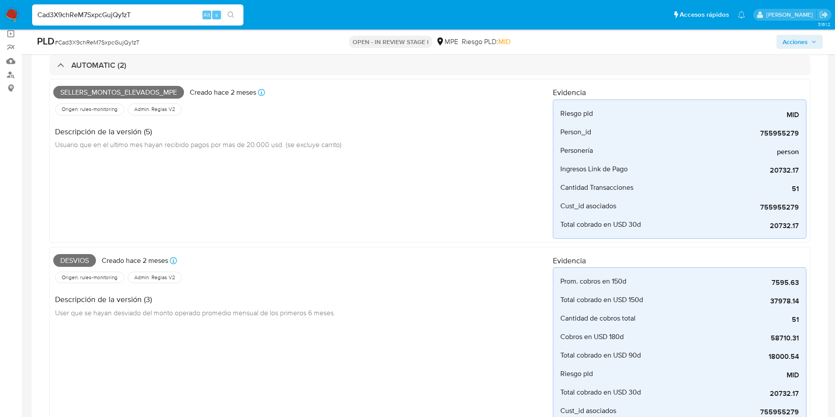
click at [81, 258] on span "Desvios" at bounding box center [74, 260] width 43 height 13
copy span "Desvios"
click at [118, 43] on span "# Cad3X9chReM7SxpcGujQy1zT" at bounding box center [97, 42] width 85 height 9
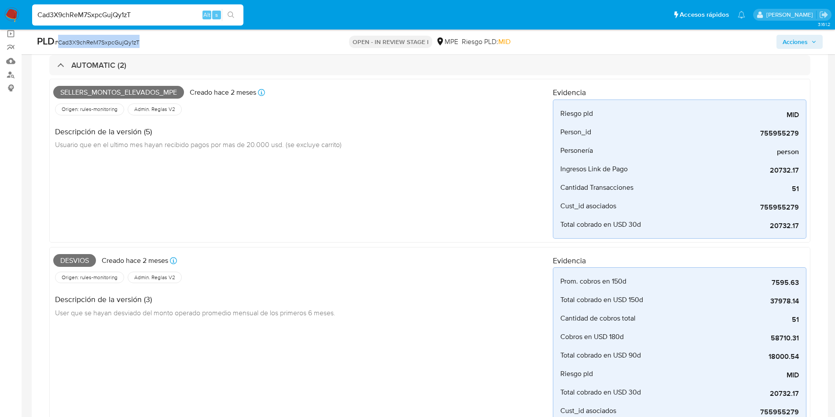
copy span "Cad3X9chReM7SxpcGujQy1zT"
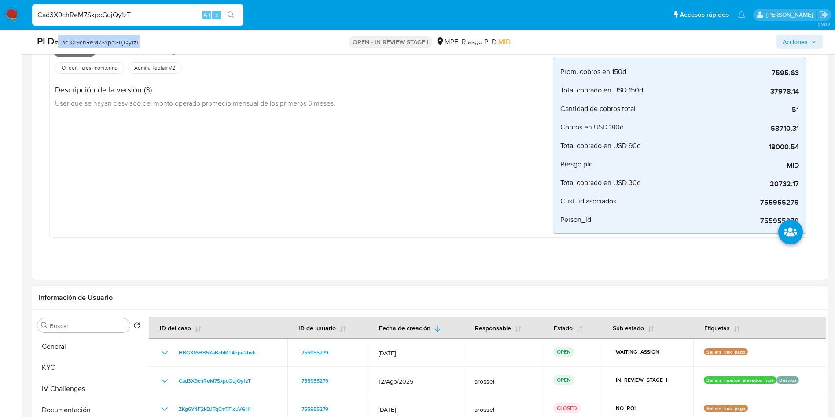
scroll to position [462, 0]
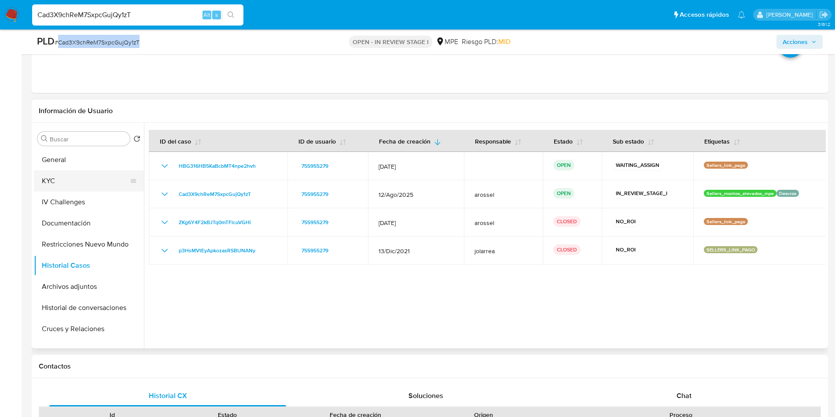
click at [104, 180] on button "KYC" at bounding box center [85, 180] width 103 height 21
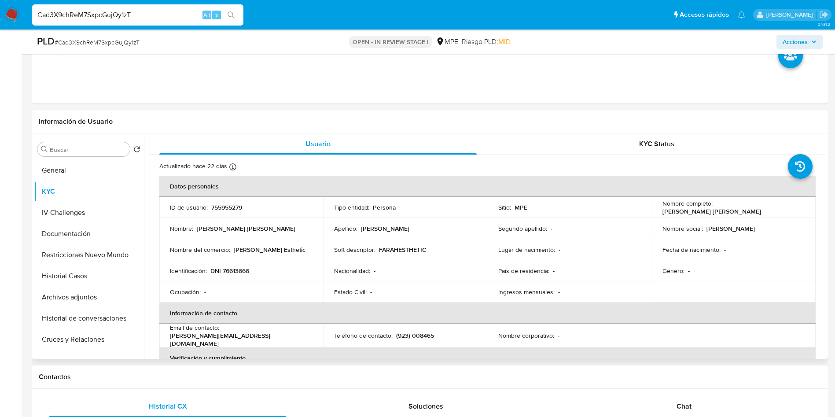
click at [222, 203] on p "755955279" at bounding box center [226, 207] width 31 height 8
copy p "755955279"
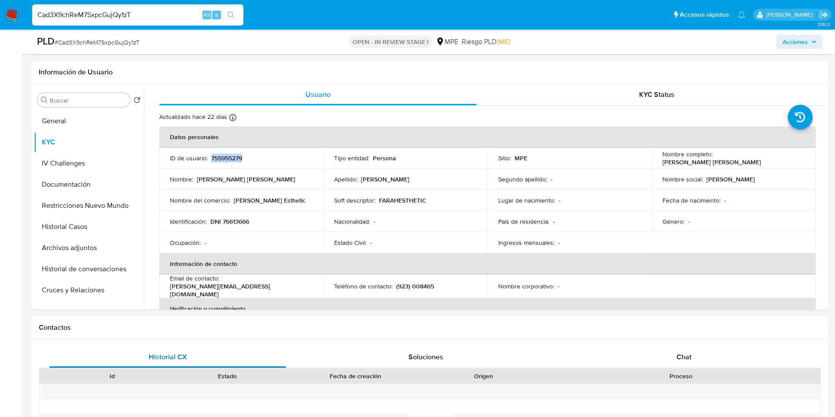
scroll to position [595, 0]
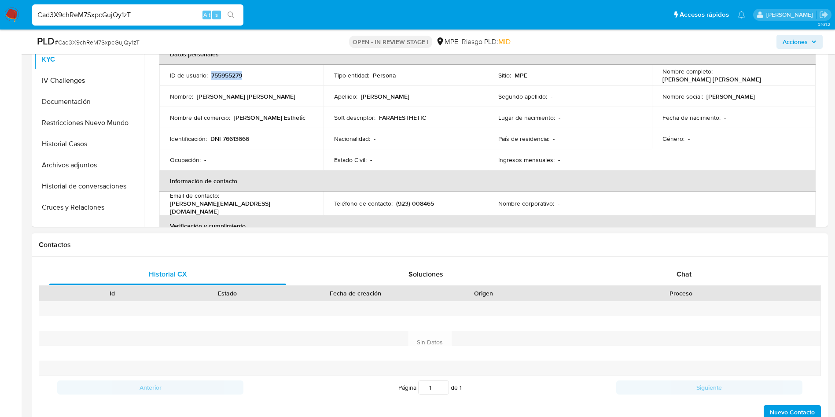
copy p "755955279"
